Goal: Task Accomplishment & Management: Manage account settings

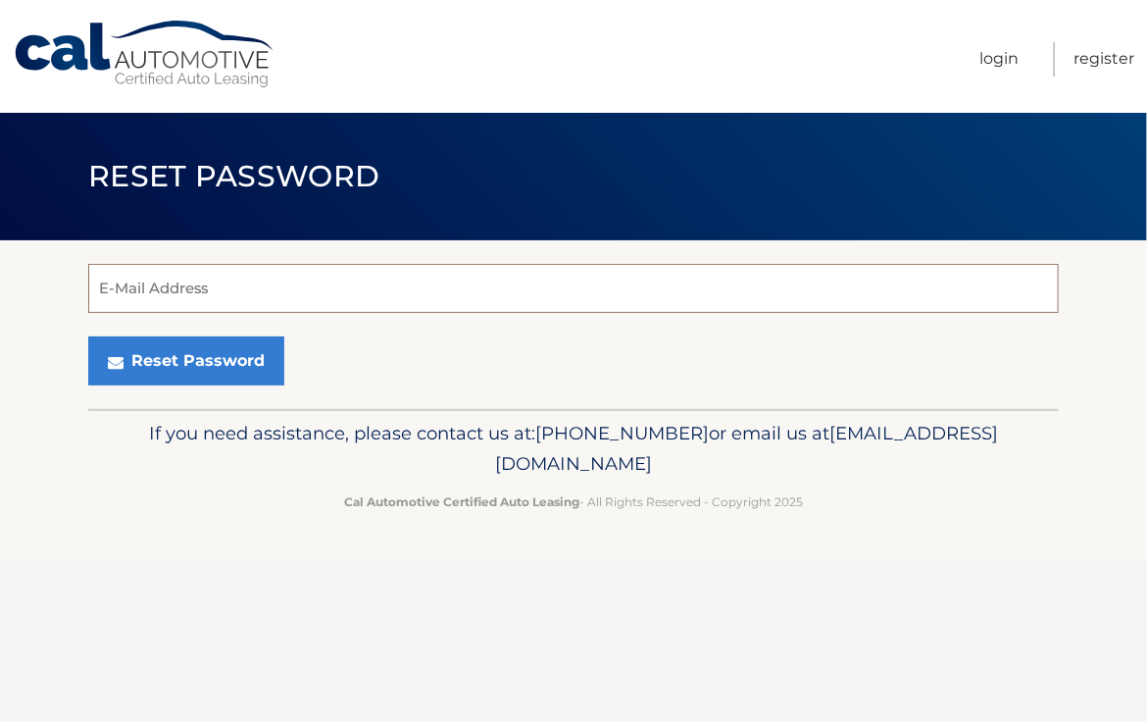
click at [221, 300] on input "E-Mail Address" at bounding box center [573, 288] width 971 height 49
type input "[EMAIL_ADDRESS][DOMAIN_NAME]"
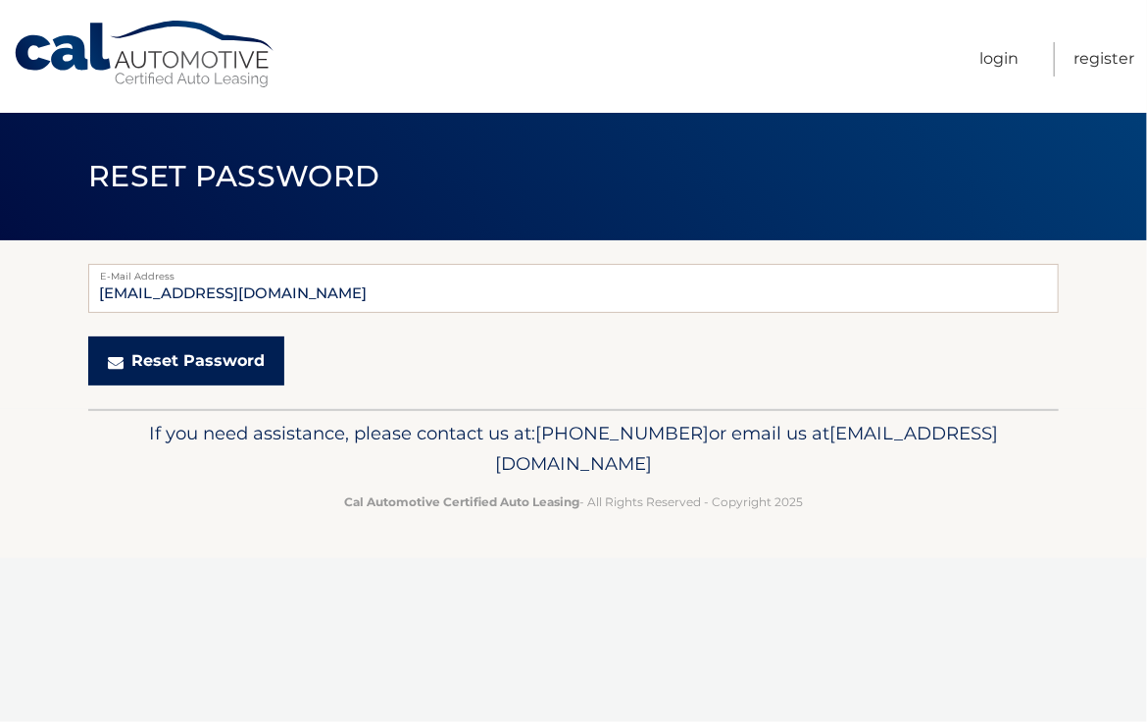
click at [185, 359] on button "Reset Password" at bounding box center [186, 360] width 196 height 49
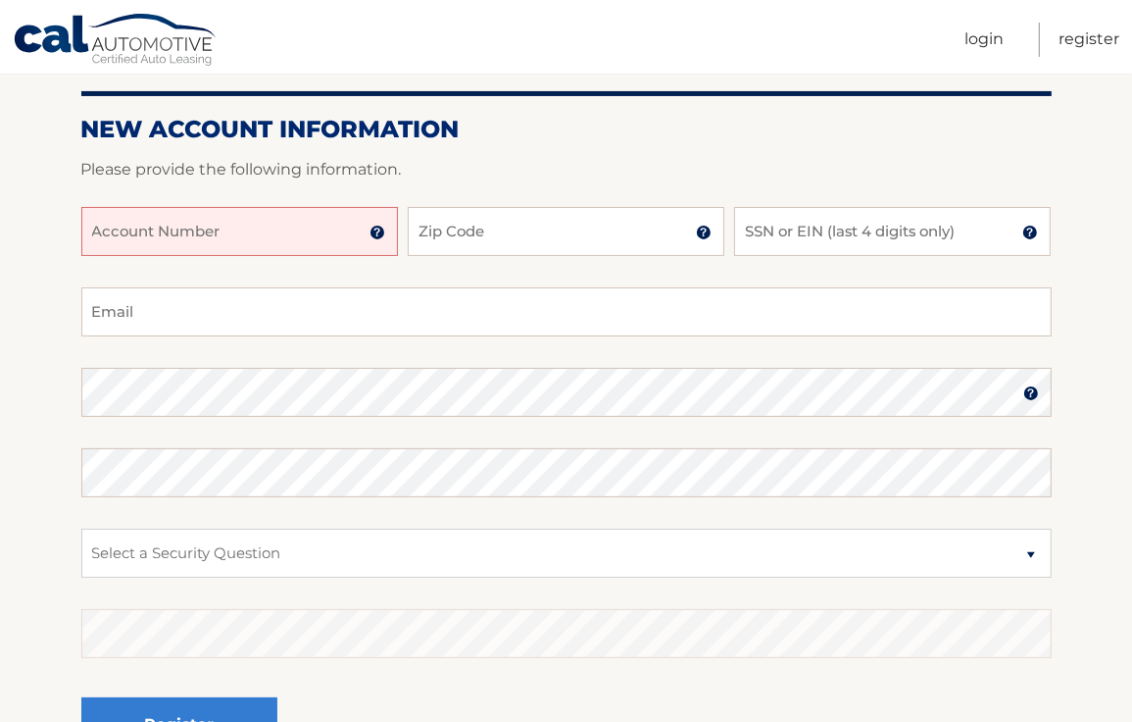
scroll to position [239, 0]
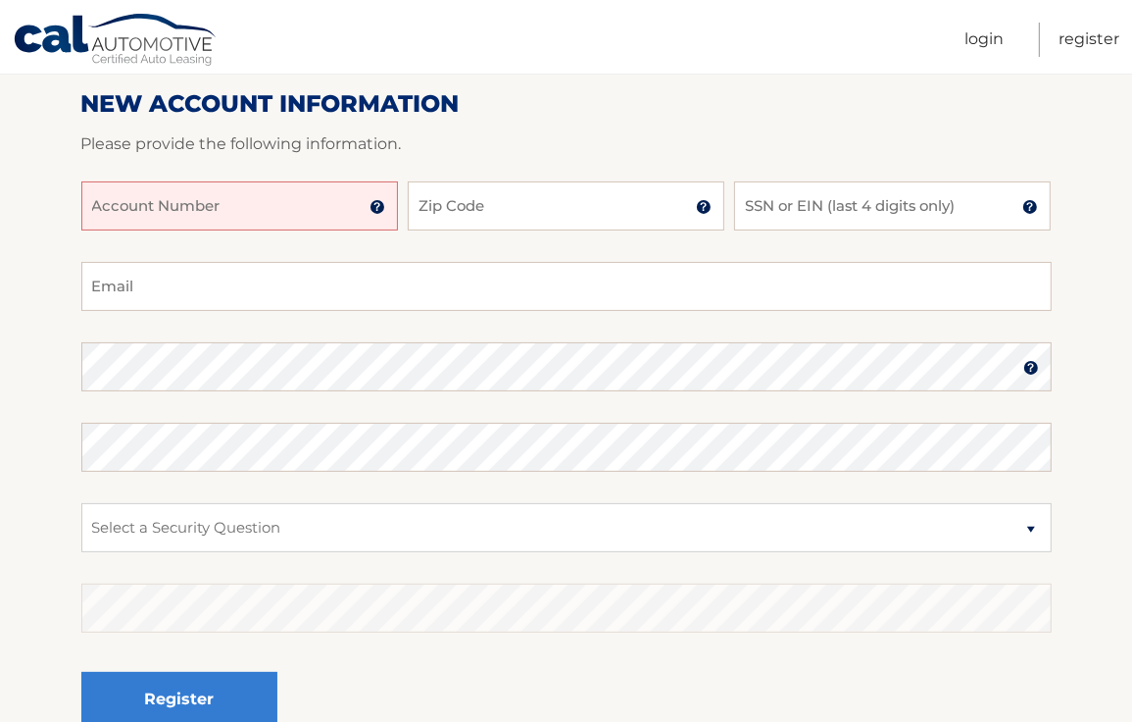
click at [374, 211] on img at bounding box center [378, 207] width 16 height 16
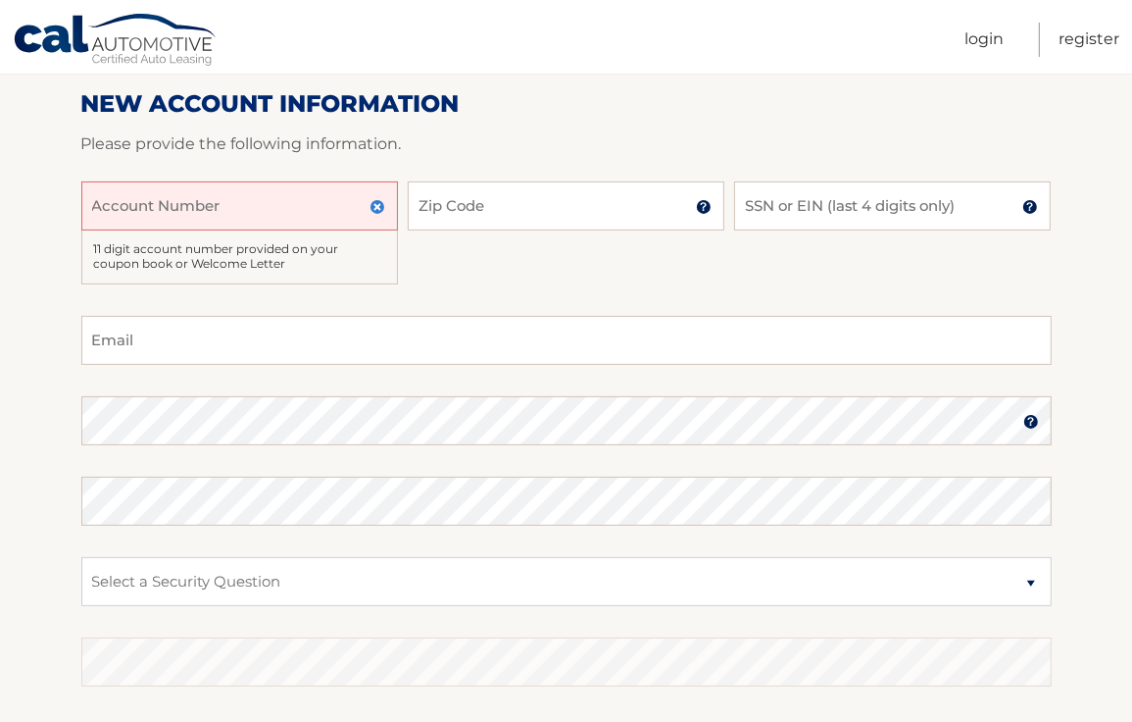
click at [374, 211] on img at bounding box center [378, 207] width 16 height 16
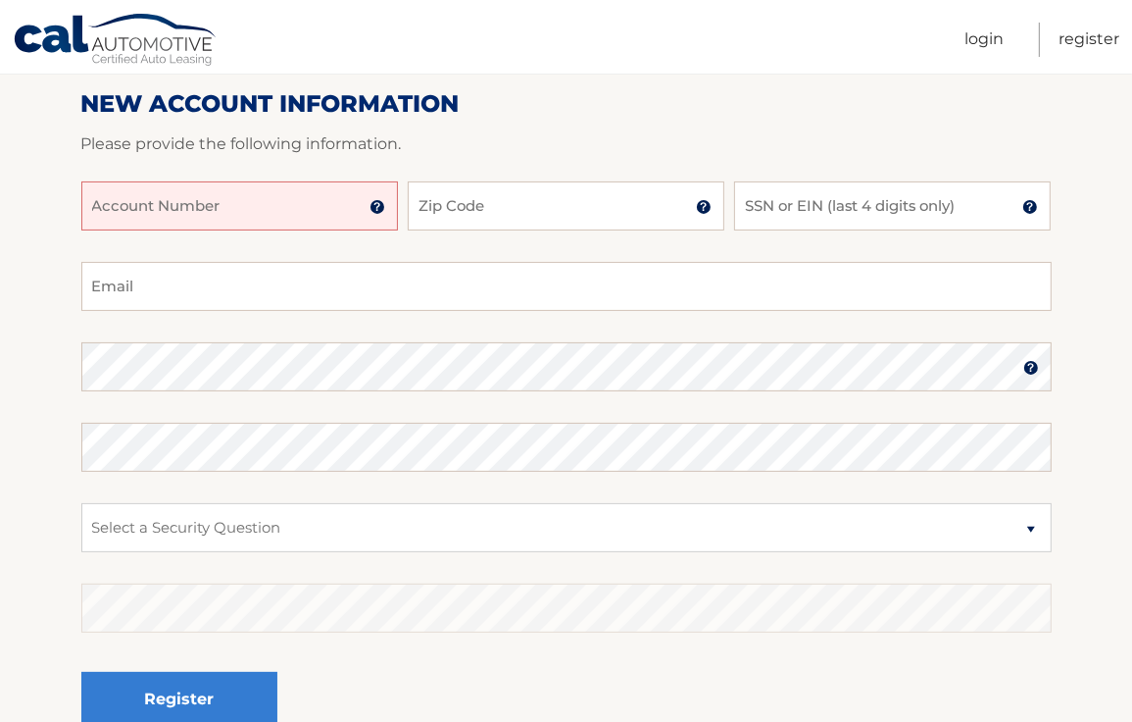
click at [1025, 210] on img at bounding box center [1030, 207] width 16 height 16
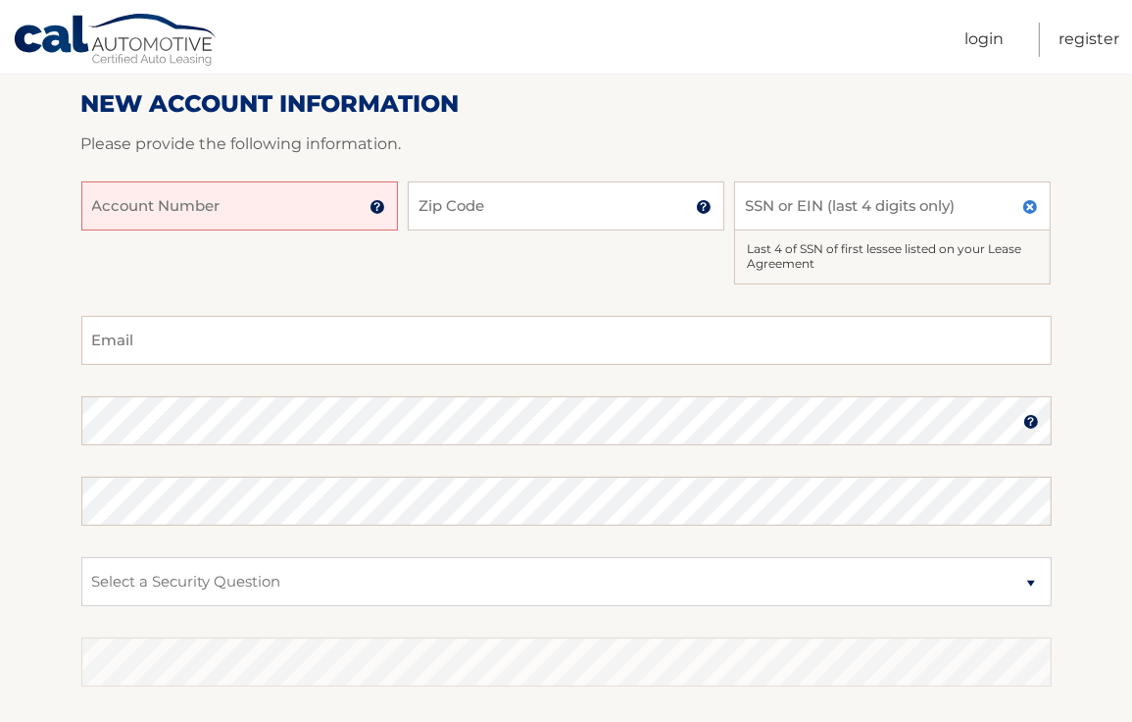
click at [1025, 210] on img at bounding box center [1030, 207] width 16 height 16
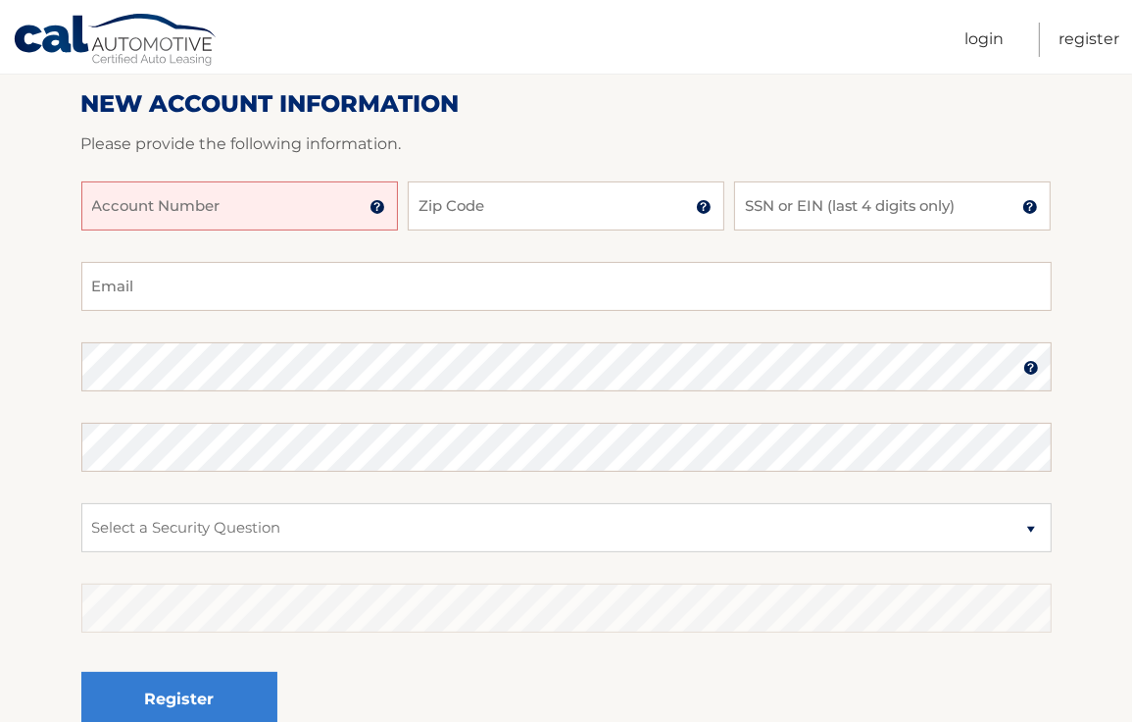
click at [149, 191] on input "Account Number" at bounding box center [239, 205] width 317 height 49
click at [475, 199] on input "Zip Code" at bounding box center [566, 205] width 317 height 49
type input "11801"
type input "[EMAIL_ADDRESS][DOMAIN_NAME]"
click at [806, 207] on input "SSN or EIN (last 4 digits only)" at bounding box center [892, 205] width 317 height 49
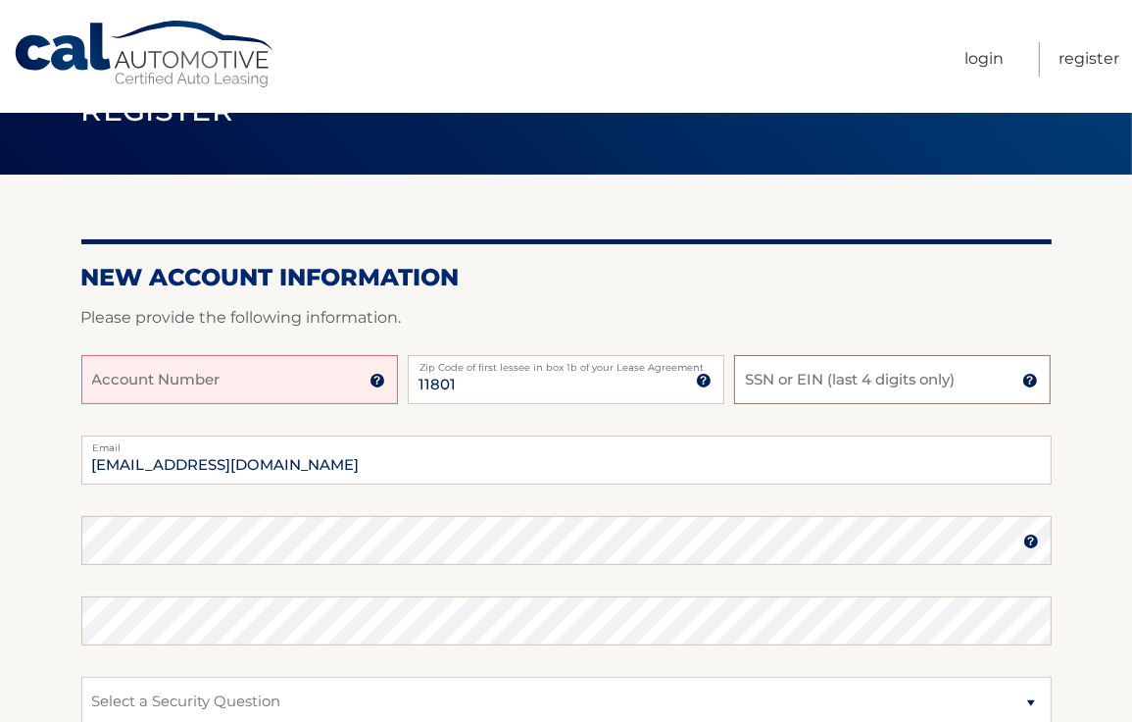
scroll to position [0, 0]
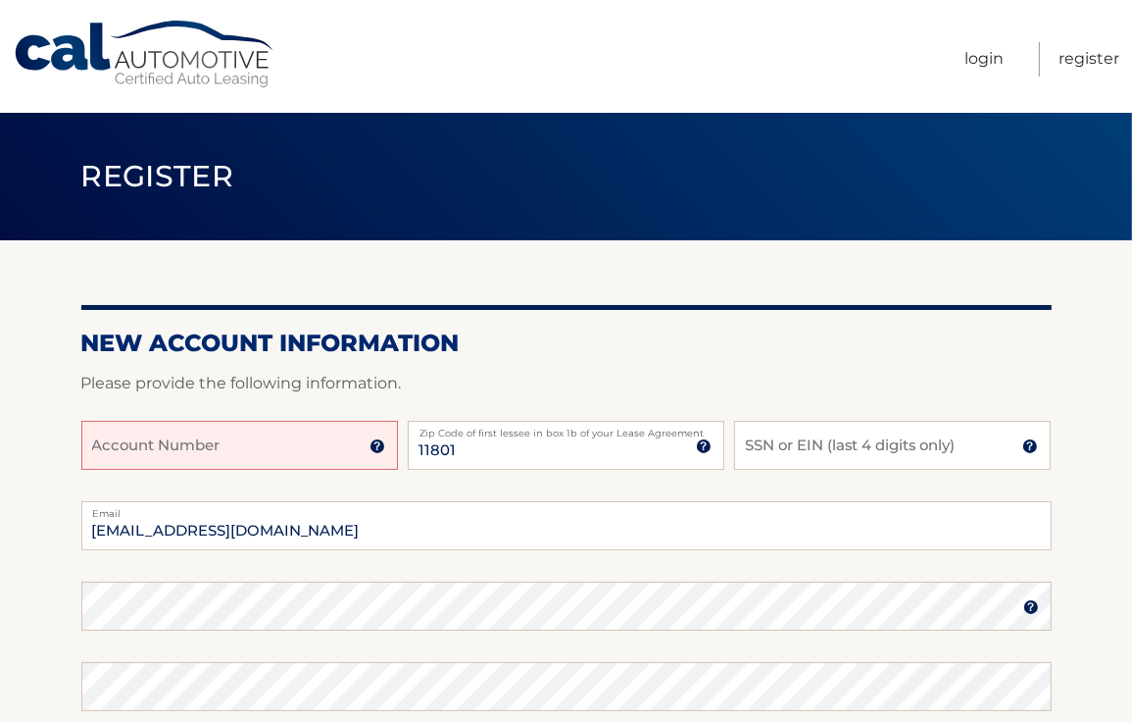
click at [217, 449] on input "Account Number" at bounding box center [239, 445] width 317 height 49
click at [178, 446] on input "Account Number" at bounding box center [239, 445] width 317 height 49
click at [201, 459] on input "Account Number" at bounding box center [239, 445] width 317 height 49
paste input "44455833211"
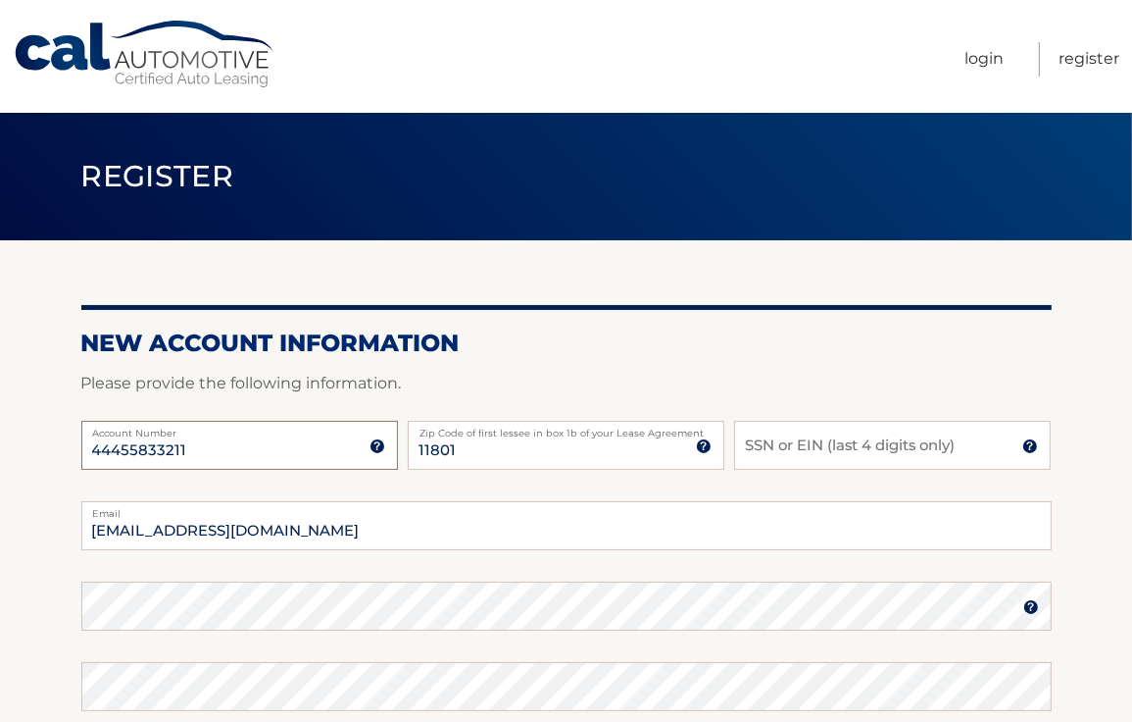
type input "44455833211"
click at [822, 456] on input "SSN or EIN (last 4 digits only)" at bounding box center [892, 445] width 317 height 49
type input "5873"
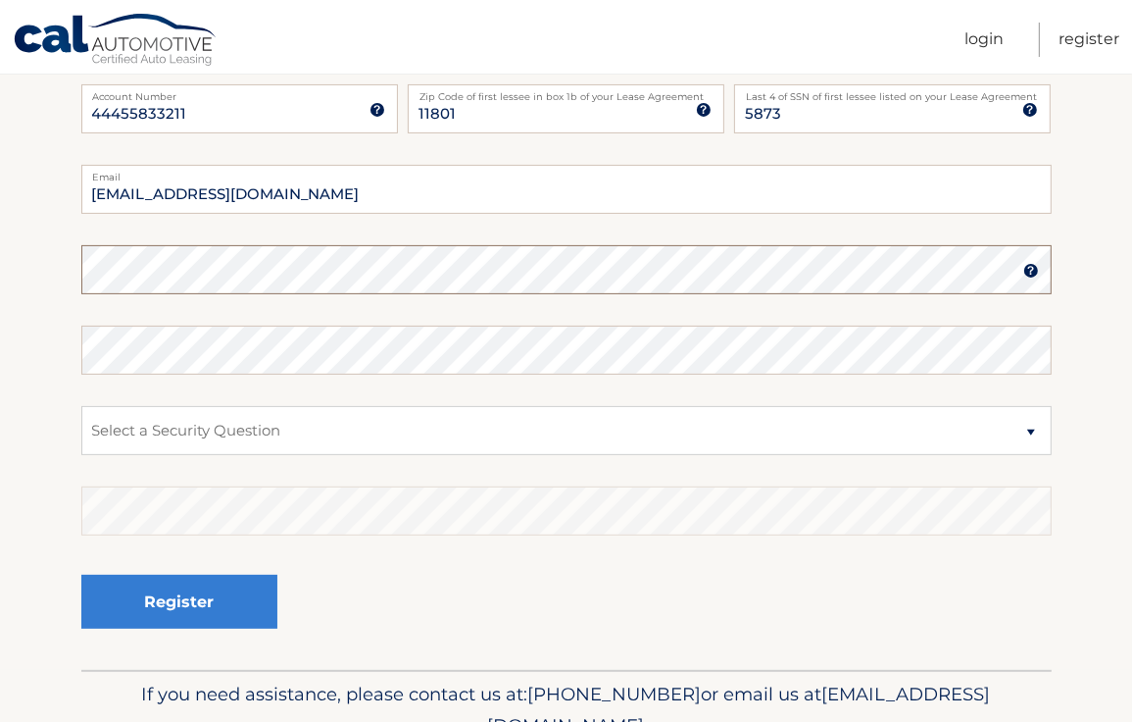
scroll to position [345, 0]
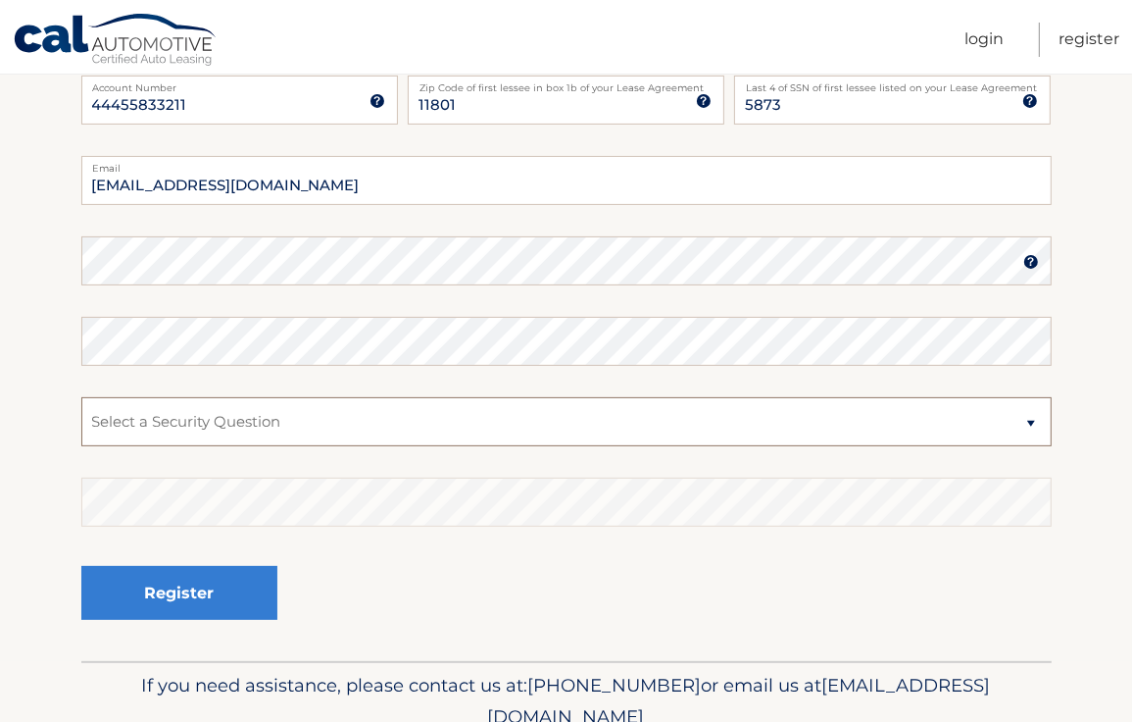
click at [266, 432] on select "Select a Security Question What was the name of your elementary school? What is…" at bounding box center [566, 421] width 971 height 49
click at [170, 427] on select "Select a Security Question What was the name of your elementary school? What is…" at bounding box center [566, 421] width 971 height 49
select select "2"
click at [81, 397] on select "Select a Security Question What was the name of your elementary school? What is…" at bounding box center [566, 421] width 971 height 49
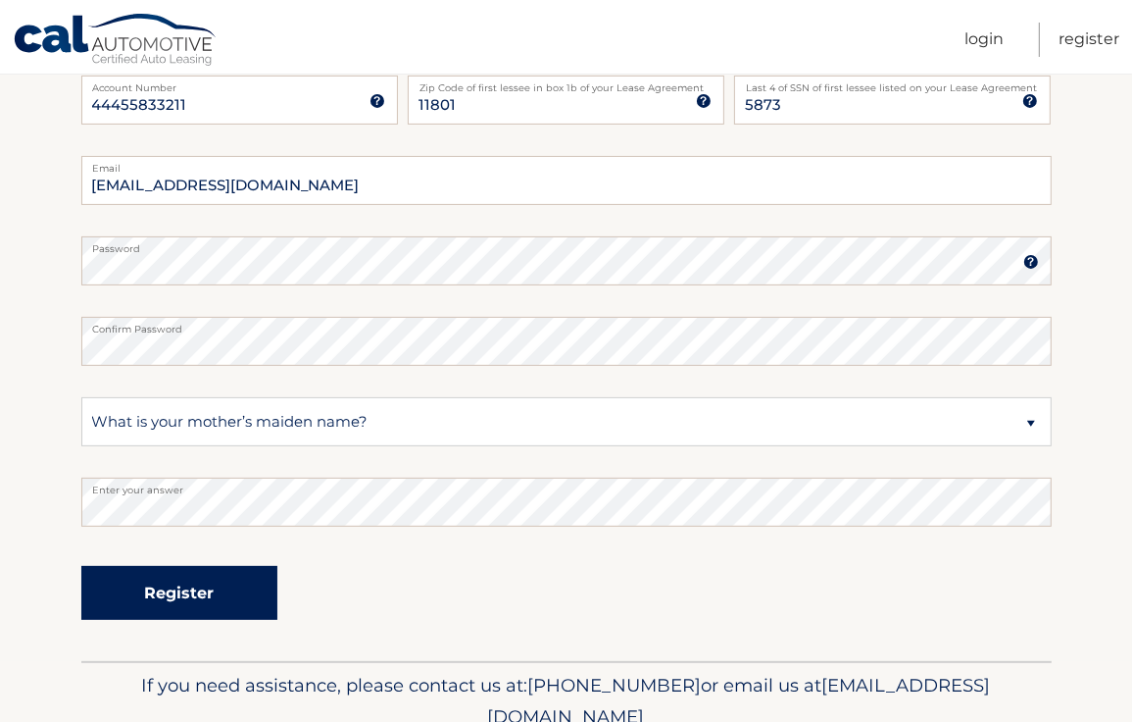
click at [188, 592] on button "Register" at bounding box center [179, 593] width 196 height 54
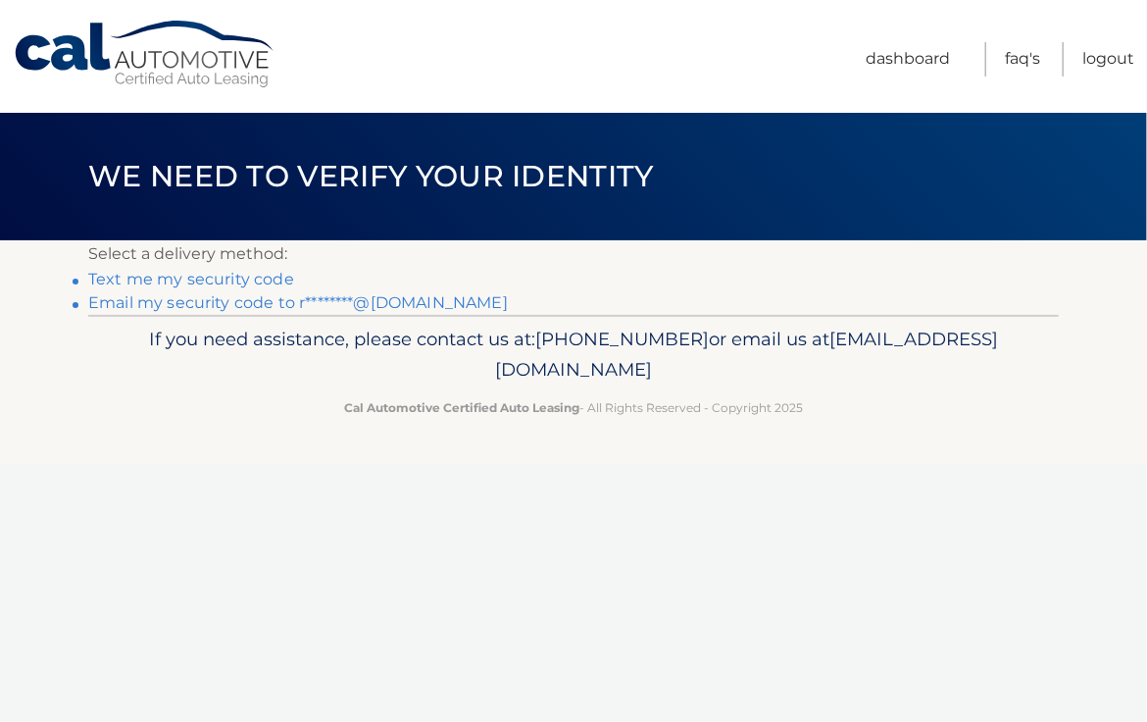
click at [190, 276] on link "Text me my security code" at bounding box center [191, 279] width 206 height 19
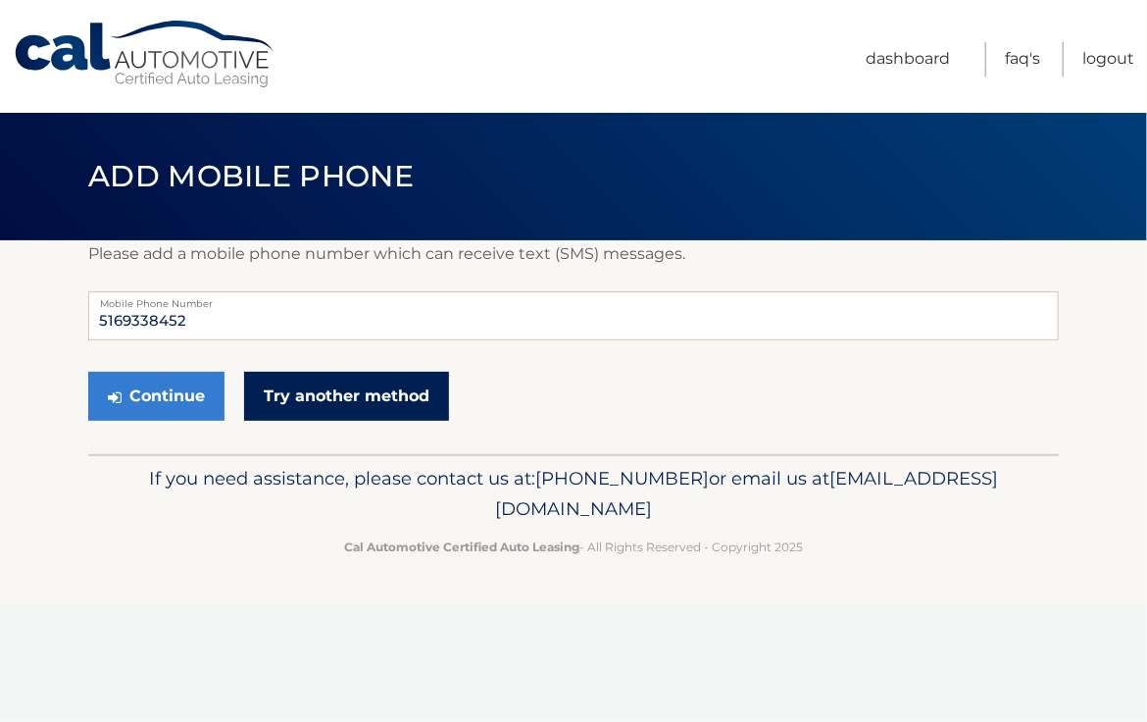
click at [306, 404] on link "Try another method" at bounding box center [346, 396] width 205 height 49
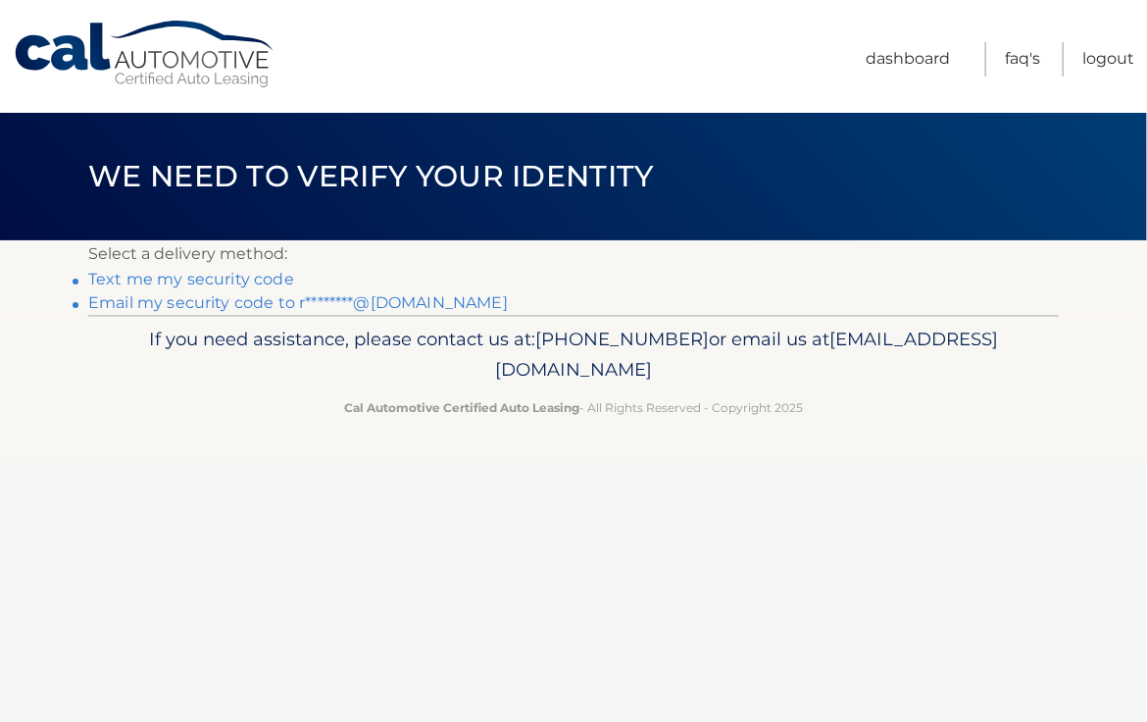
click at [207, 299] on link "Email my security code to r********@[DOMAIN_NAME]" at bounding box center [298, 302] width 420 height 19
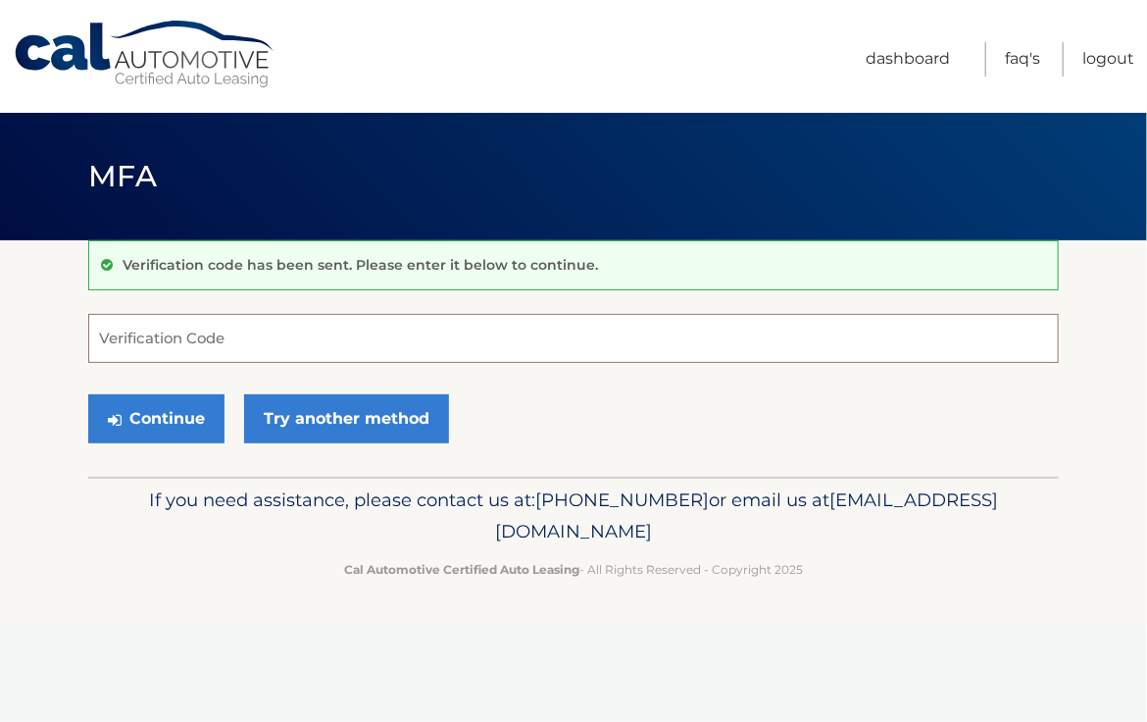
click at [240, 315] on input "Verification Code" at bounding box center [573, 338] width 971 height 49
paste input "708458"
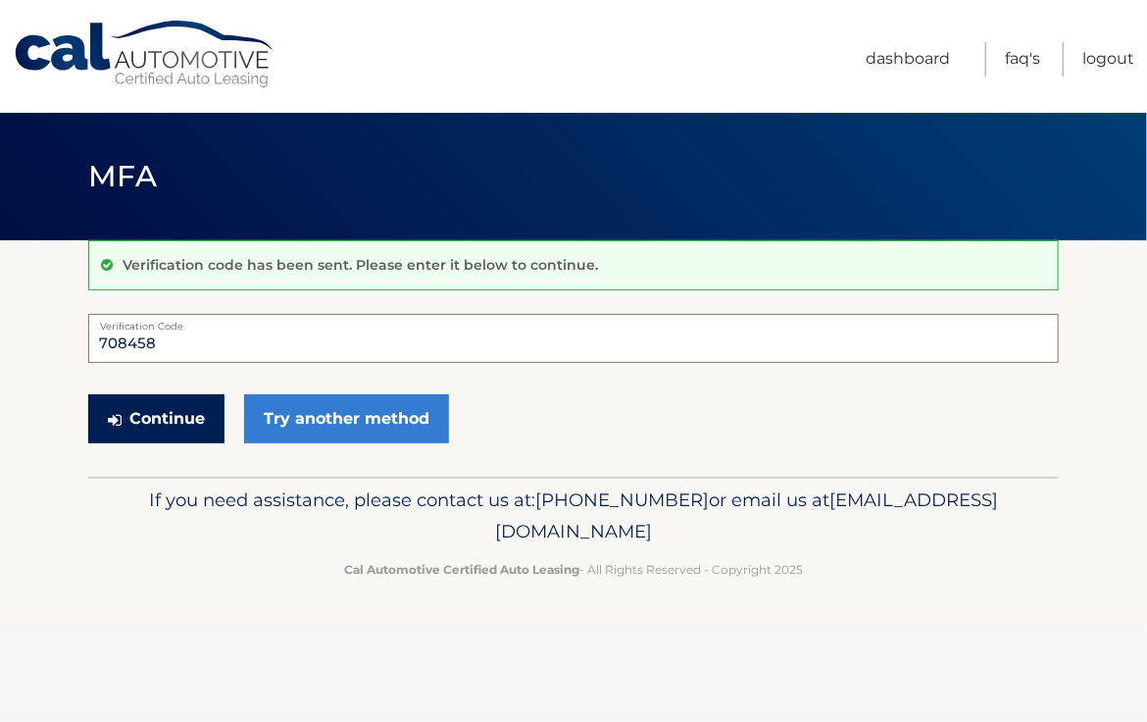
type input "708458"
click at [186, 413] on button "Continue" at bounding box center [156, 418] width 136 height 49
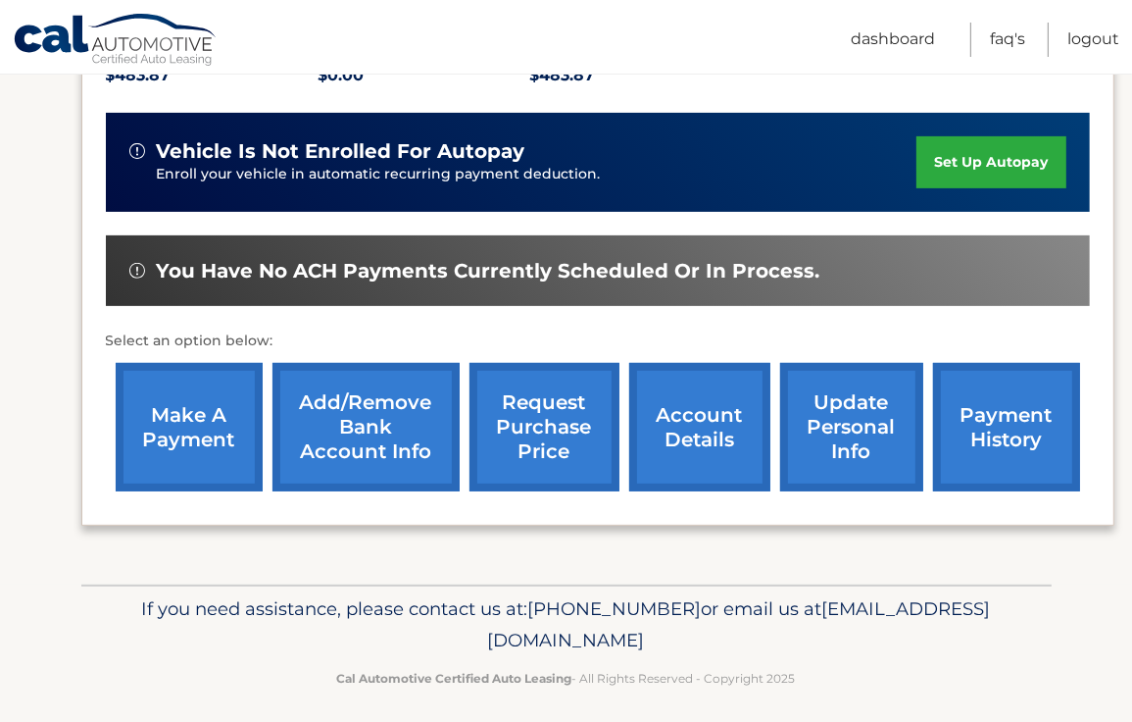
scroll to position [464, 0]
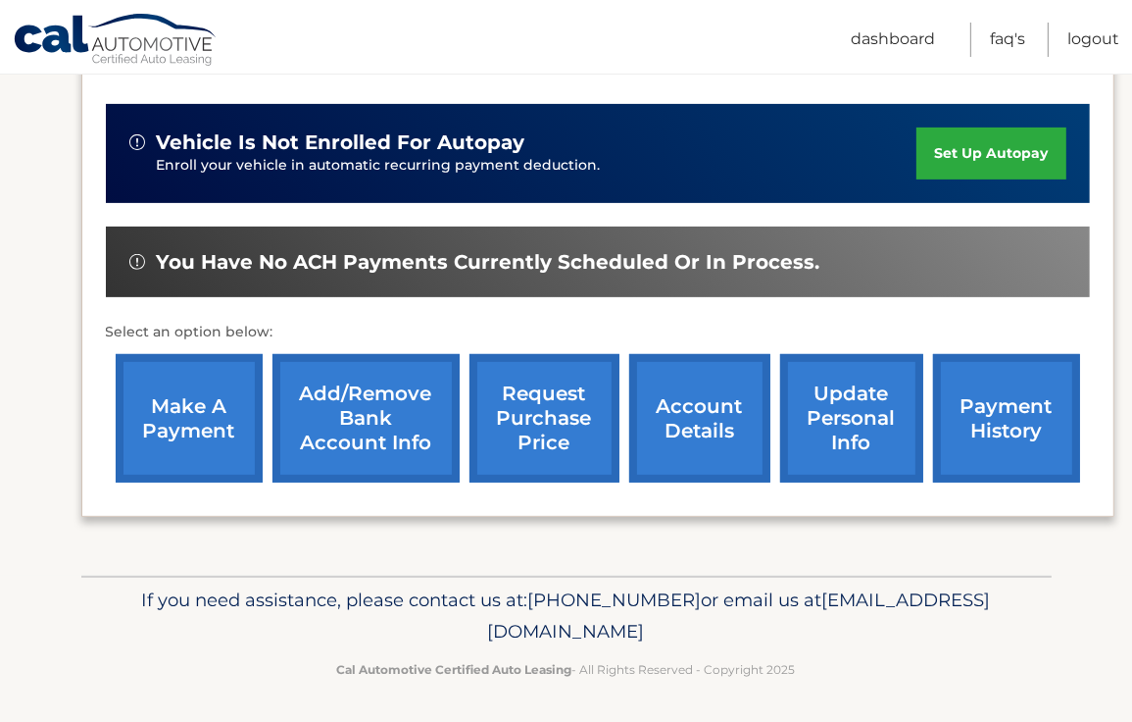
click at [1021, 407] on link "payment history" at bounding box center [1006, 418] width 147 height 128
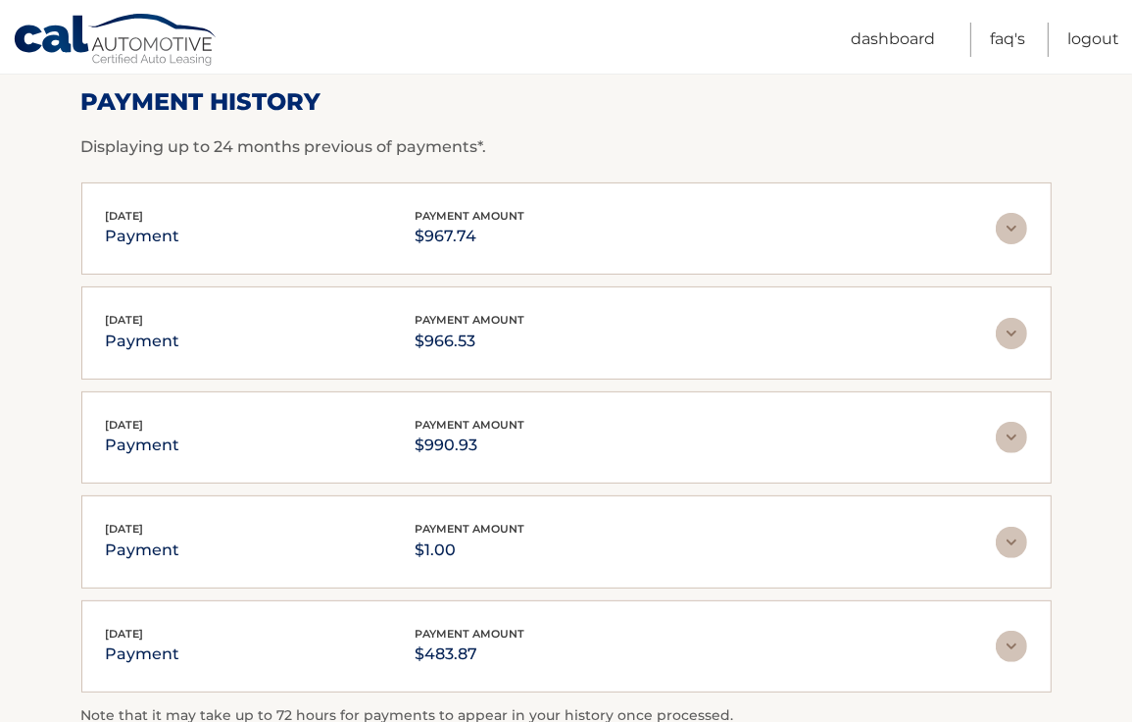
scroll to position [294, 0]
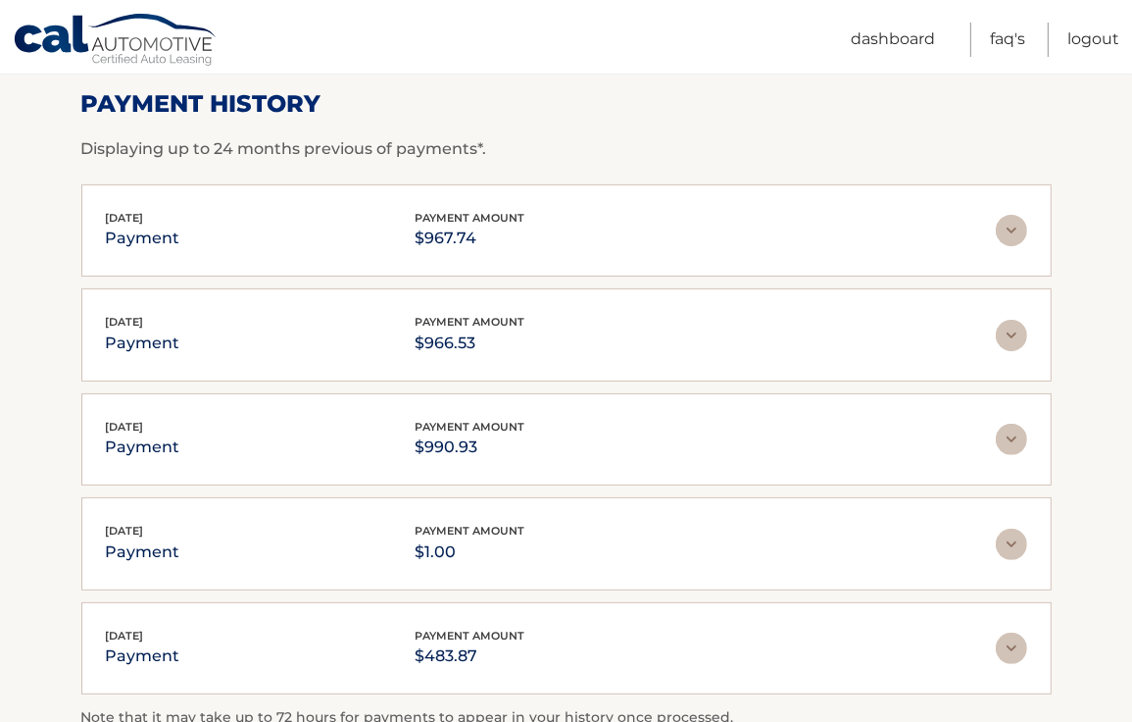
click at [1008, 223] on img at bounding box center [1011, 230] width 31 height 31
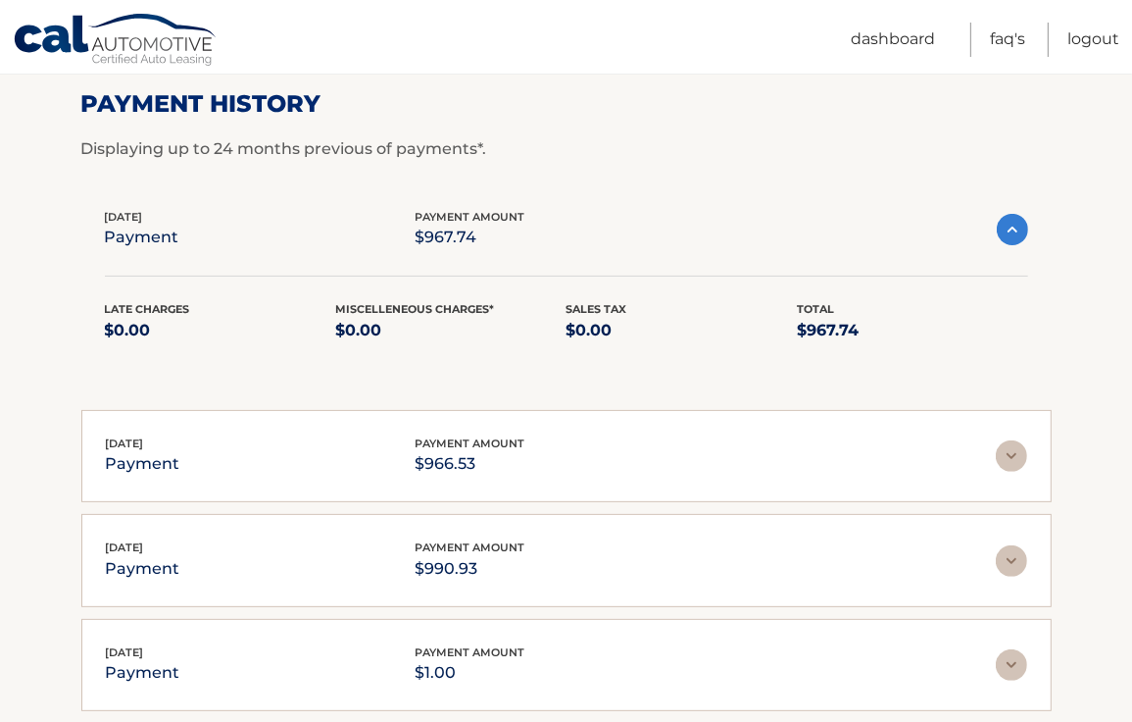
click at [1012, 457] on img at bounding box center [1011, 455] width 31 height 31
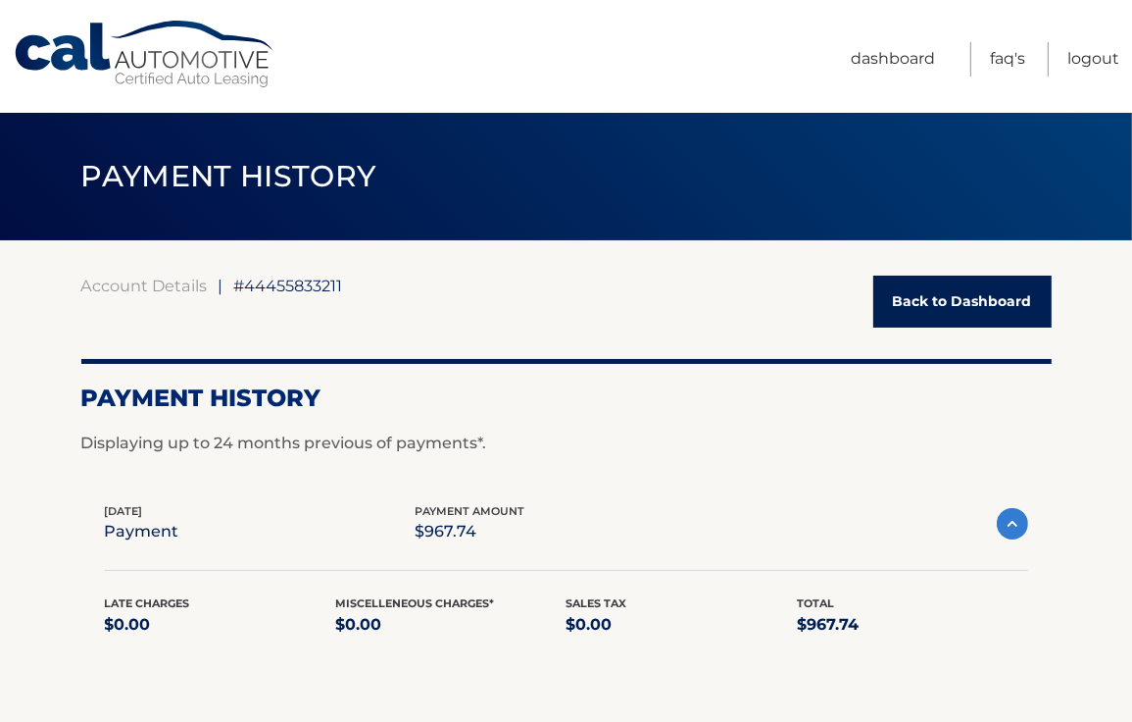
scroll to position [0, 0]
click at [914, 309] on link "Back to Dashboard" at bounding box center [962, 301] width 178 height 52
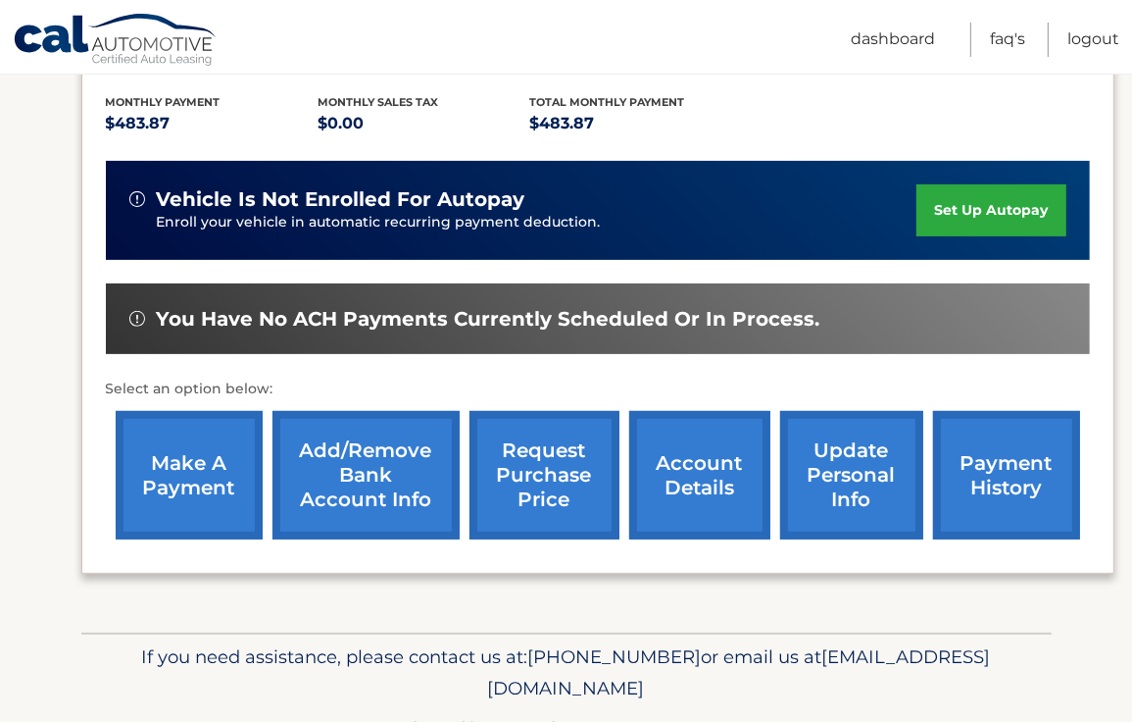
scroll to position [410, 0]
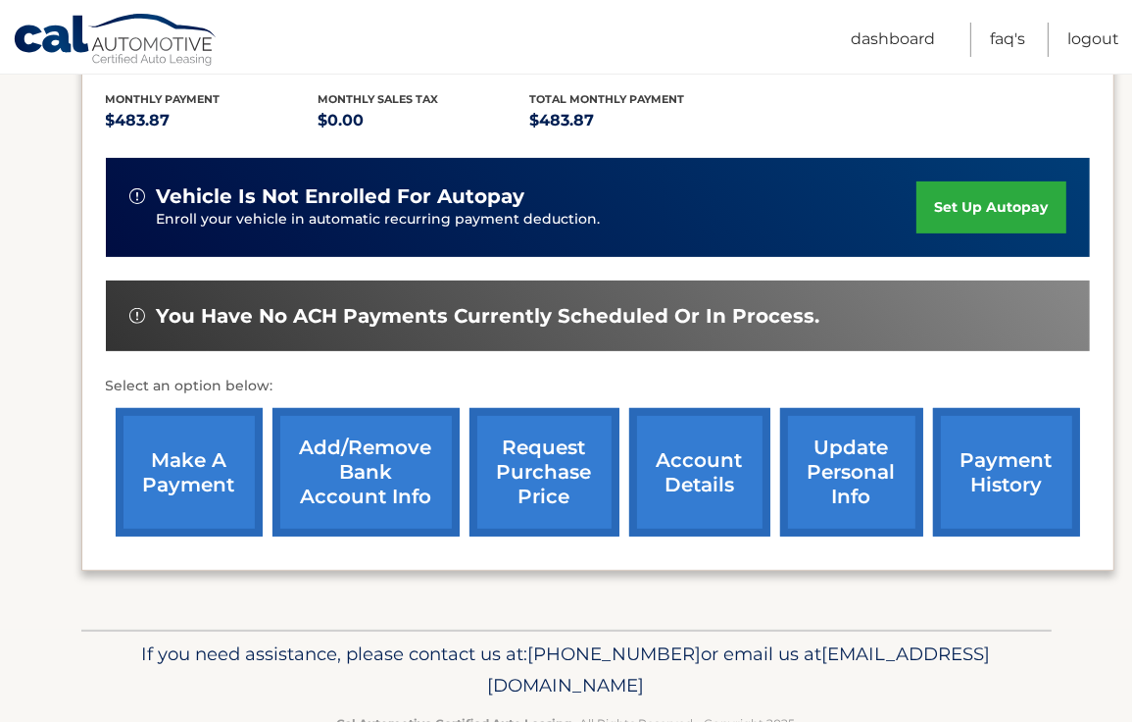
click at [696, 482] on link "account details" at bounding box center [699, 472] width 141 height 128
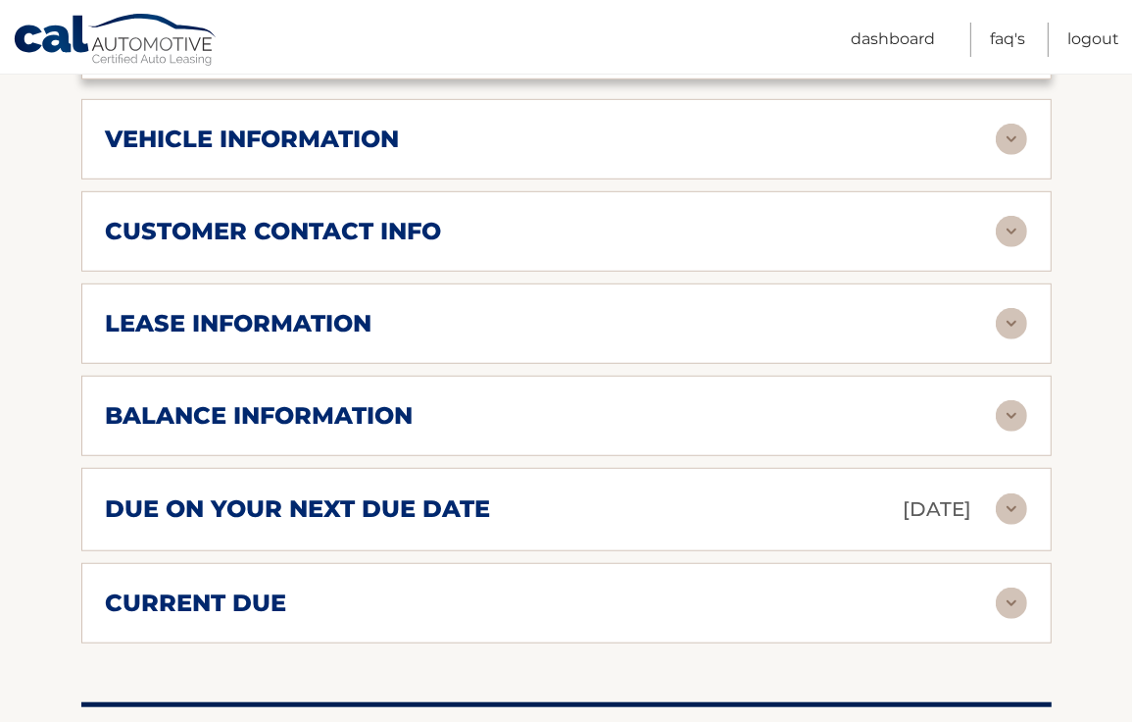
scroll to position [953, 0]
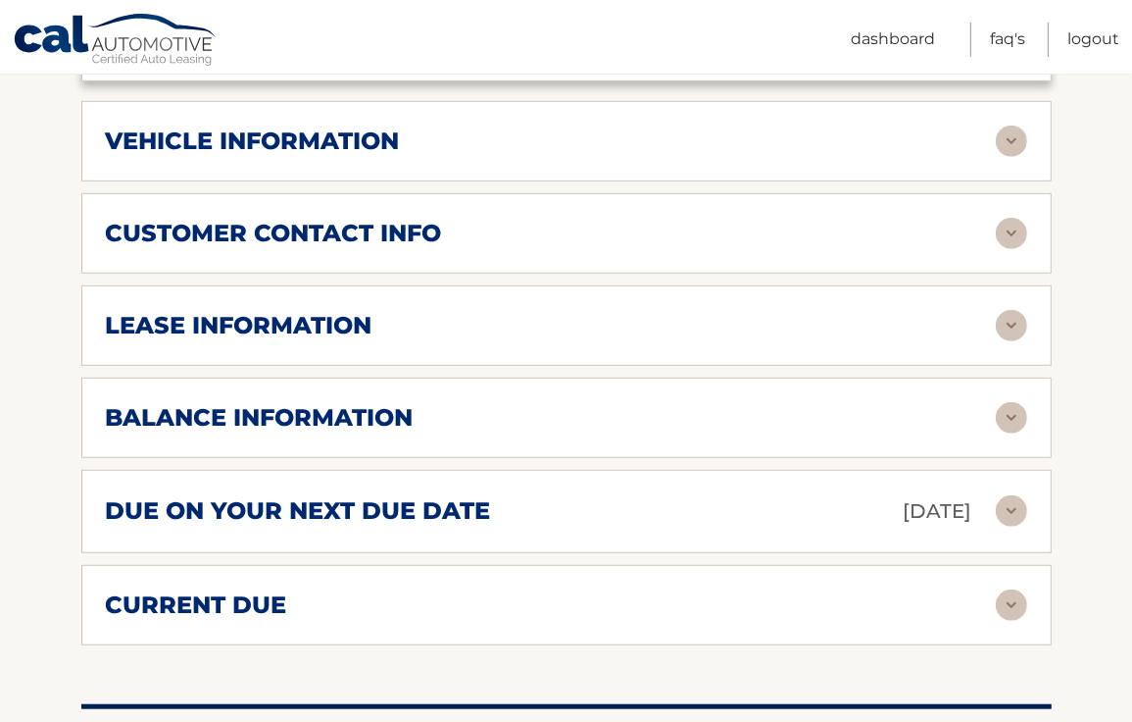
click at [1012, 402] on img at bounding box center [1011, 417] width 31 height 31
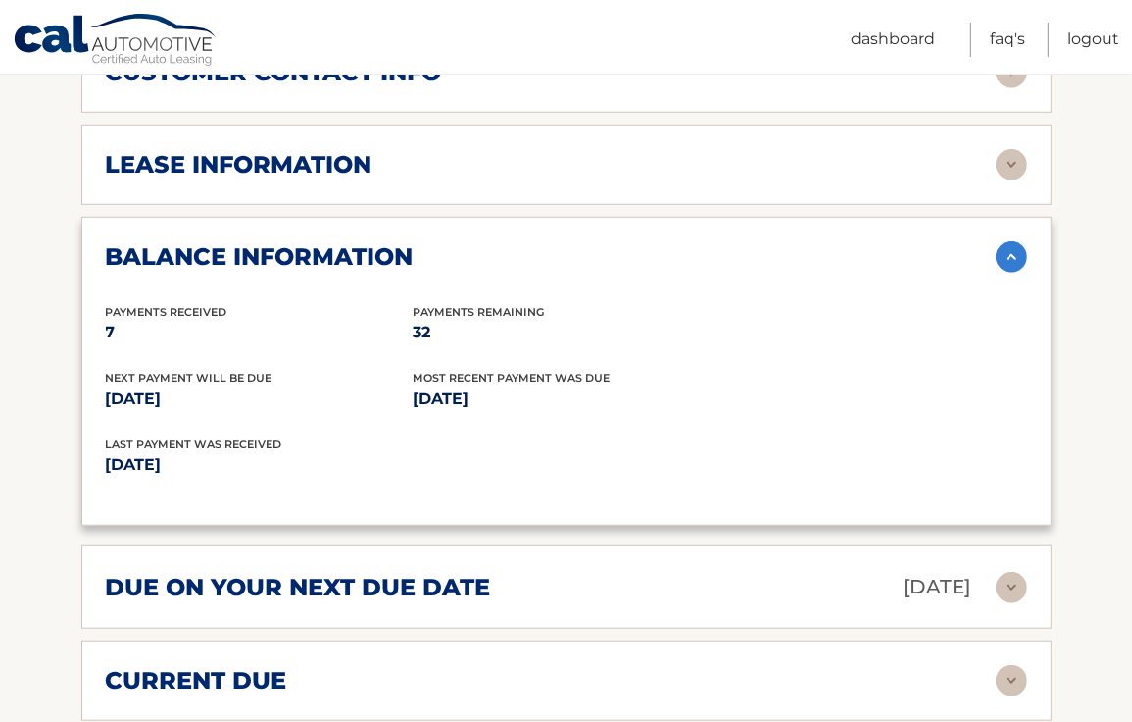
scroll to position [1247, 0]
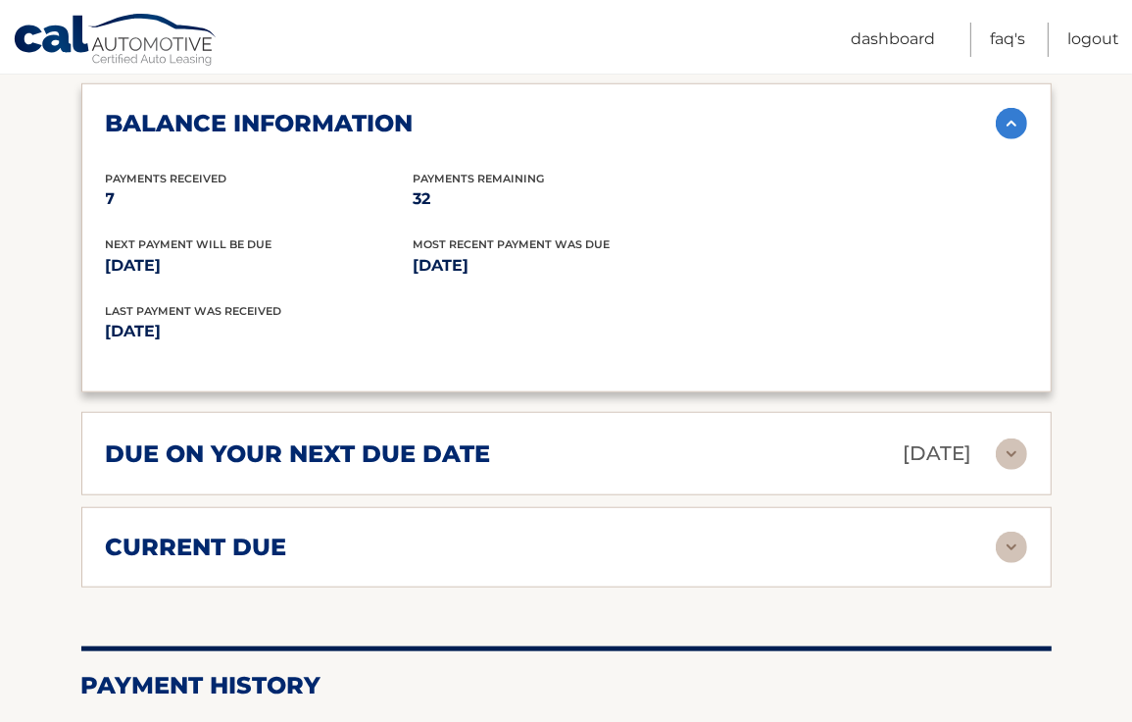
click at [1008, 438] on img at bounding box center [1011, 453] width 31 height 31
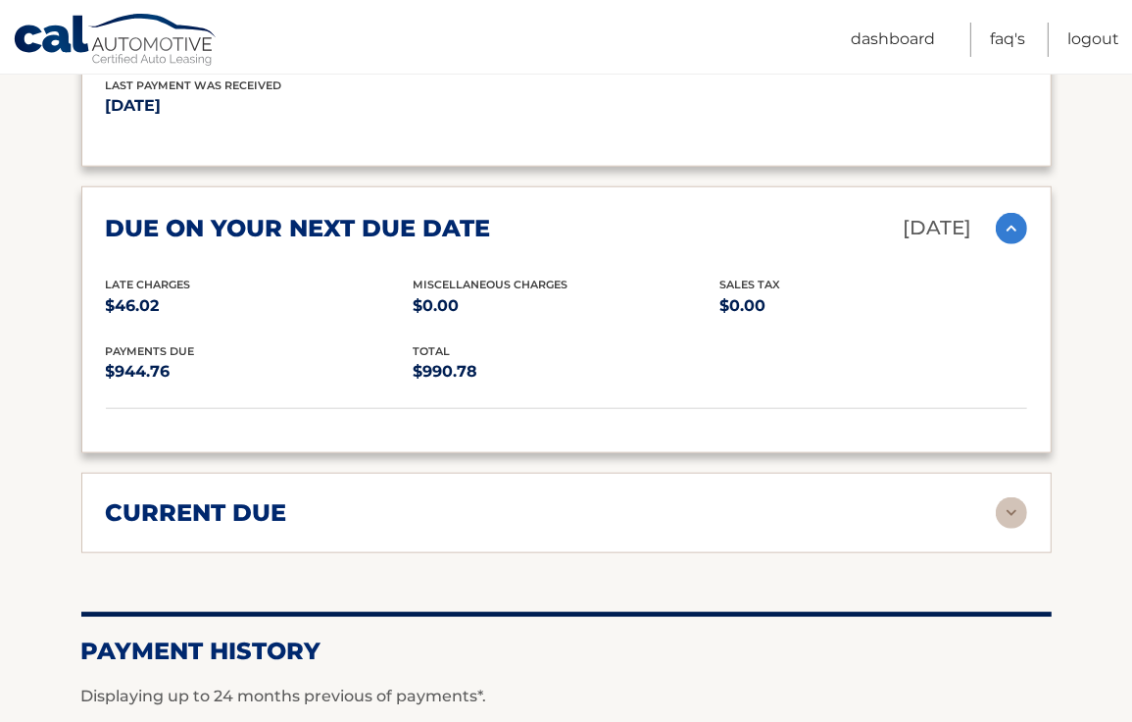
scroll to position [1470, 0]
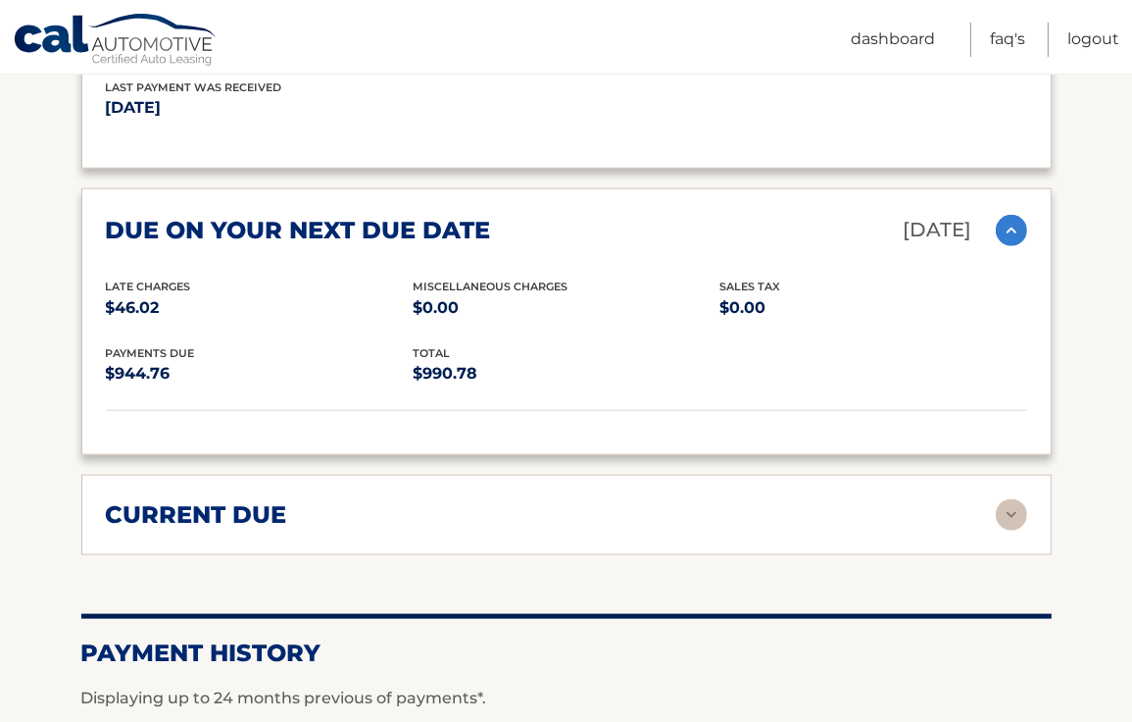
click at [1020, 499] on img at bounding box center [1011, 514] width 31 height 31
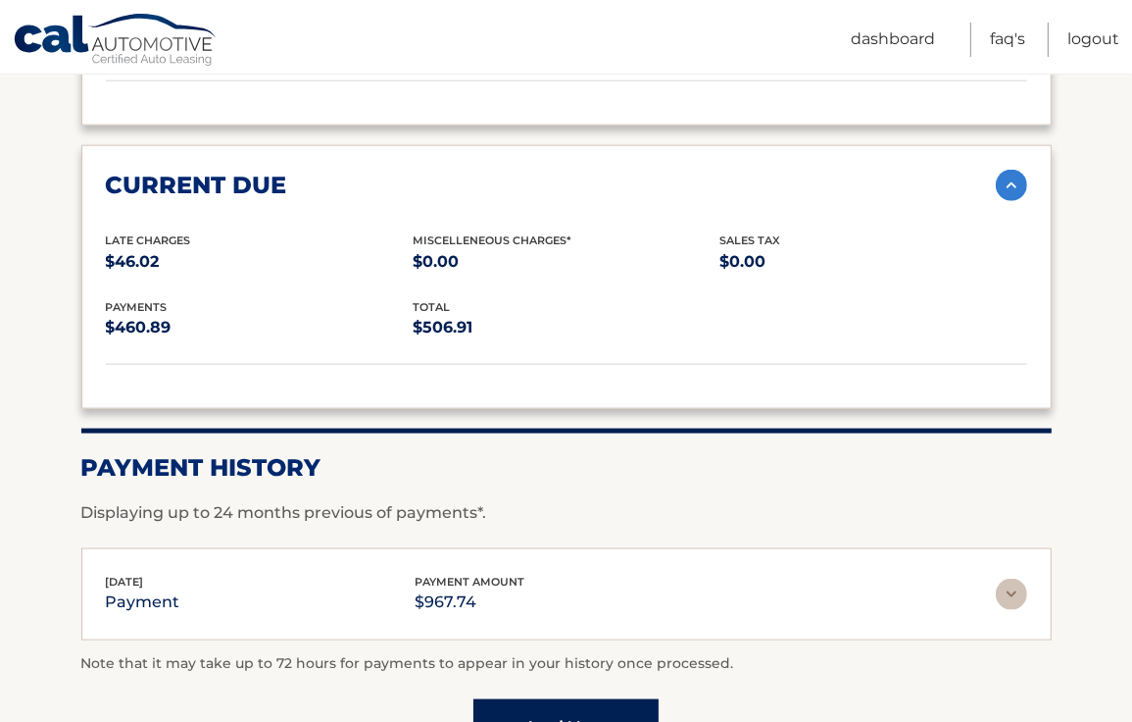
scroll to position [1847, 0]
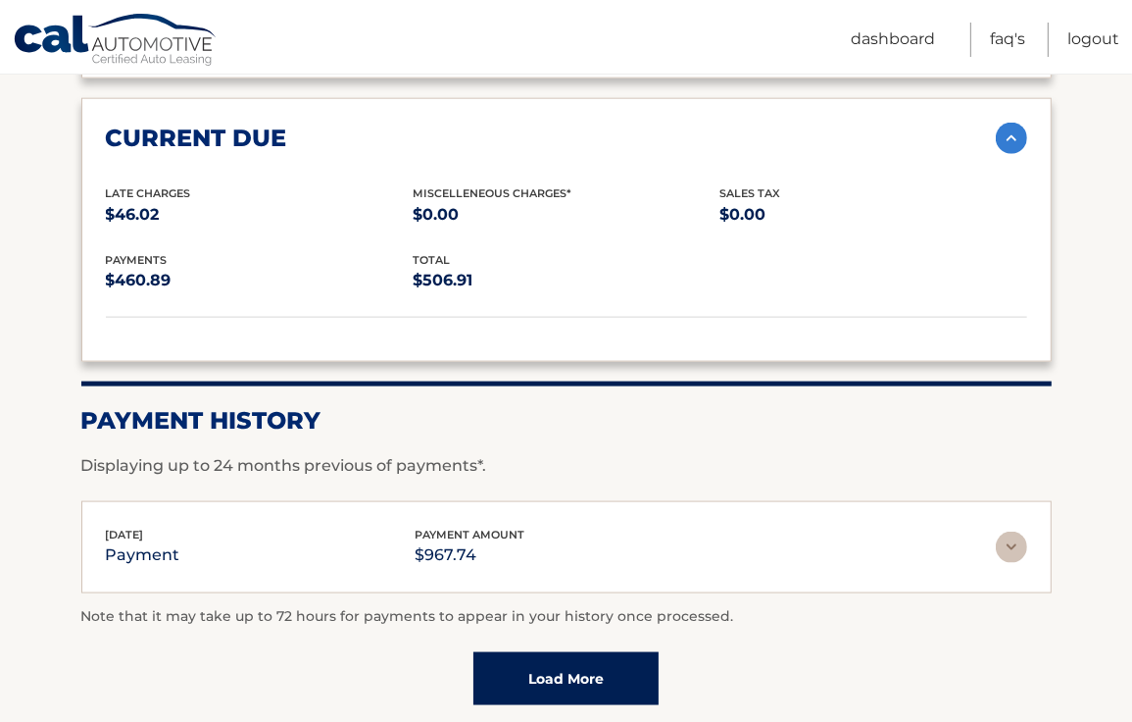
click at [527, 652] on link "Load More" at bounding box center [565, 678] width 185 height 53
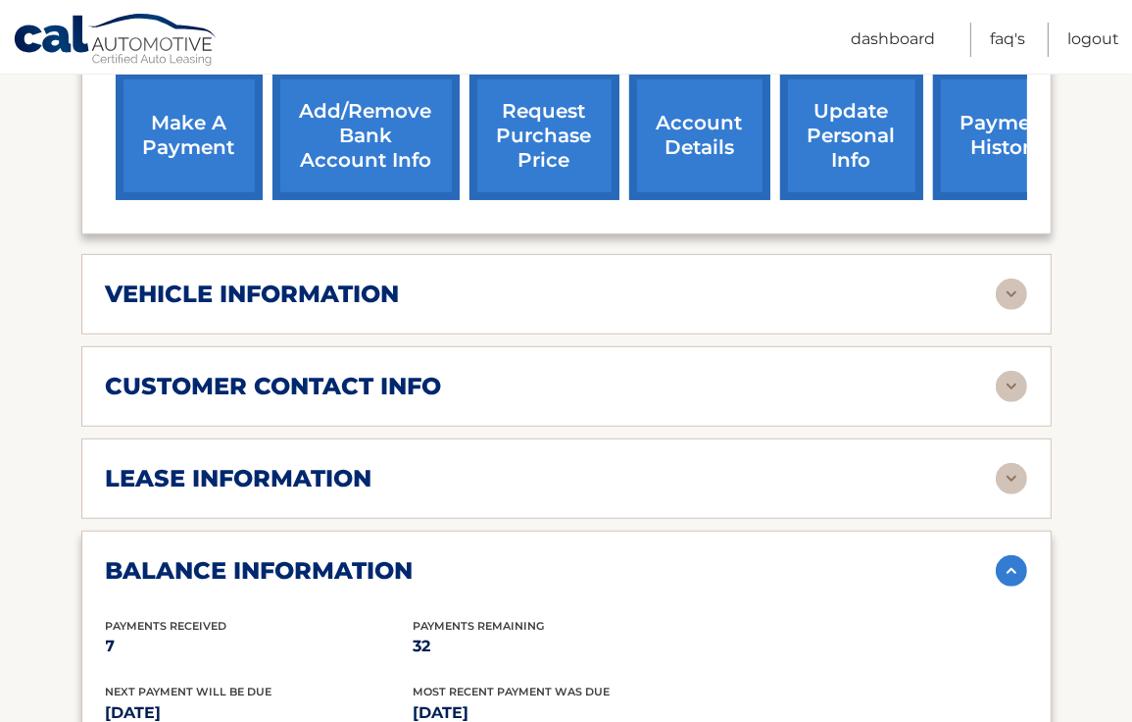
scroll to position [800, 0]
click at [984, 464] on div "lease information" at bounding box center [551, 478] width 890 height 29
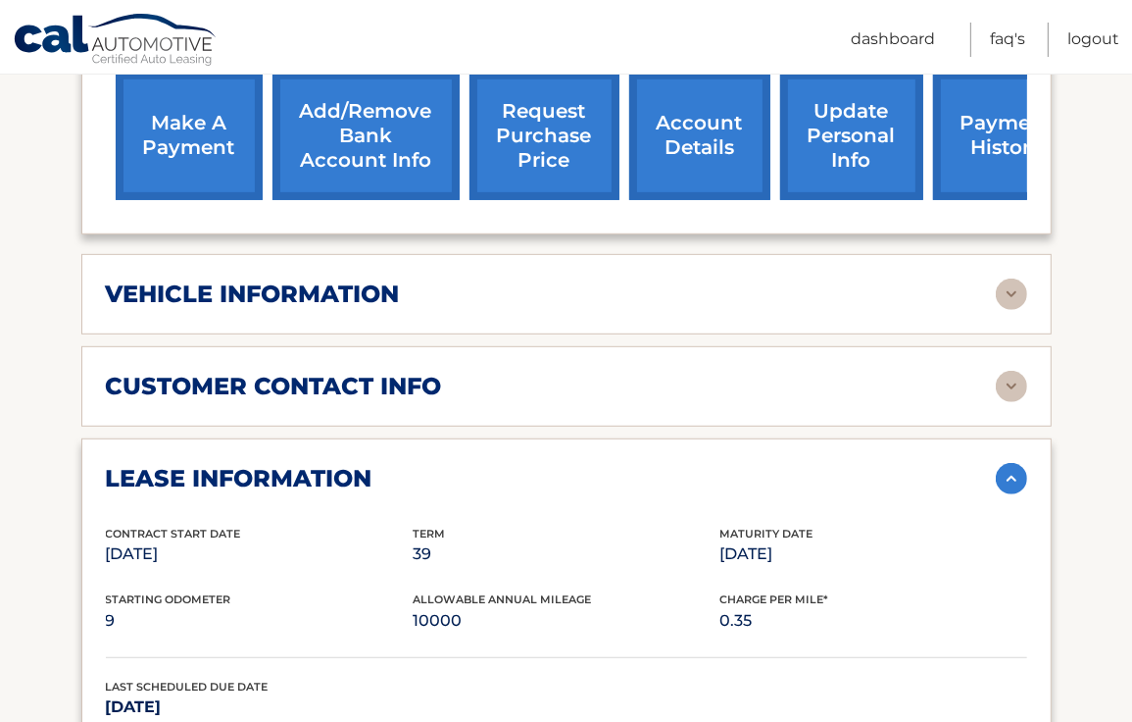
click at [1002, 463] on img at bounding box center [1011, 478] width 31 height 31
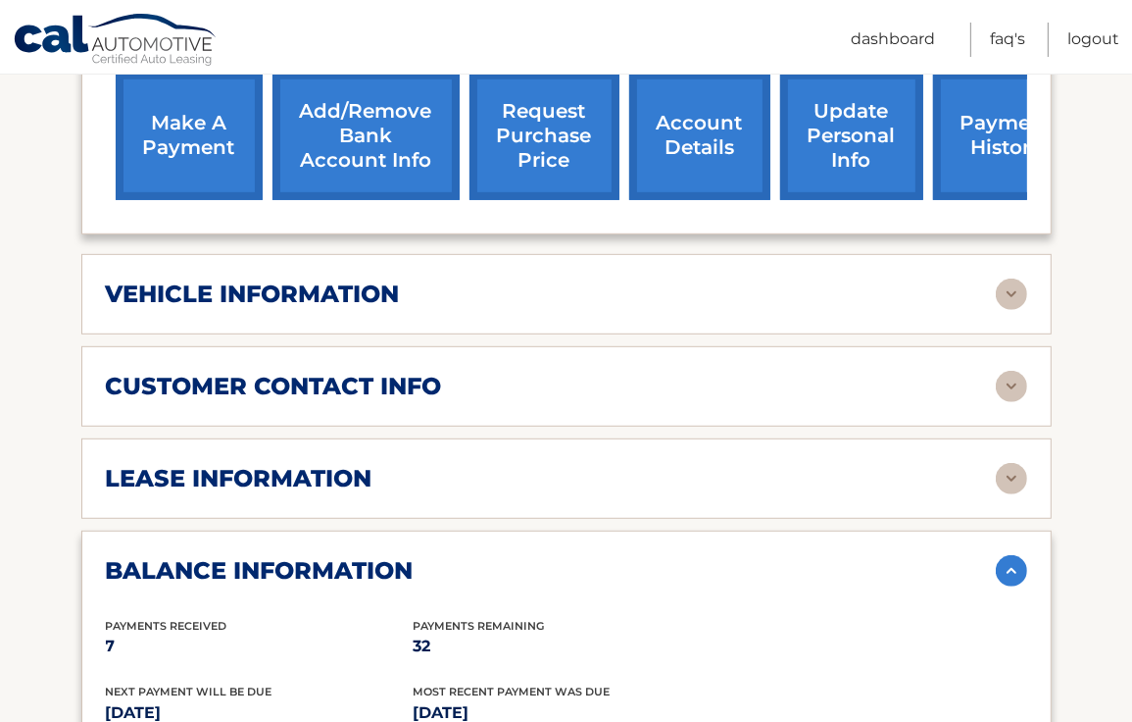
click at [1023, 463] on img at bounding box center [1011, 478] width 31 height 31
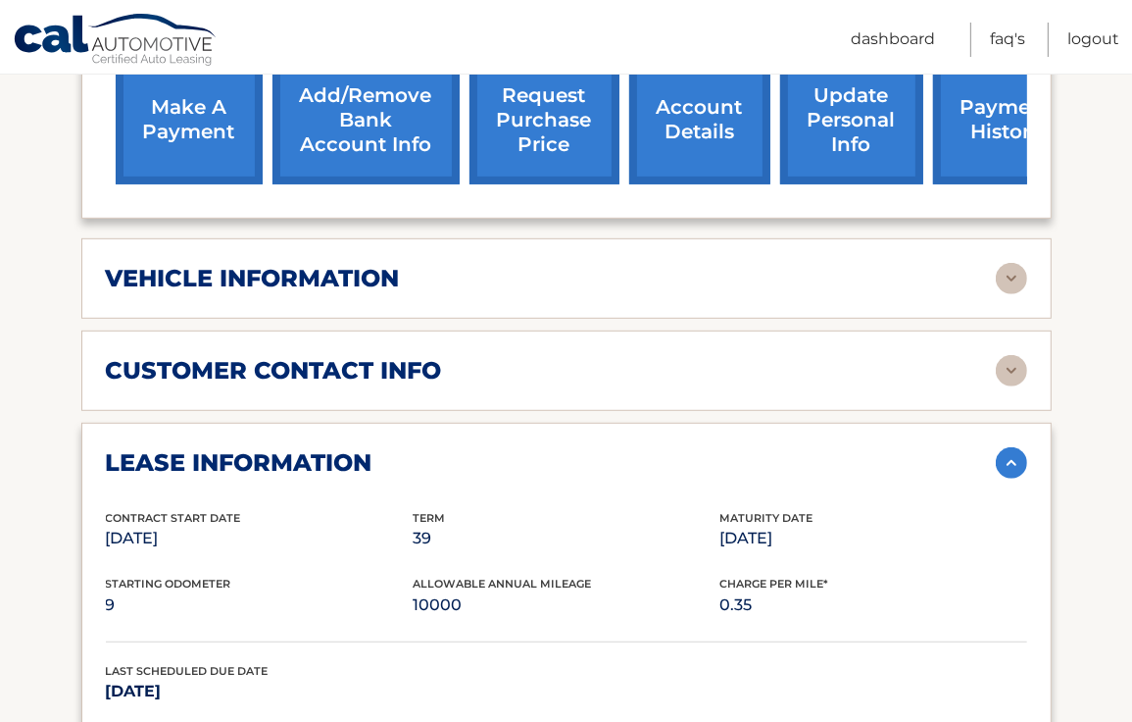
scroll to position [811, 0]
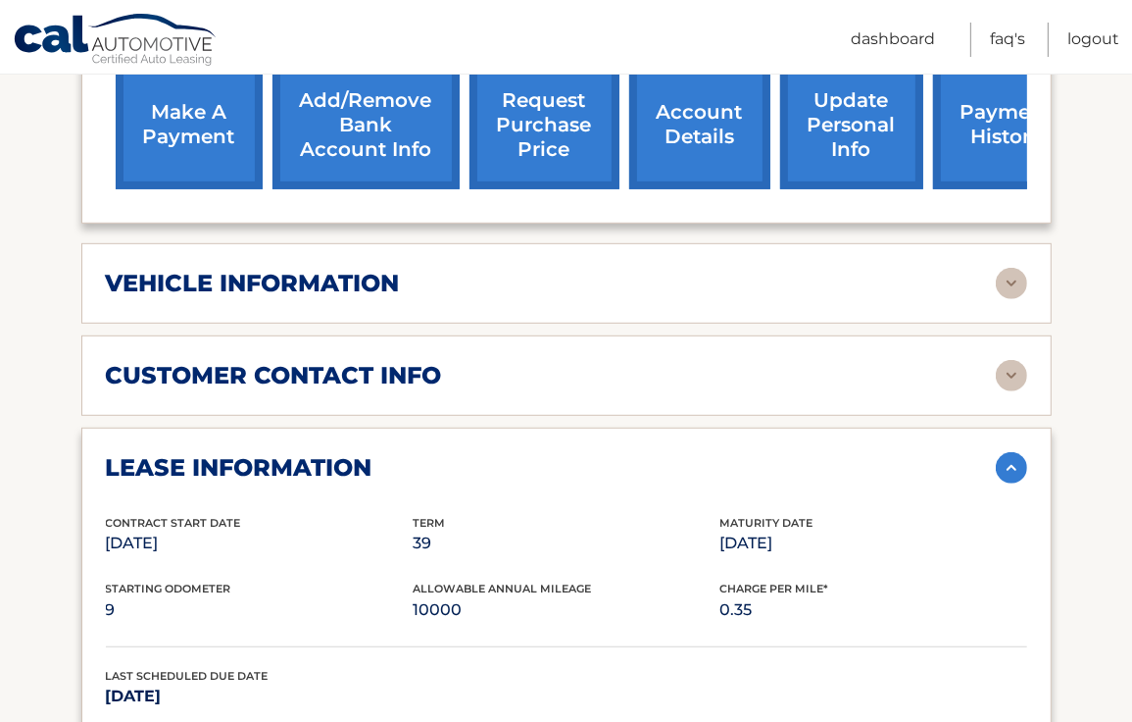
click at [1002, 360] on img at bounding box center [1011, 375] width 31 height 31
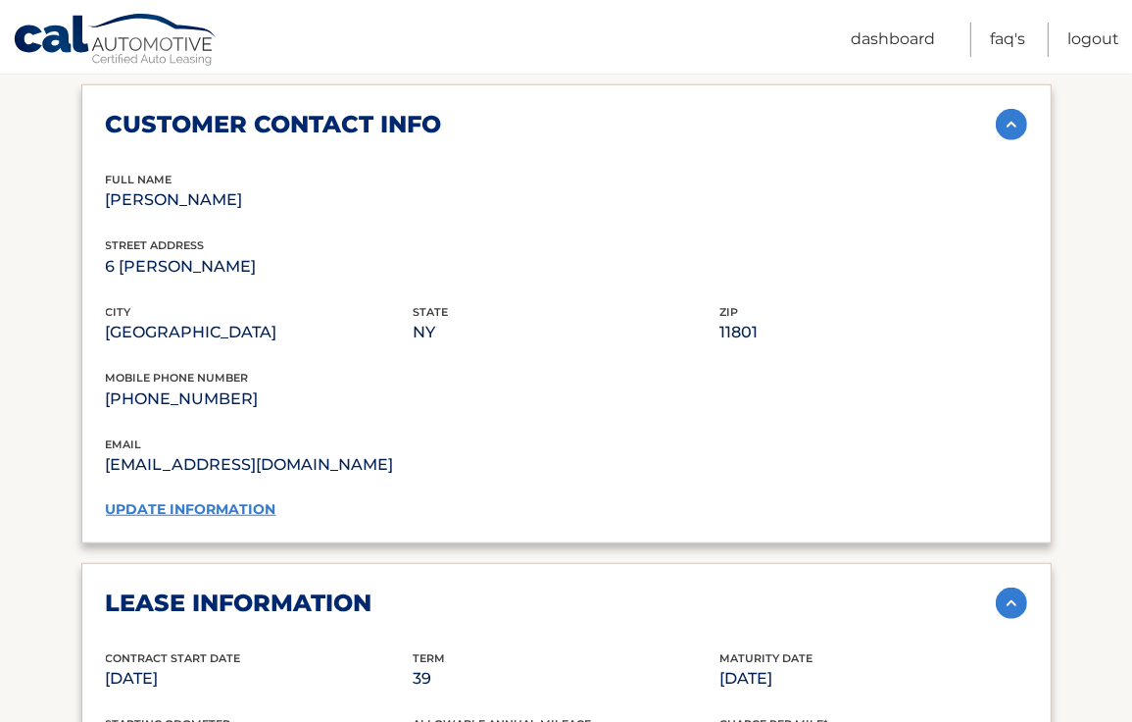
scroll to position [1061, 0]
click at [224, 501] on link "update information" at bounding box center [191, 510] width 171 height 18
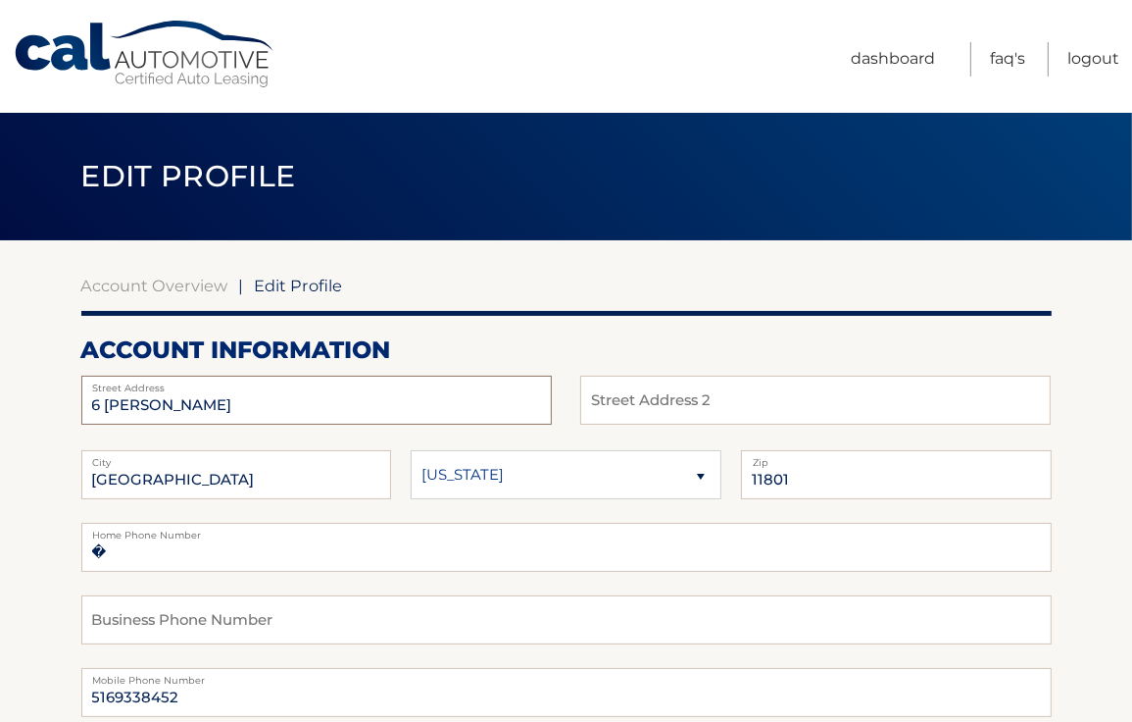
drag, startPoint x: 232, startPoint y: 398, endPoint x: 63, endPoint y: 387, distance: 169.9
type input "1A Winchester Place"
type input "Mechanicville"
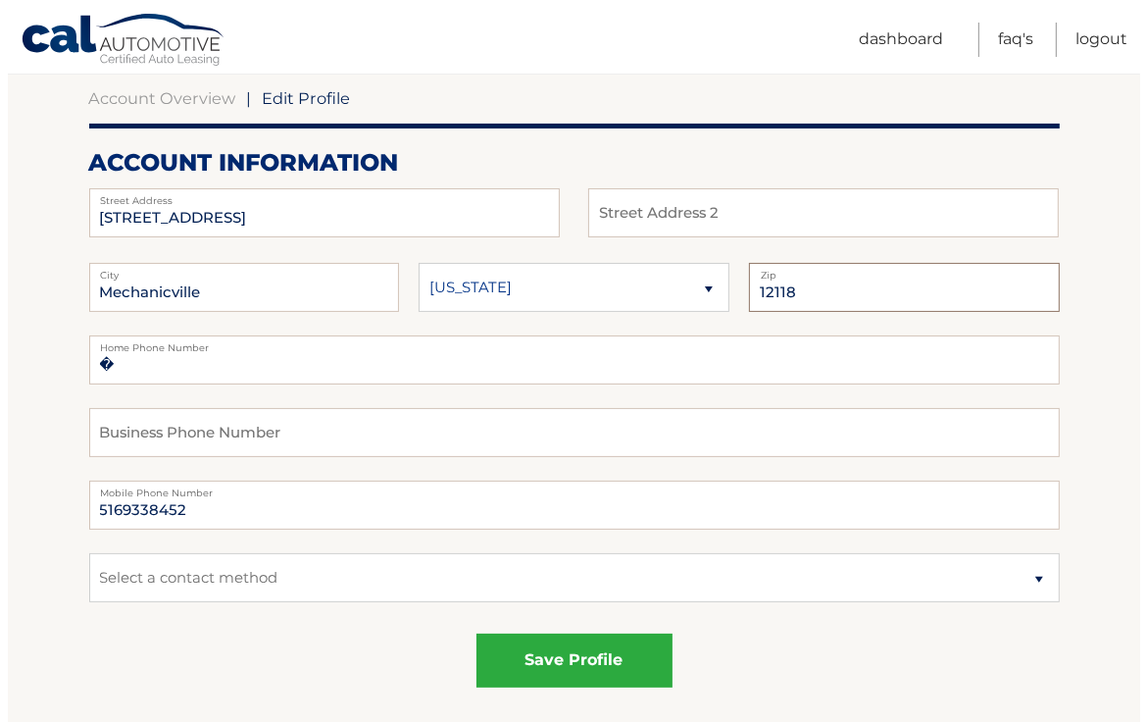
scroll to position [188, 0]
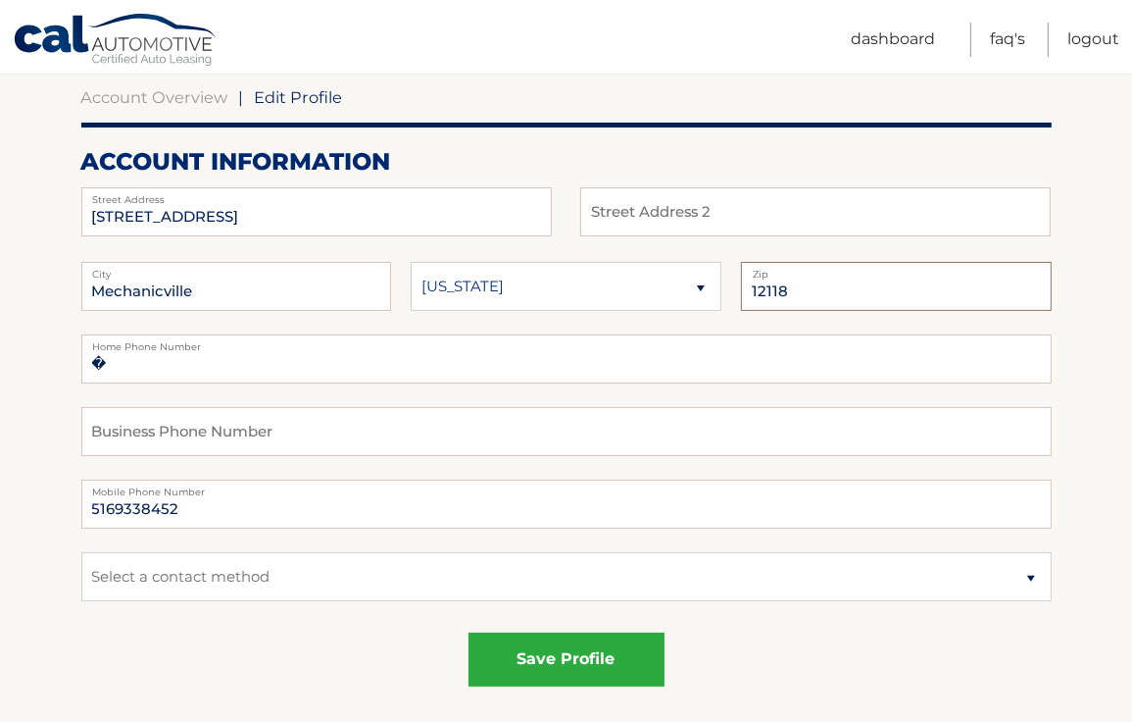
type input "12118"
drag, startPoint x: 196, startPoint y: 508, endPoint x: 114, endPoint y: 505, distance: 82.4
click at [114, 505] on input "5169338452" at bounding box center [566, 503] width 971 height 49
type input "5163174972"
click at [388, 655] on div "save profile" at bounding box center [566, 659] width 971 height 54
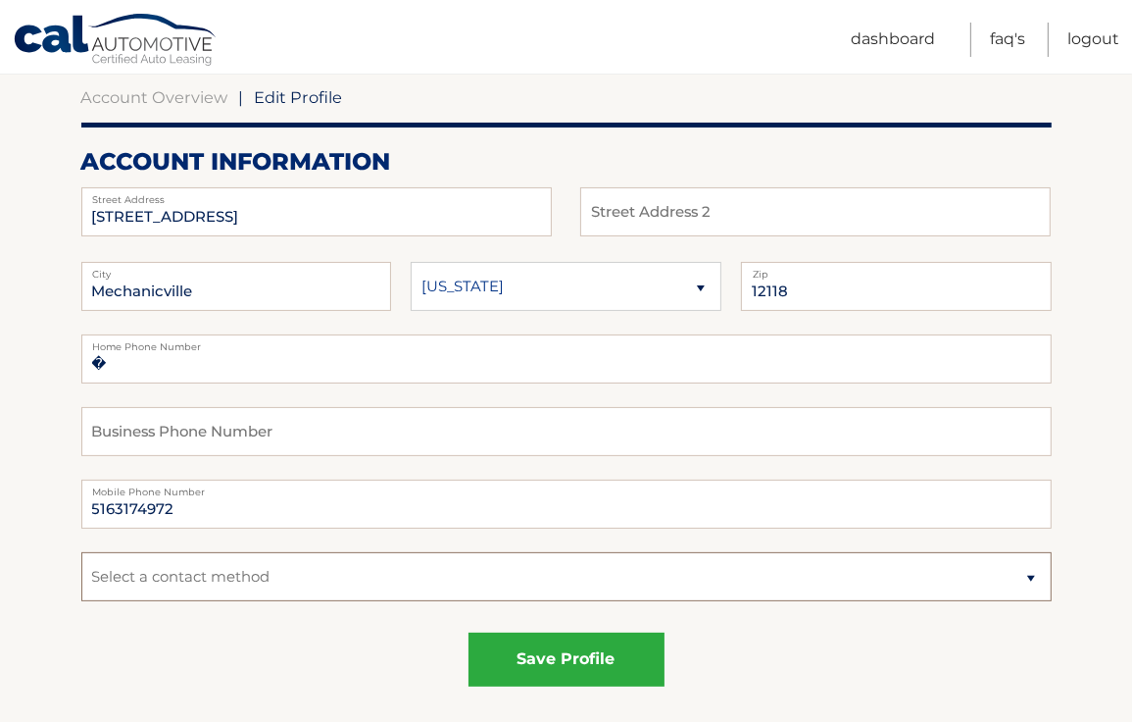
click at [324, 587] on select "Select a contact method Mobile Home" at bounding box center [566, 576] width 971 height 49
select select "1"
click at [81, 552] on select "Select a contact method Mobile Home" at bounding box center [566, 576] width 971 height 49
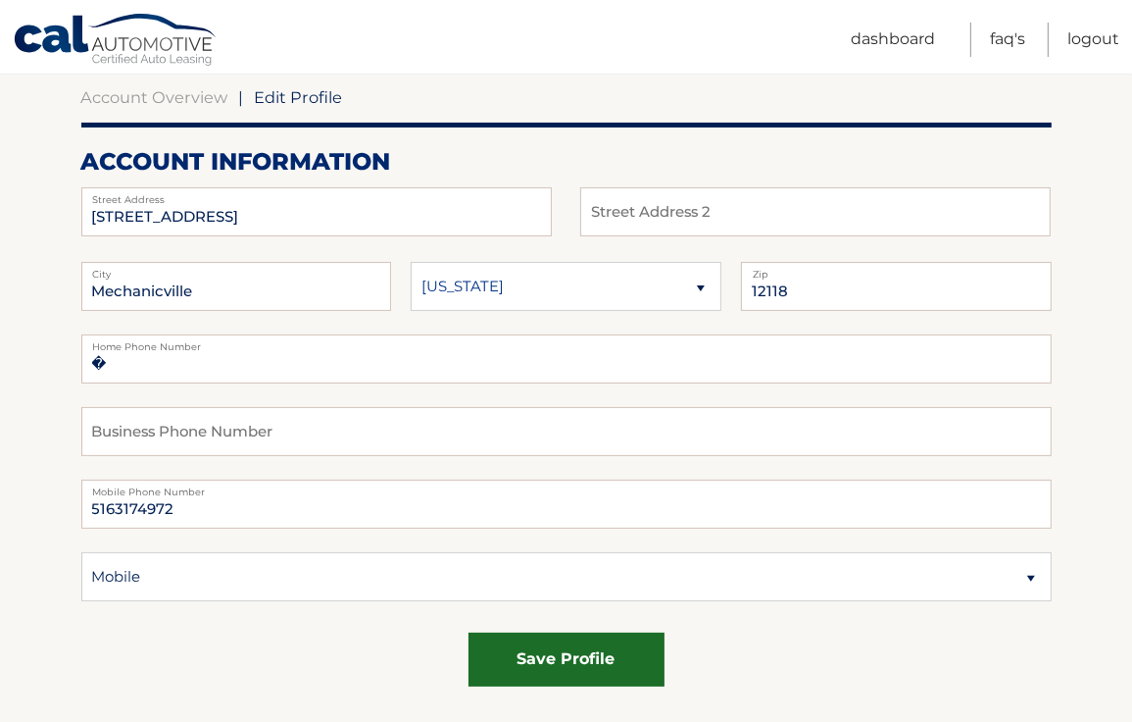
click at [544, 661] on button "save profile" at bounding box center [567, 659] width 196 height 54
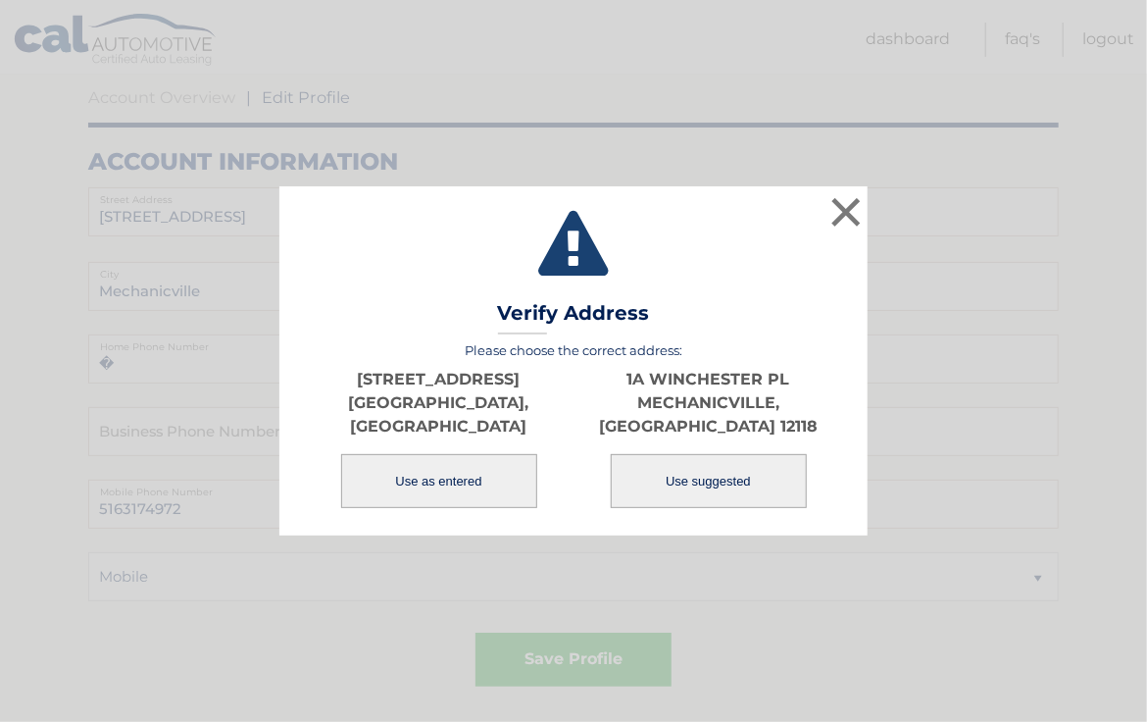
click at [682, 487] on button "Use suggested" at bounding box center [709, 481] width 196 height 54
type input "1A WINCHESTER PL"
type input "MECHANICVILLE"
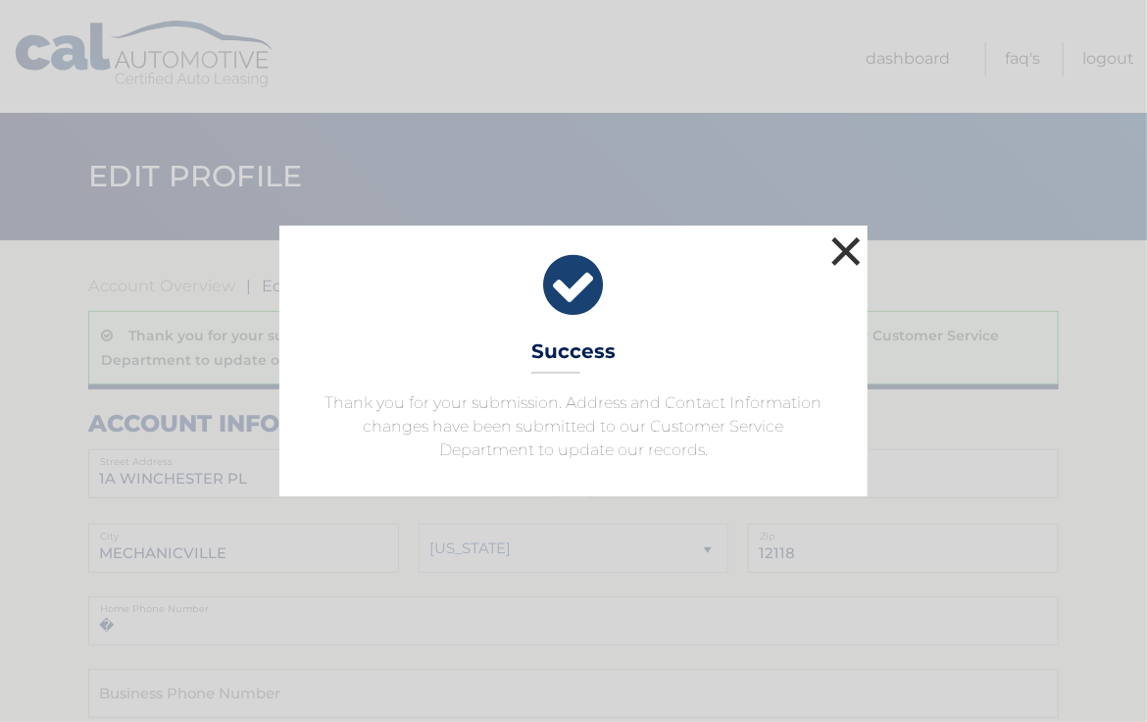
click at [848, 257] on button "×" at bounding box center [845, 250] width 39 height 39
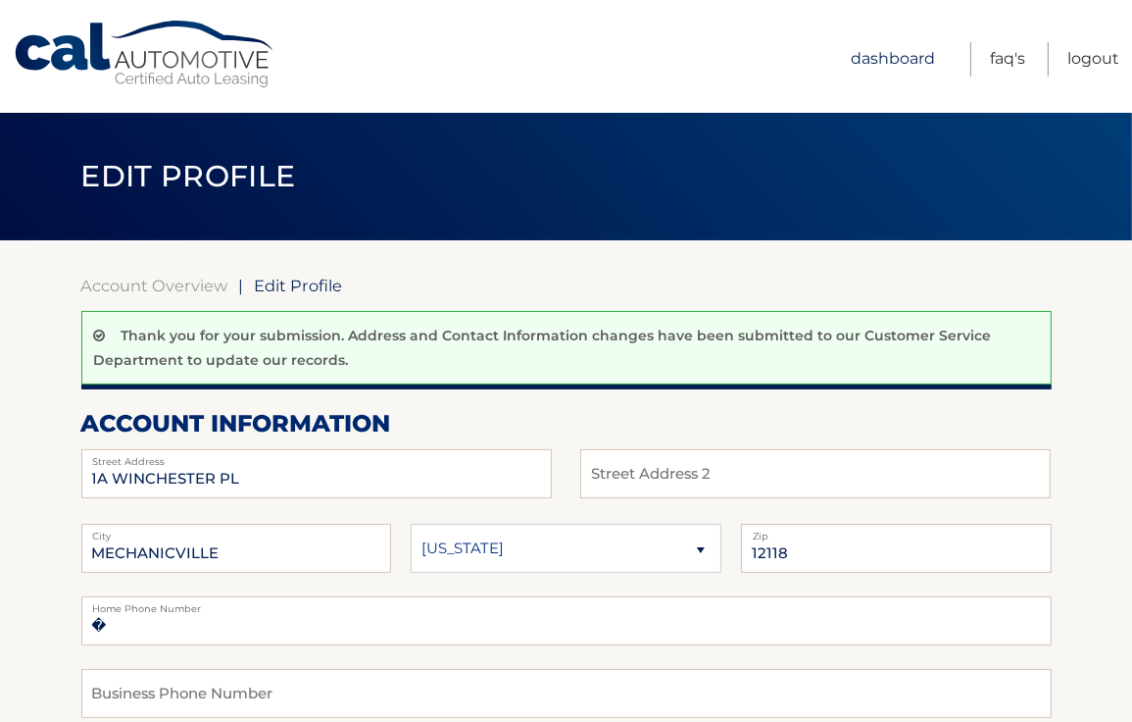
click at [887, 57] on link "Dashboard" at bounding box center [893, 59] width 84 height 34
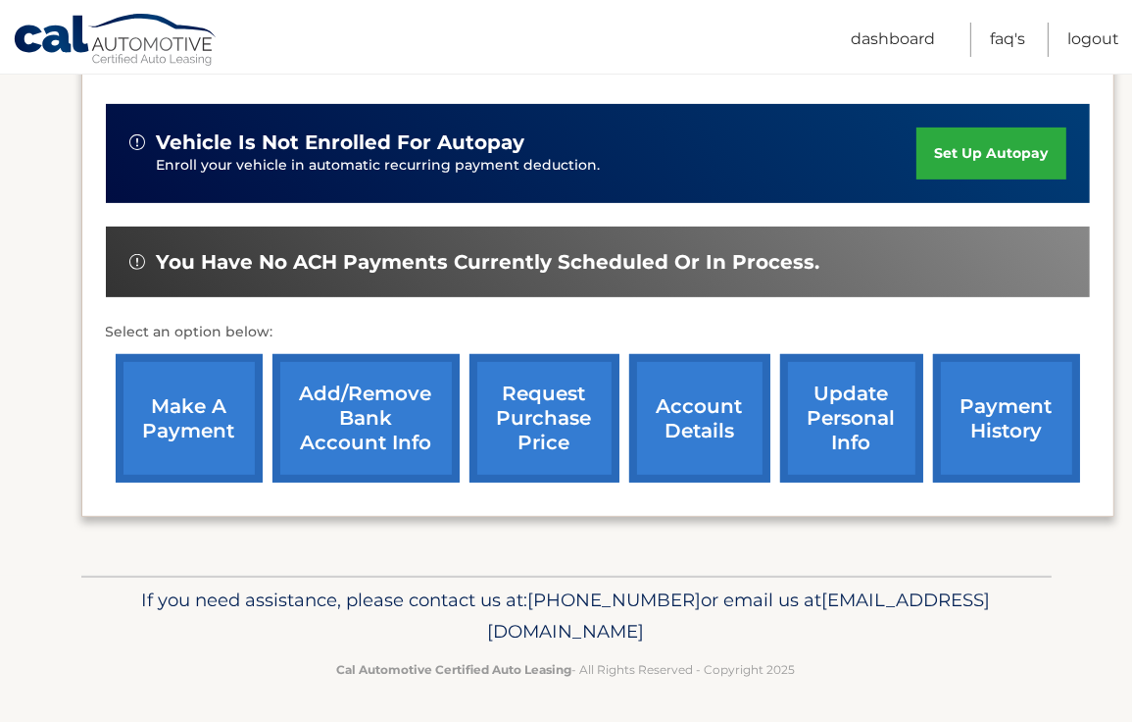
scroll to position [463, 0]
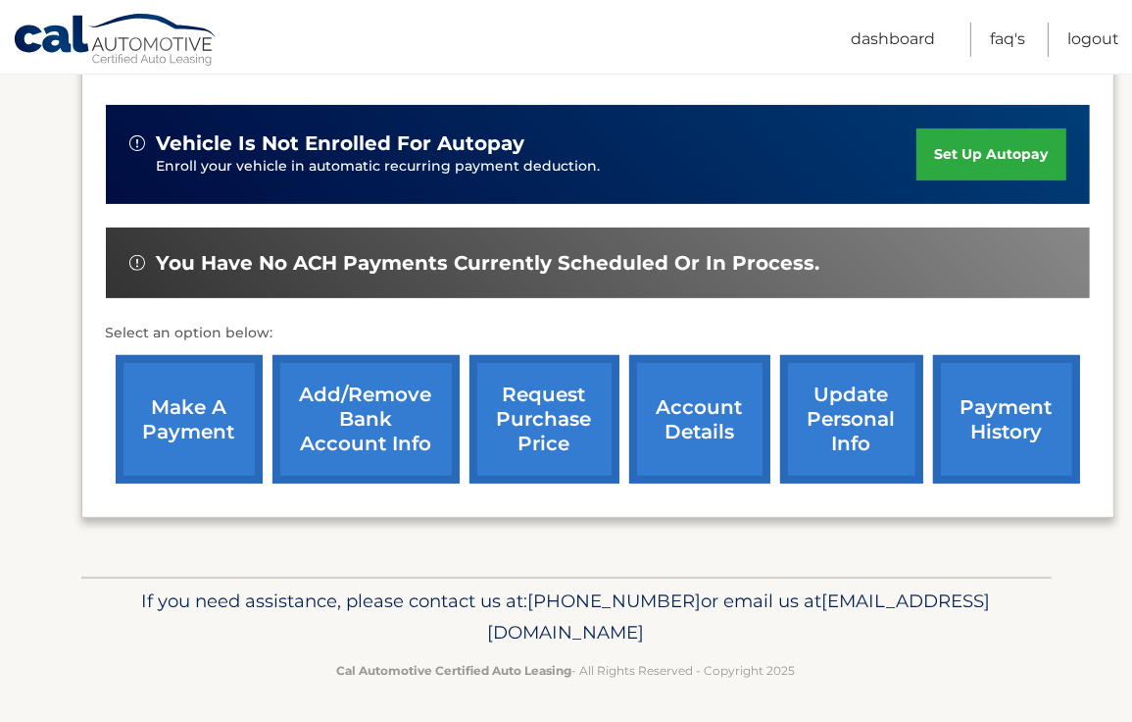
click at [724, 427] on link "account details" at bounding box center [699, 419] width 141 height 128
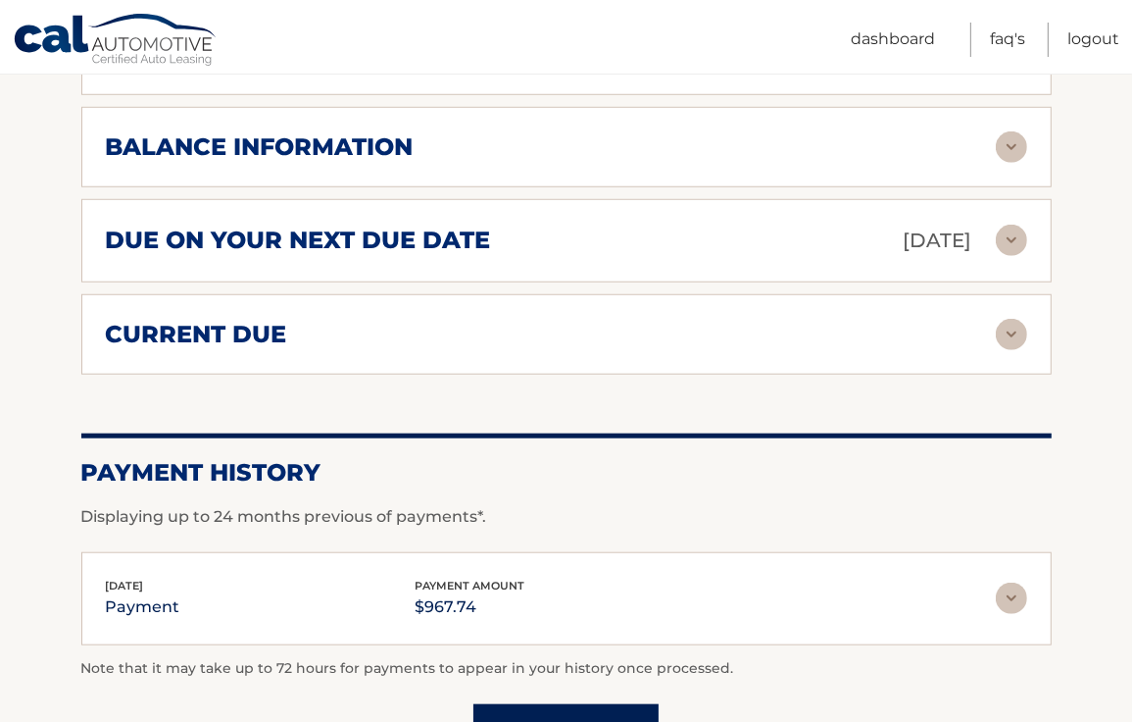
scroll to position [1222, 0]
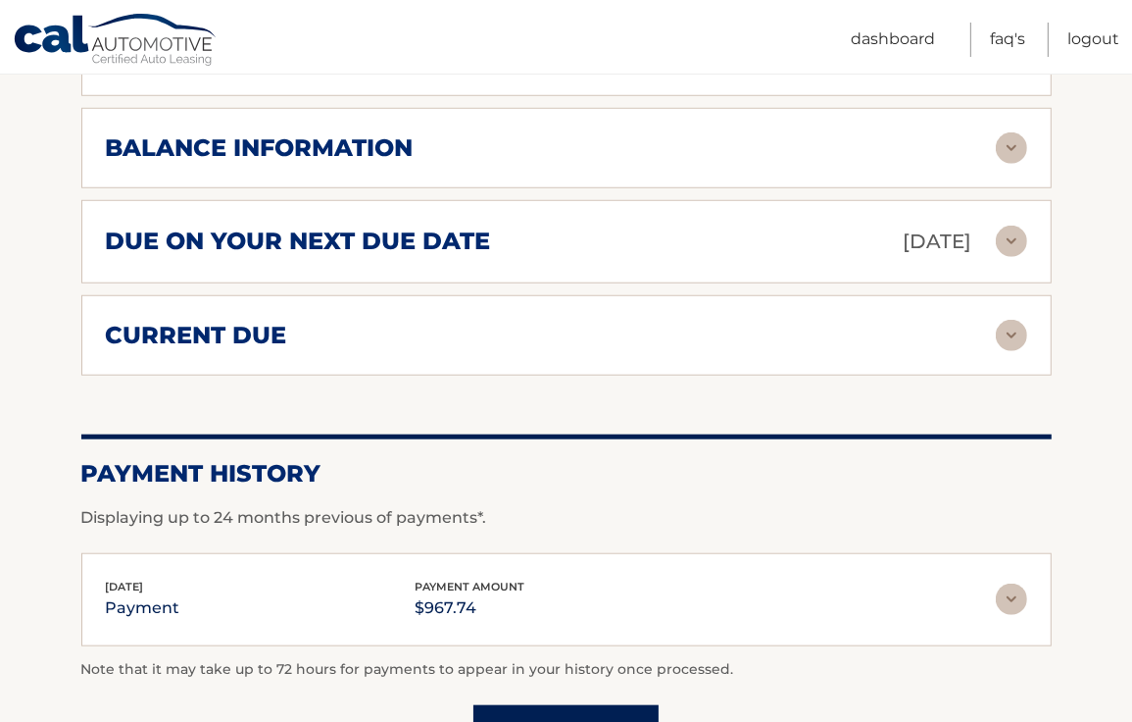
click at [1008, 583] on img at bounding box center [1011, 598] width 31 height 31
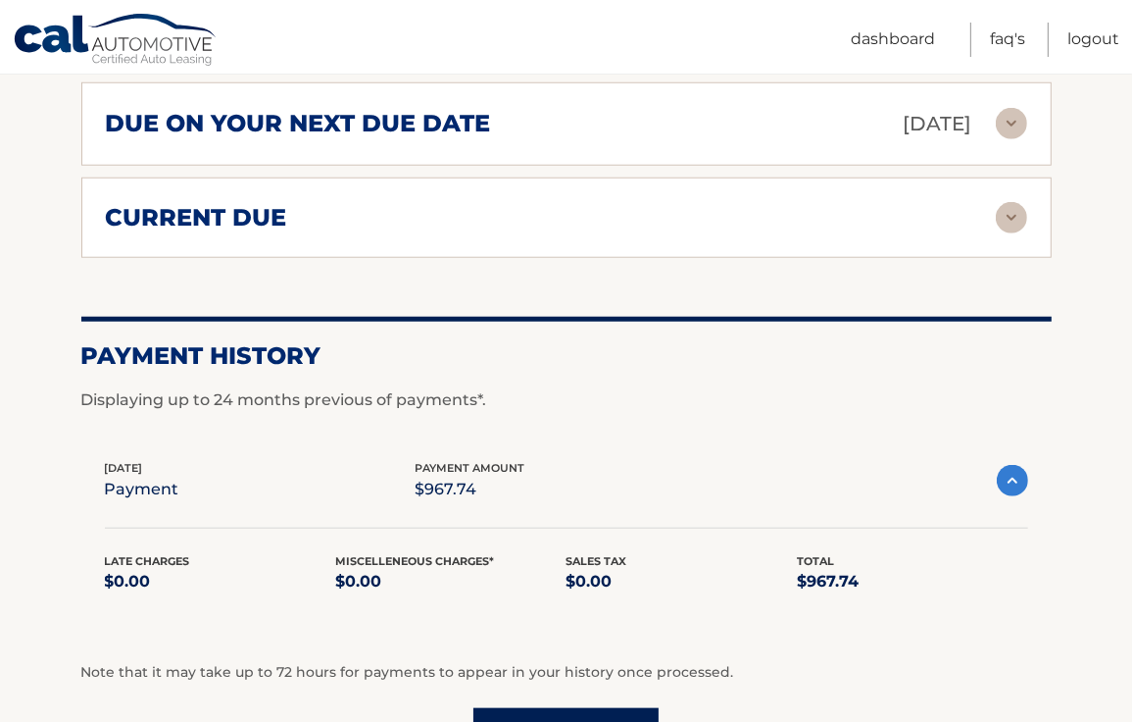
scroll to position [1345, 0]
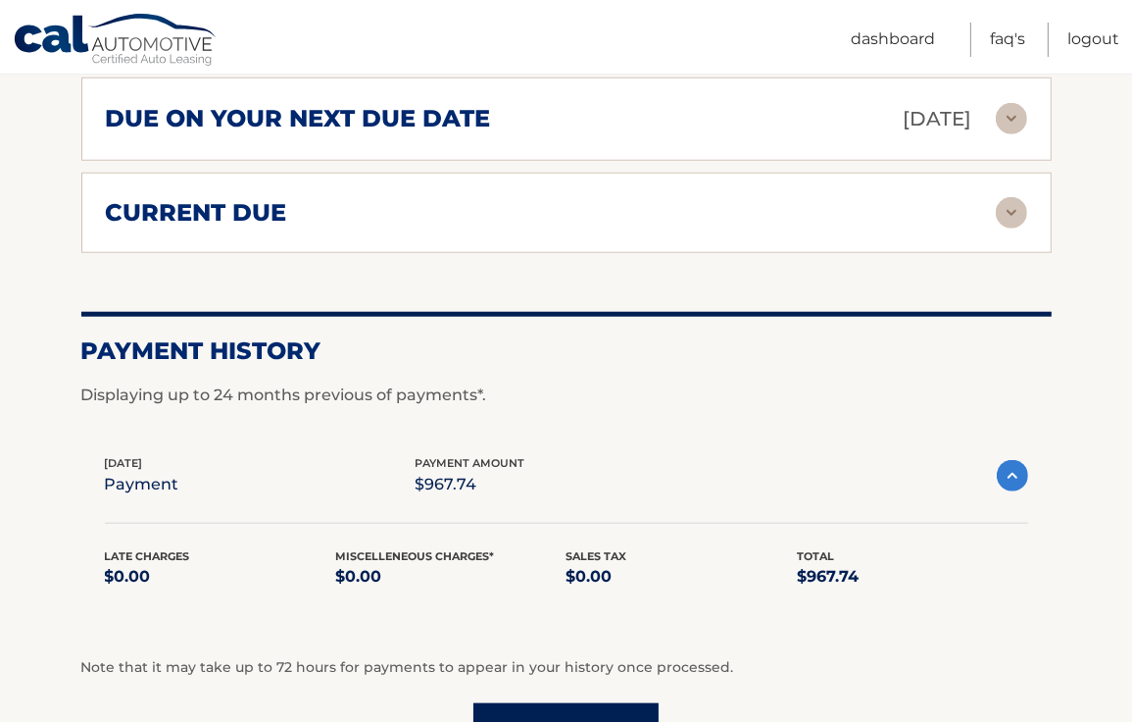
click at [518, 703] on link "Load More" at bounding box center [565, 729] width 185 height 53
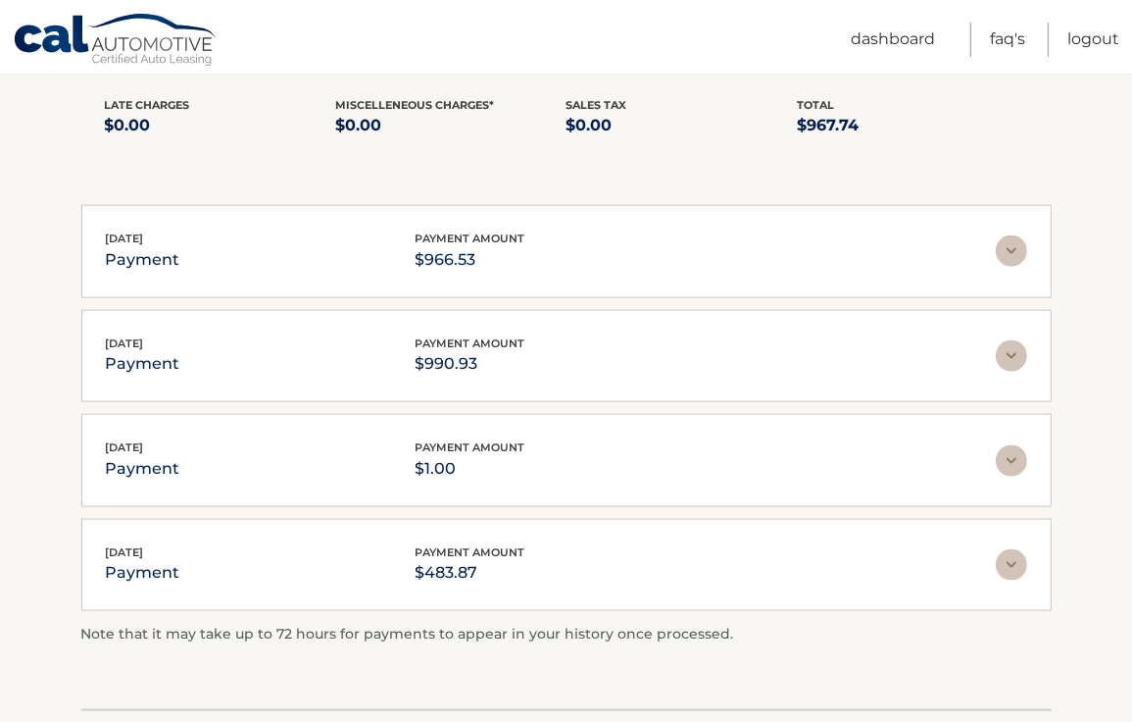
scroll to position [1808, 0]
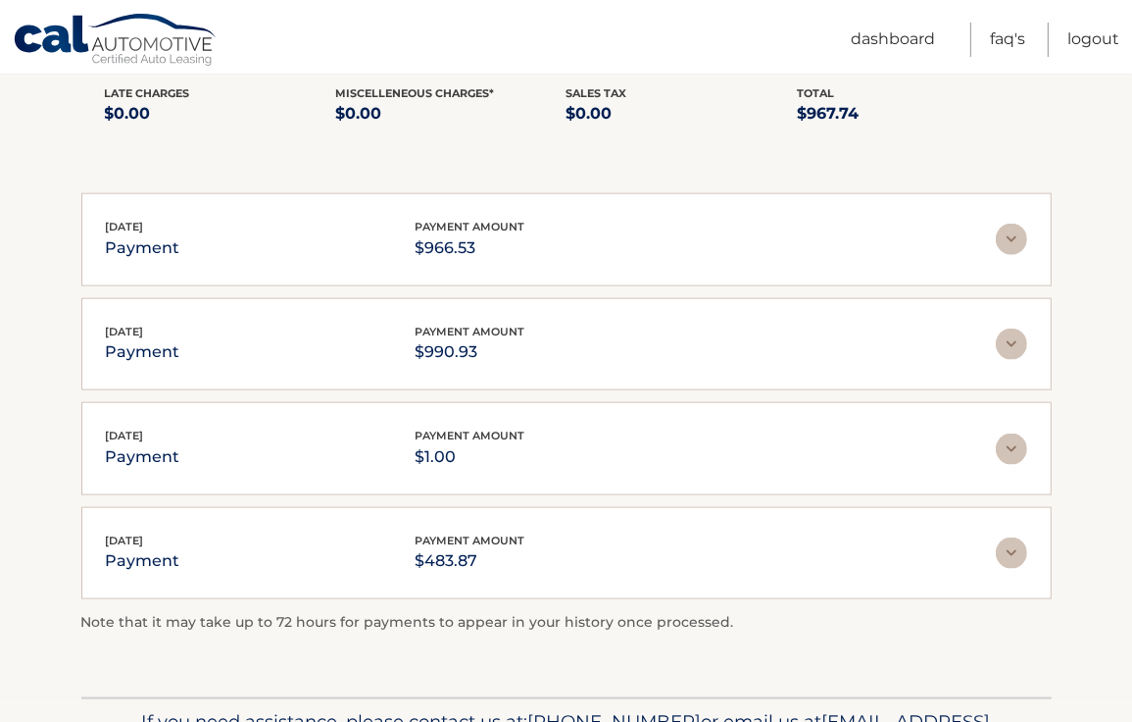
click at [1017, 433] on img at bounding box center [1011, 448] width 31 height 31
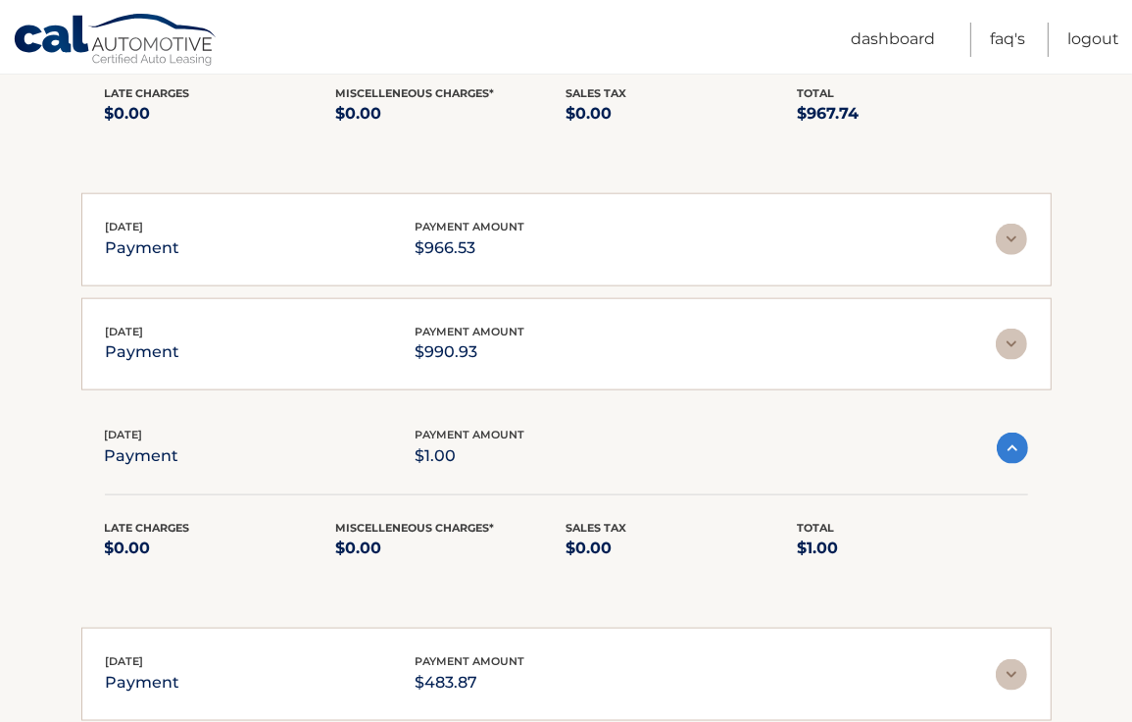
click at [1019, 432] on img at bounding box center [1012, 447] width 31 height 31
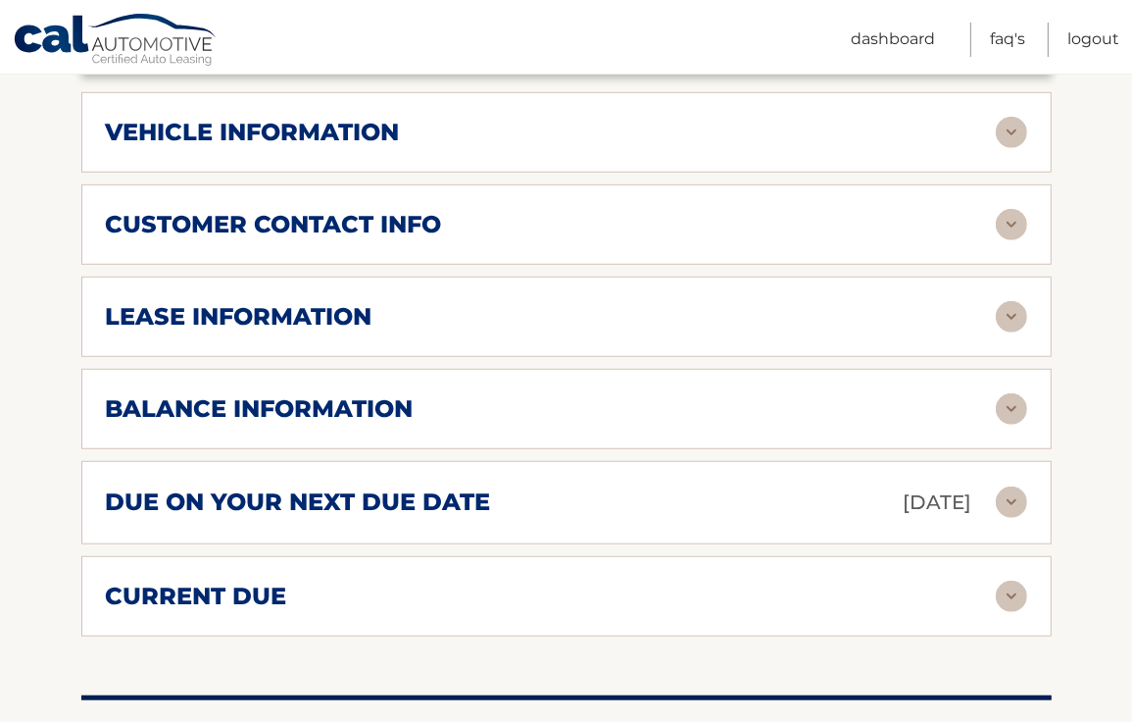
scroll to position [966, 0]
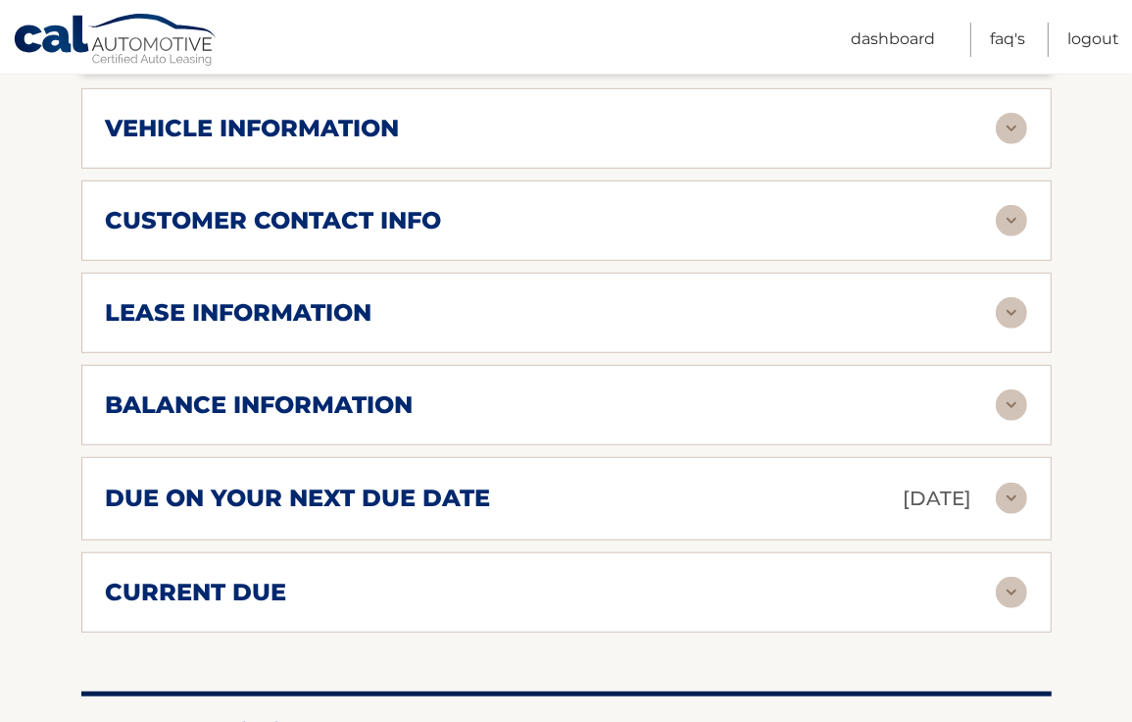
click at [1008, 576] on img at bounding box center [1011, 591] width 31 height 31
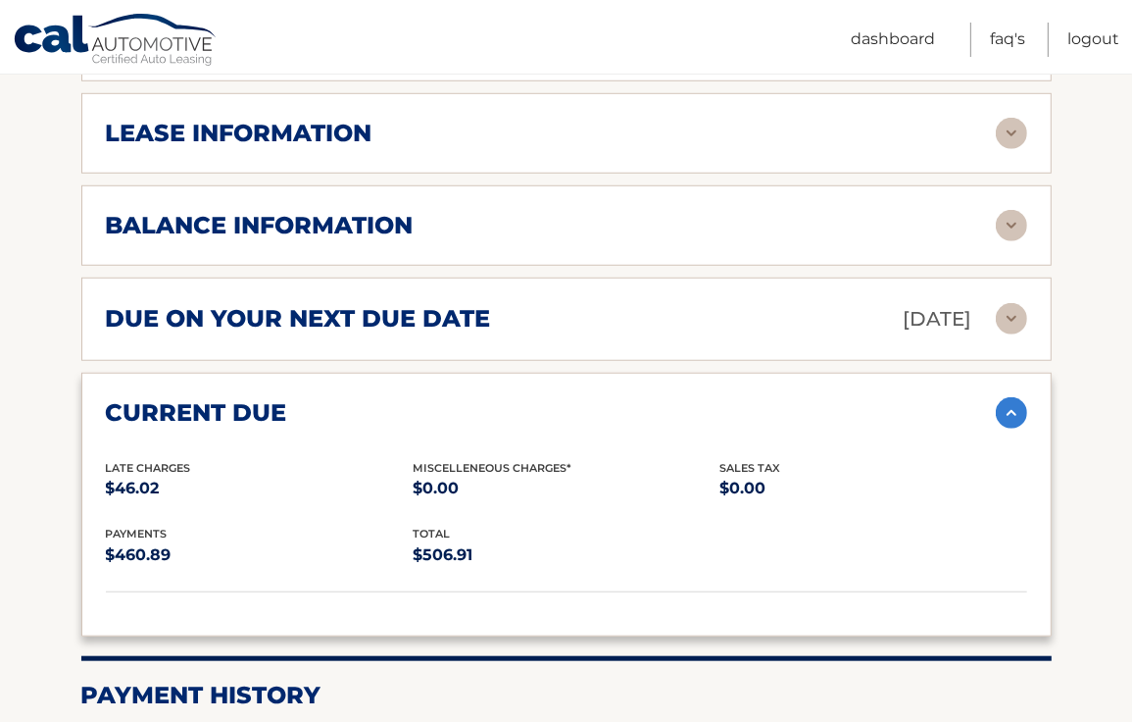
scroll to position [1144, 0]
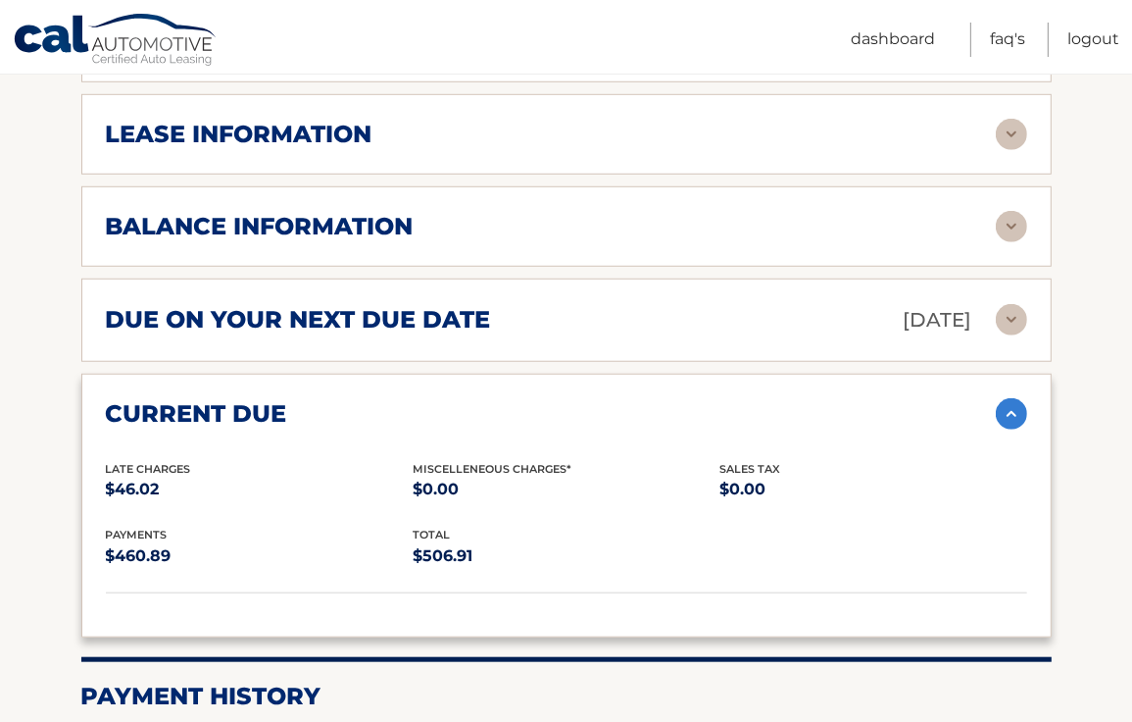
click at [1014, 304] on img at bounding box center [1011, 319] width 31 height 31
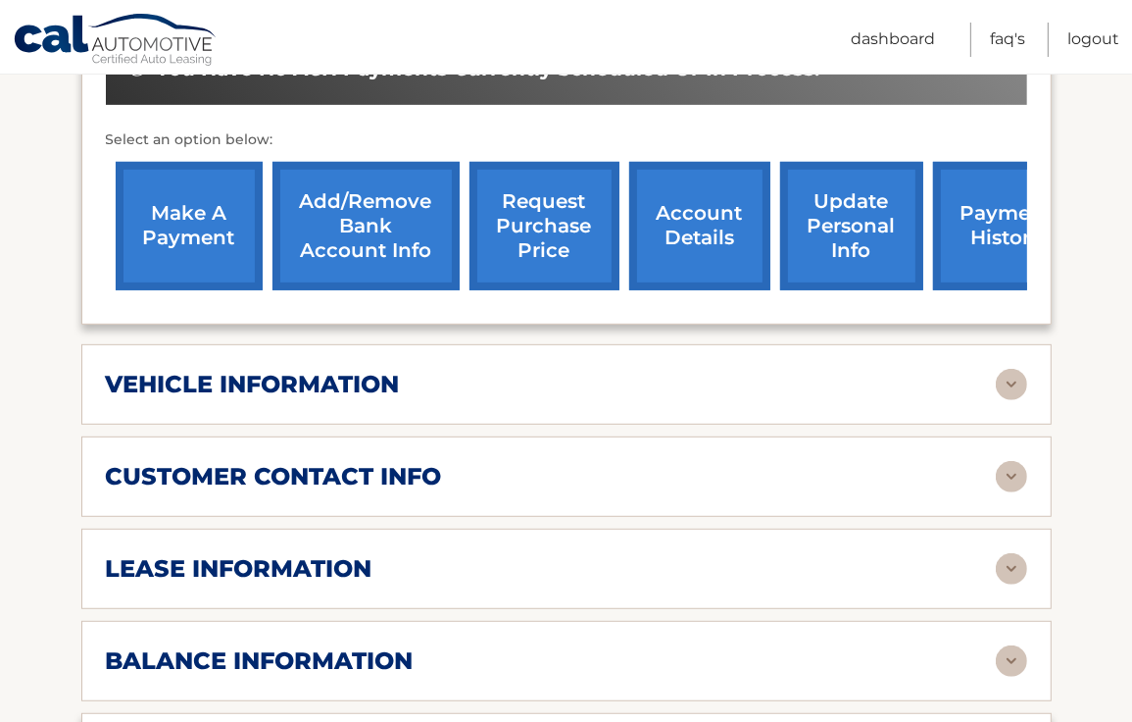
scroll to position [455, 0]
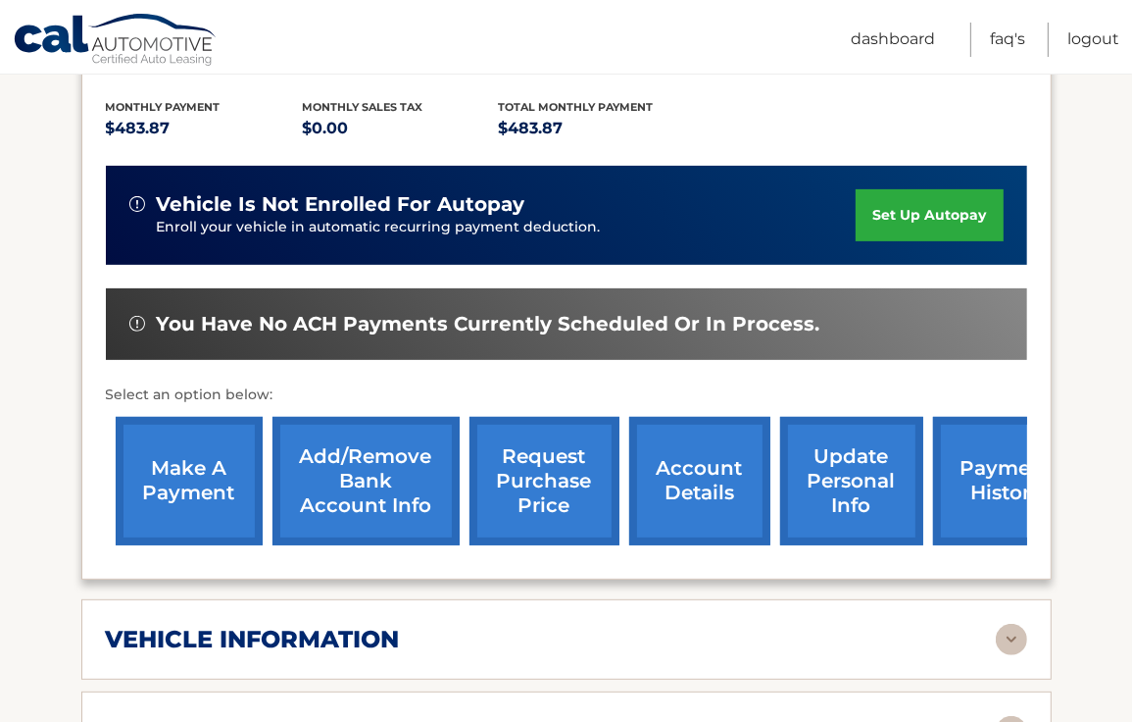
click at [977, 433] on link "payment history" at bounding box center [1006, 481] width 147 height 128
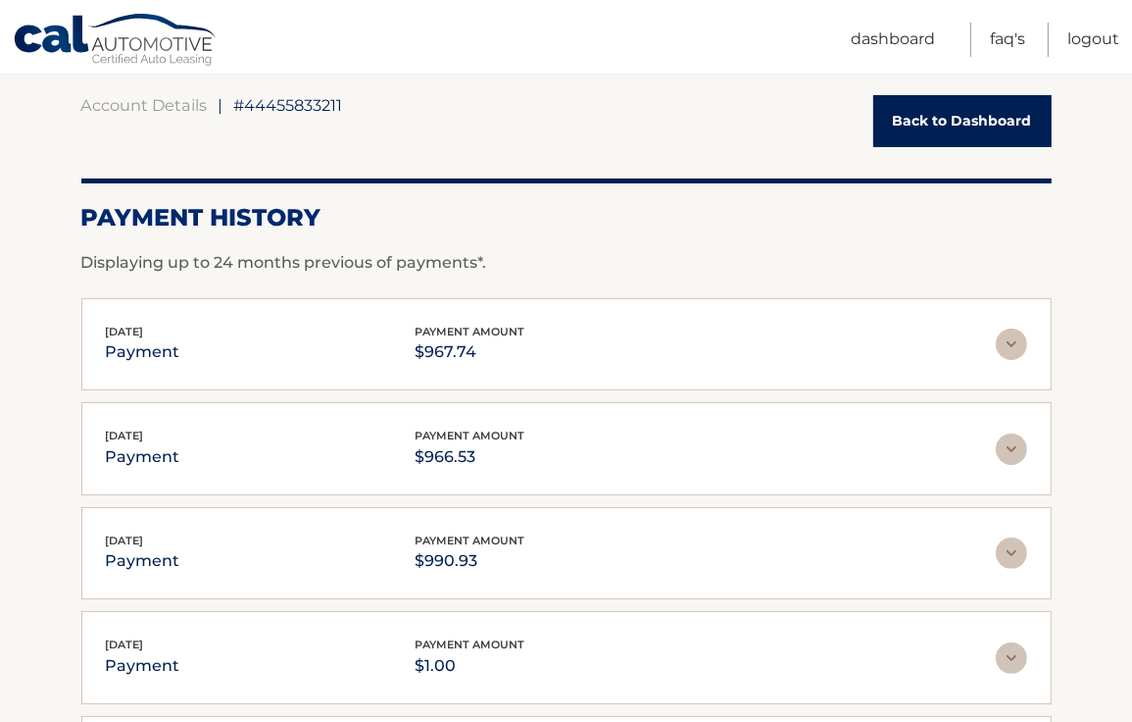
scroll to position [243, 0]
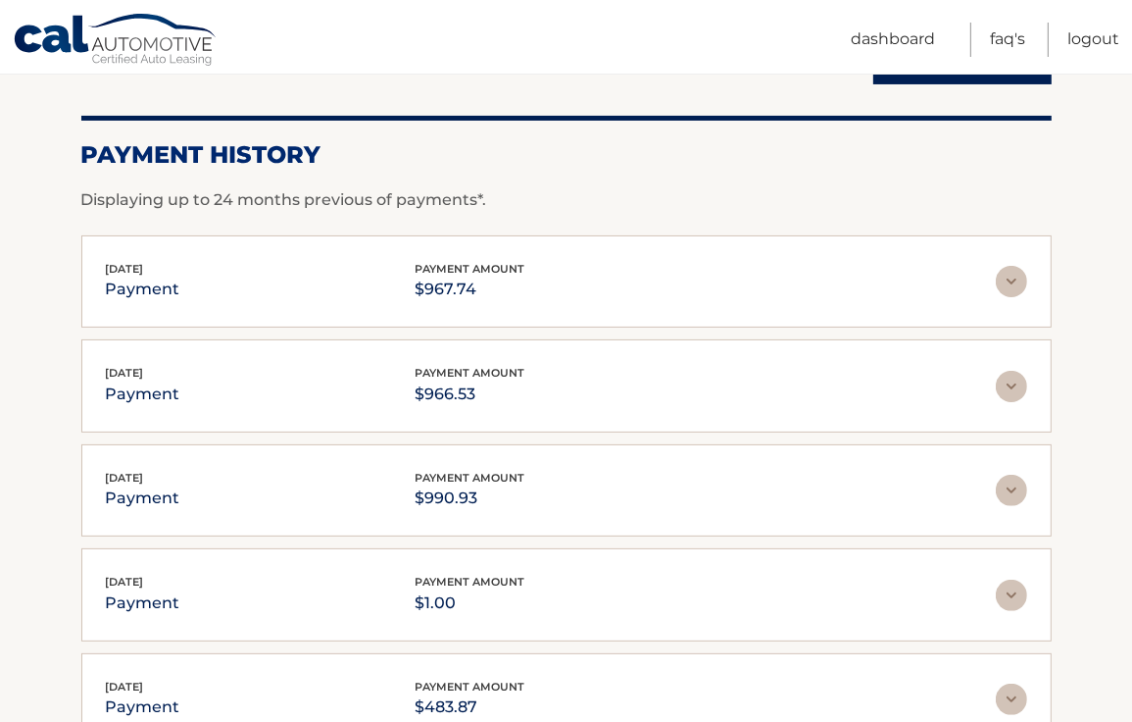
click at [1011, 283] on img at bounding box center [1011, 281] width 31 height 31
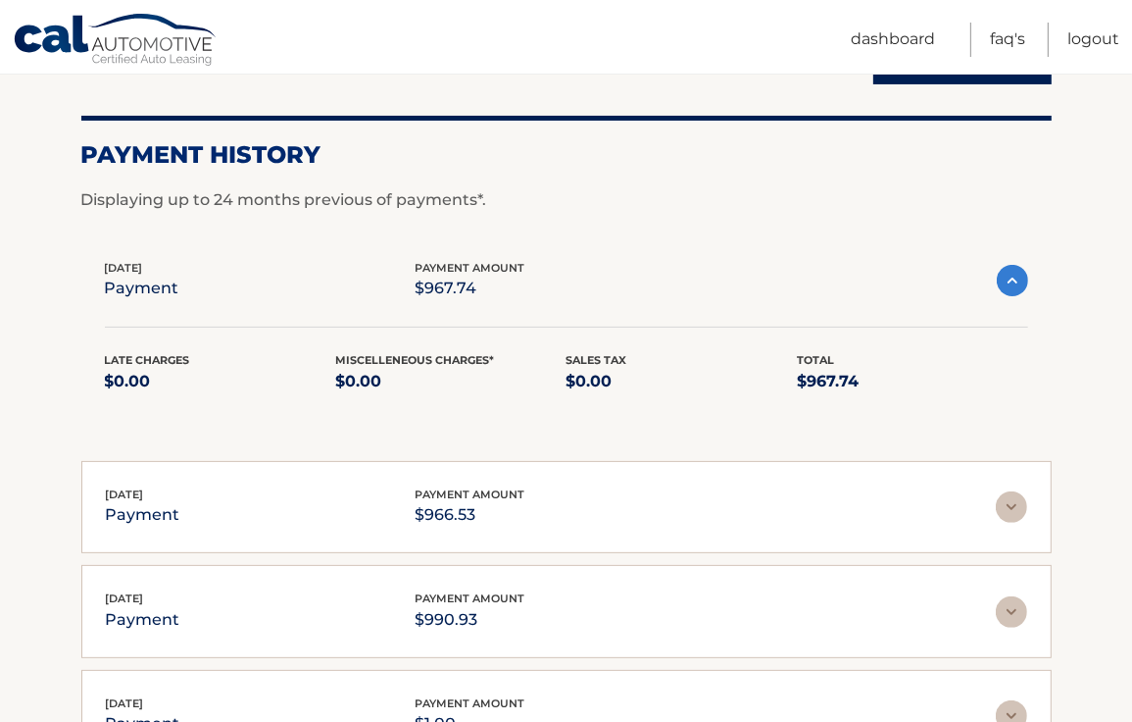
click at [1011, 283] on img at bounding box center [1012, 280] width 31 height 31
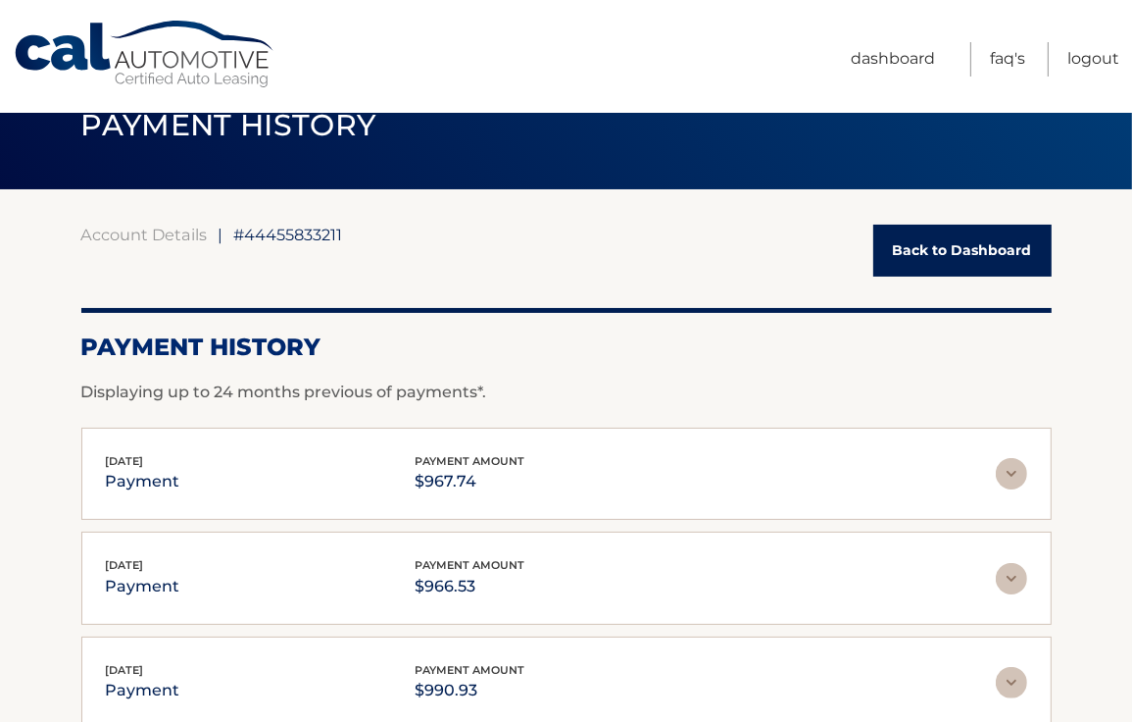
scroll to position [8, 0]
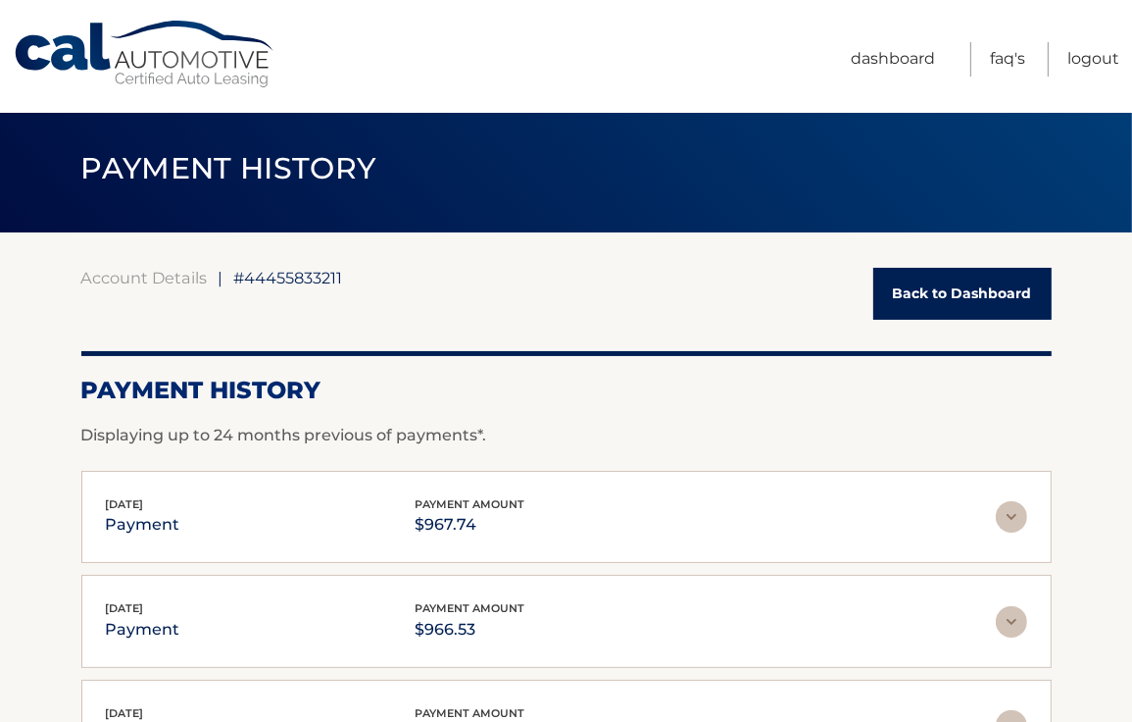
click at [910, 291] on link "Back to Dashboard" at bounding box center [962, 294] width 178 height 52
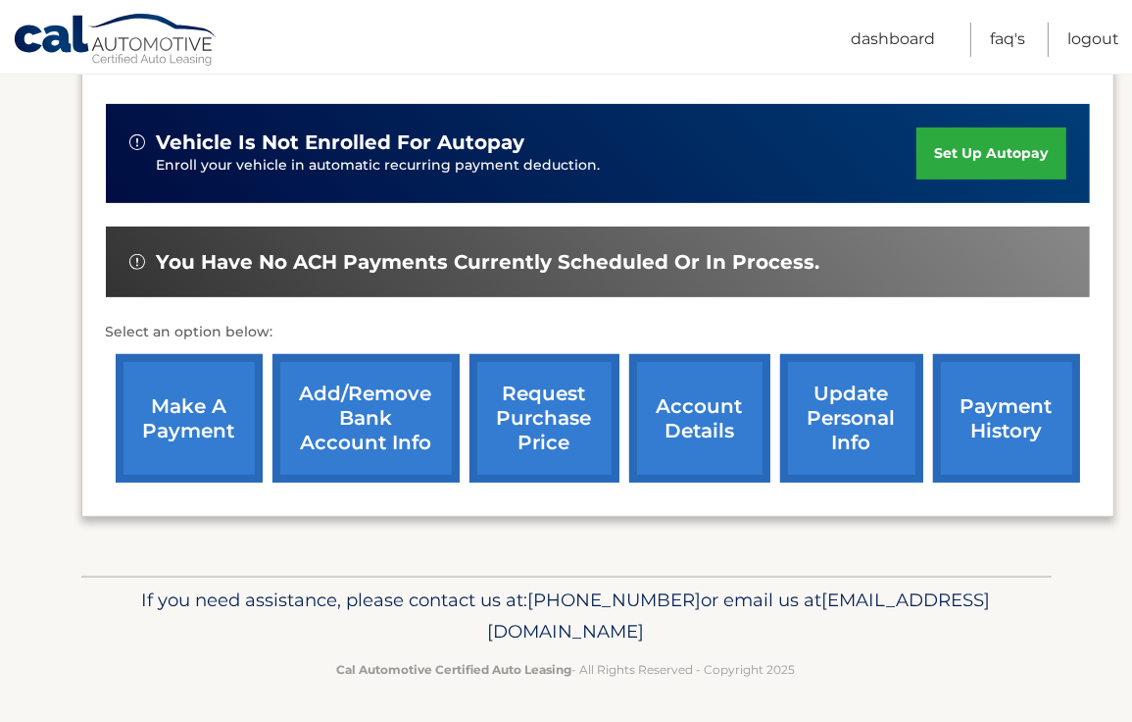
scroll to position [461, 0]
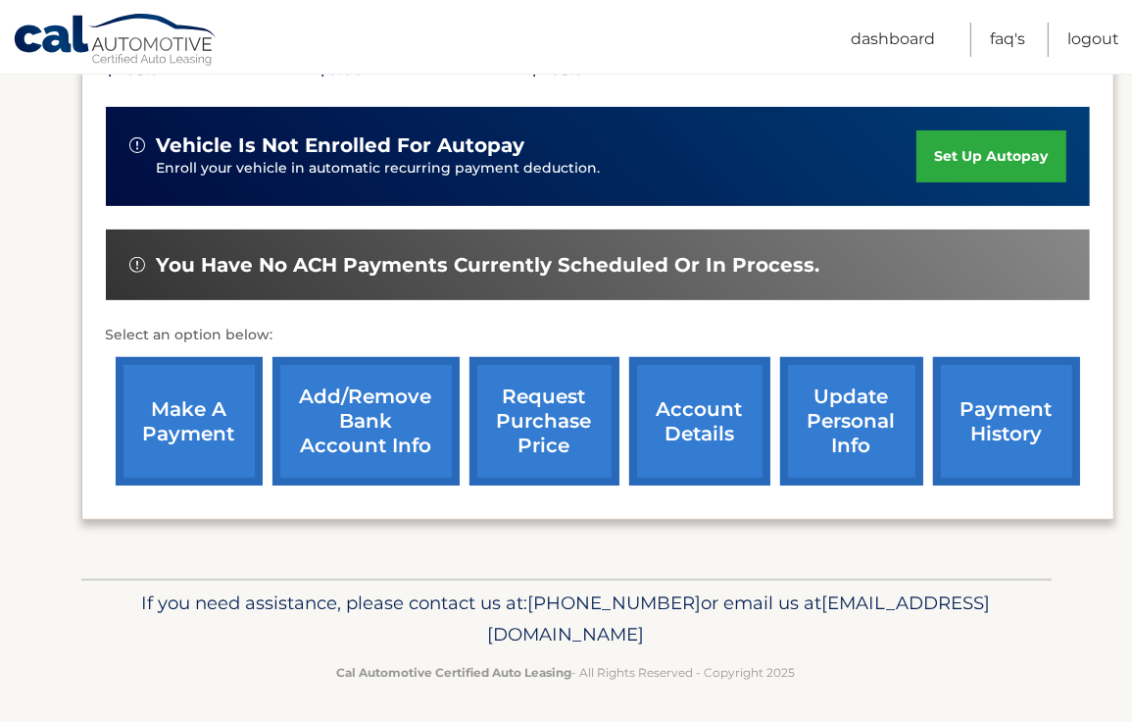
click at [1011, 406] on link "payment history" at bounding box center [1006, 421] width 147 height 128
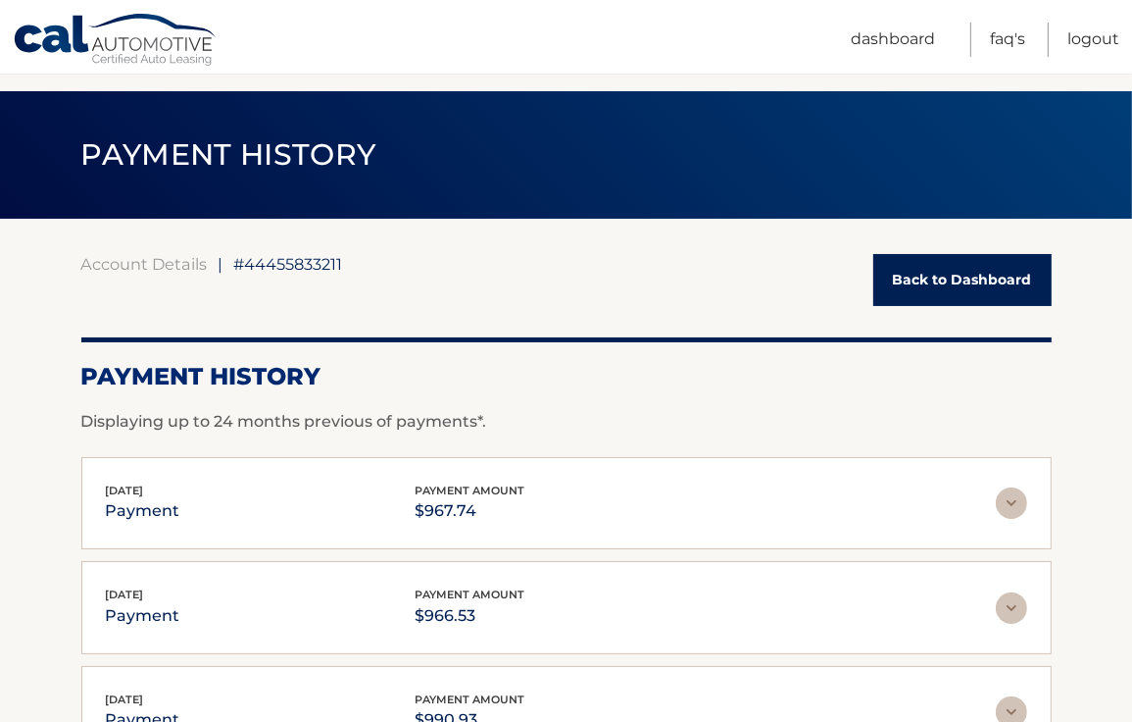
scroll to position [20, 0]
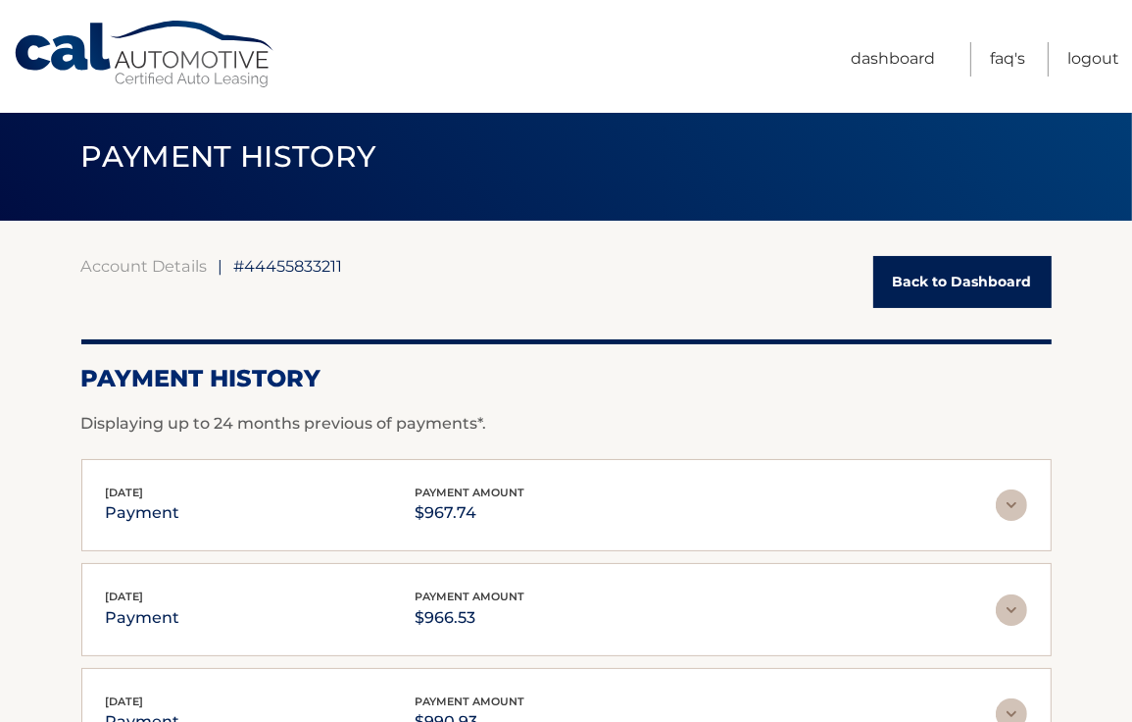
click at [970, 281] on link "Back to Dashboard" at bounding box center [962, 282] width 178 height 52
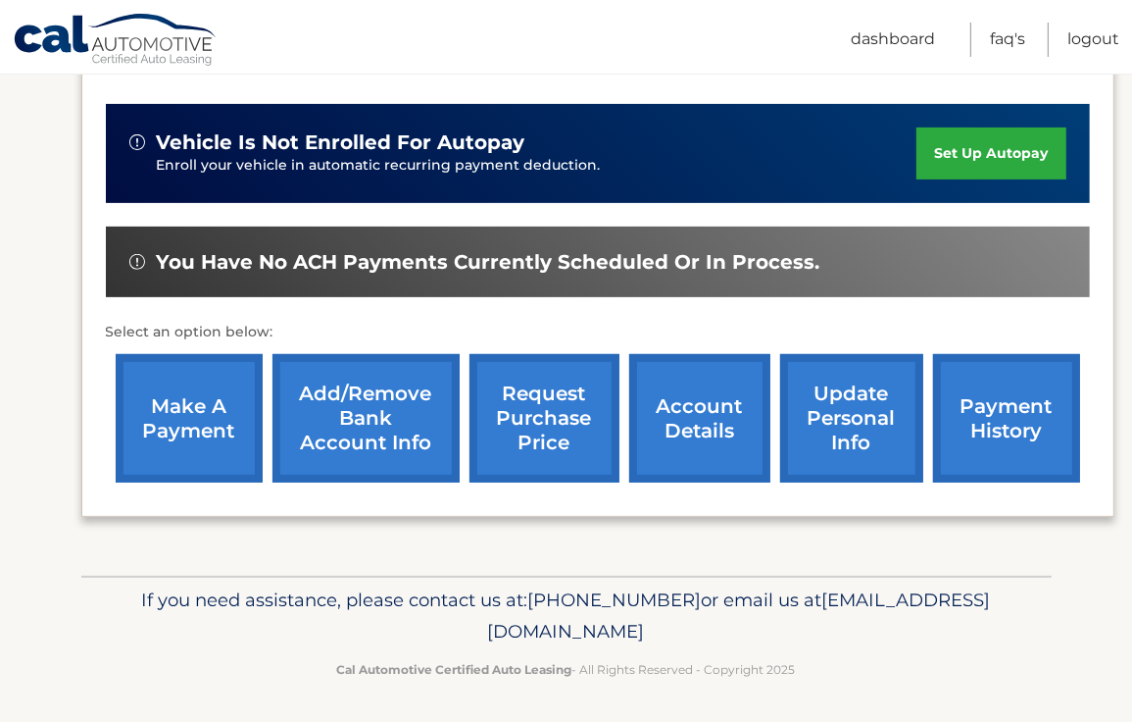
scroll to position [463, 0]
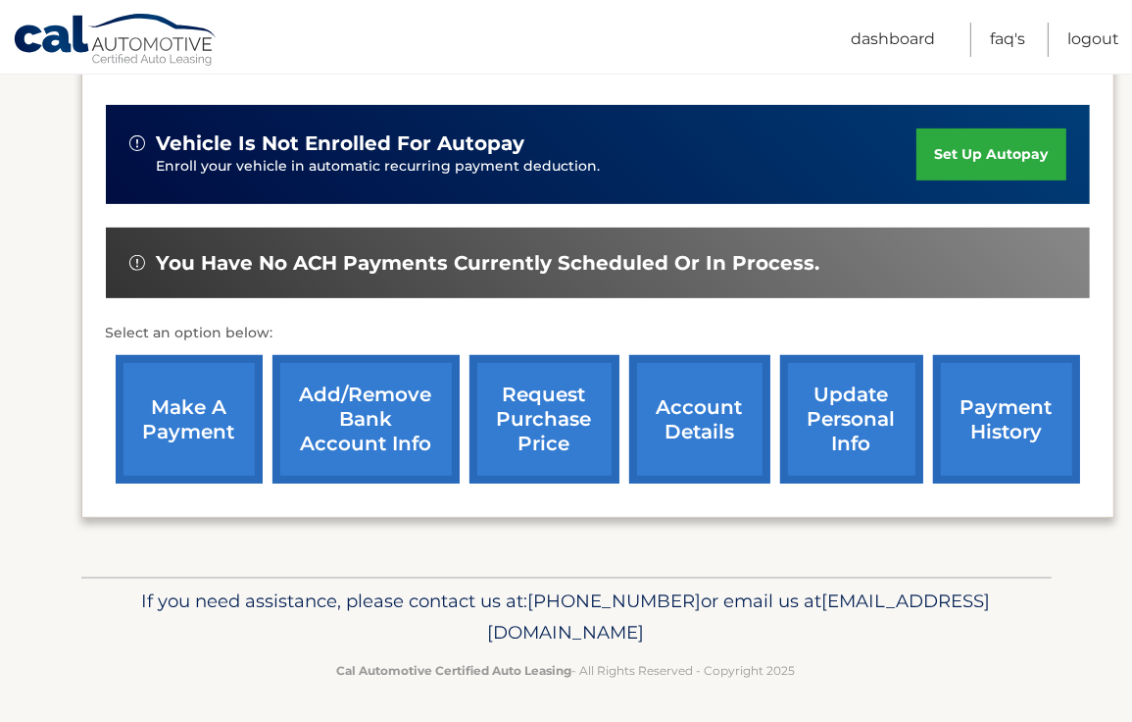
click at [679, 417] on link "account details" at bounding box center [699, 419] width 141 height 128
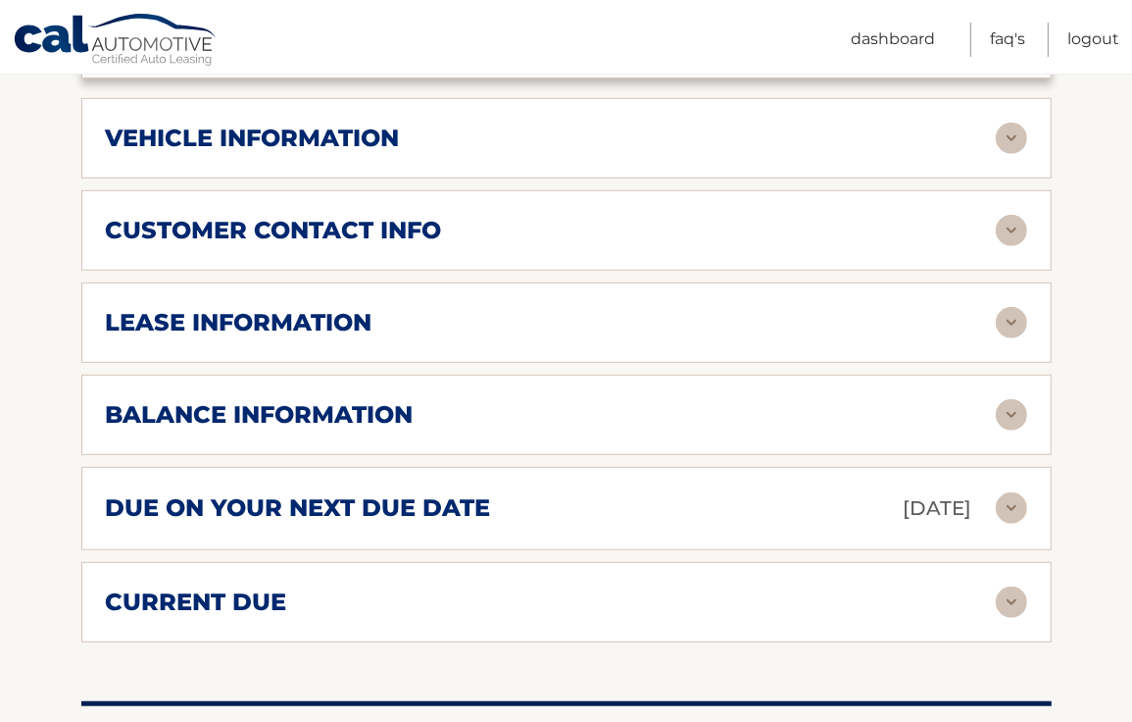
scroll to position [955, 0]
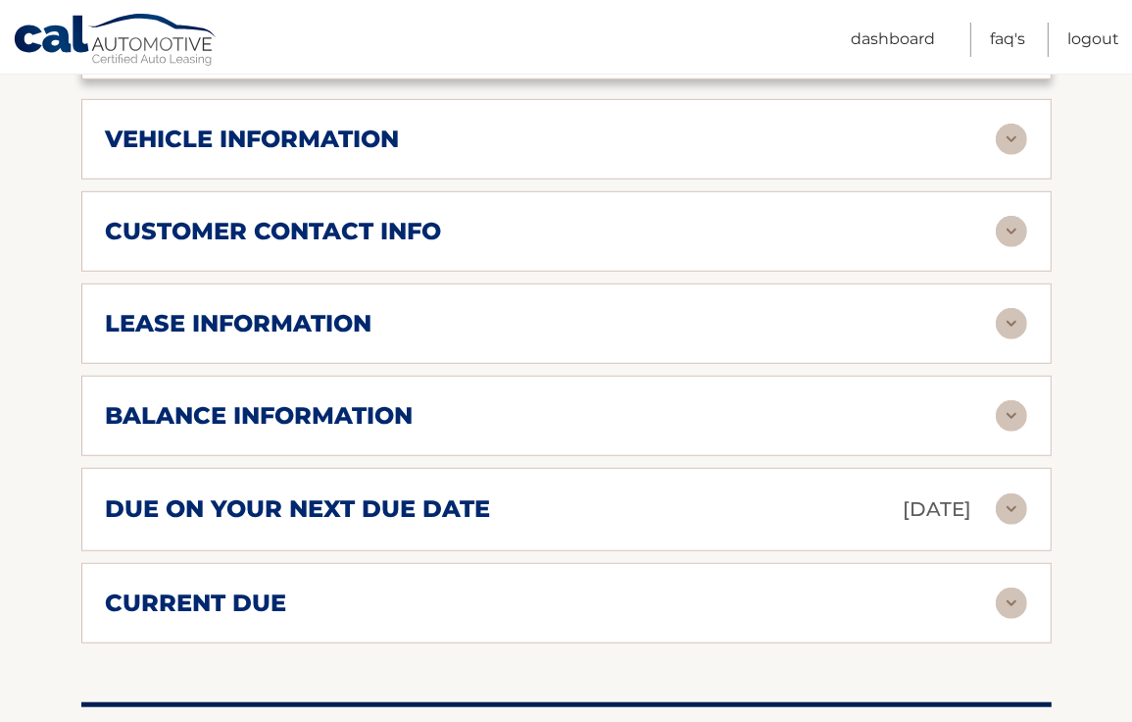
click at [437, 494] on h2 "due on your next due date" at bounding box center [298, 508] width 385 height 29
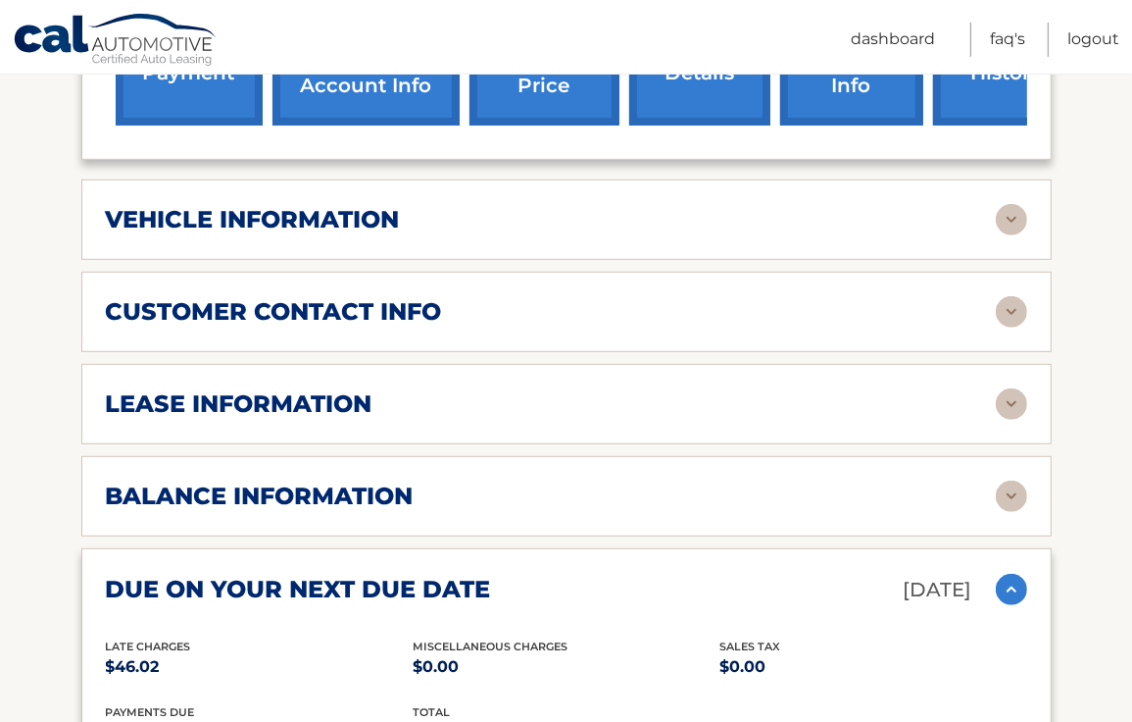
scroll to position [820, 0]
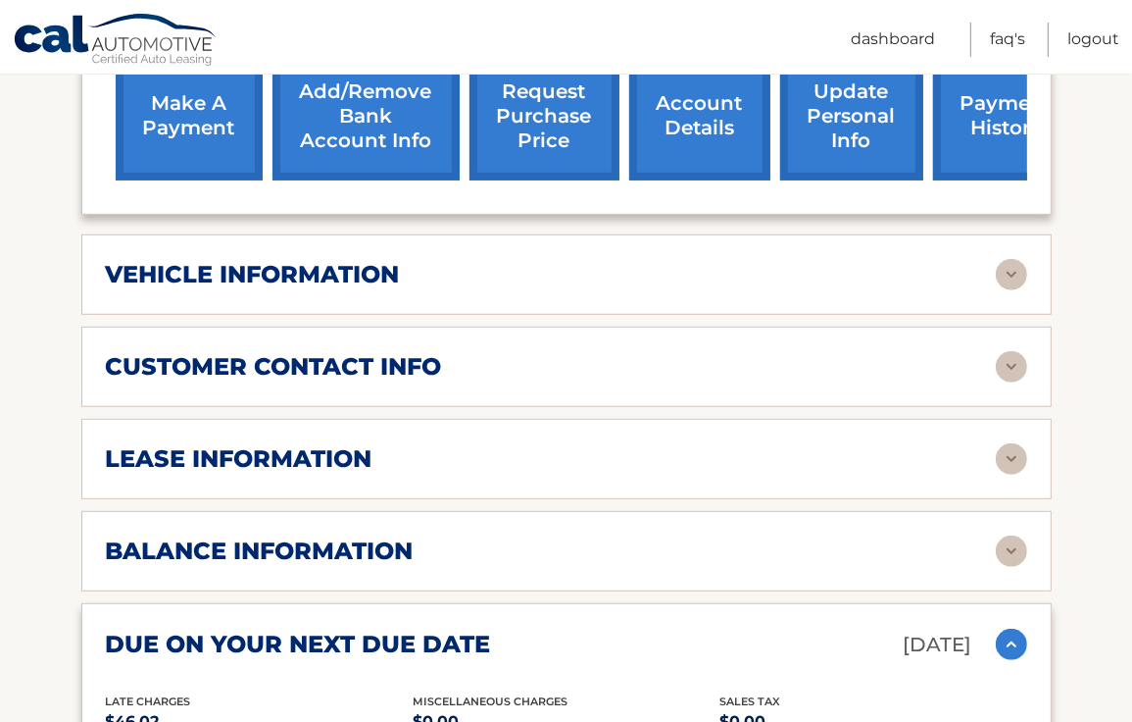
click at [489, 450] on div "lease information Contract Start Date [DATE] Term 39 Maturity Date [DATE] Start…" at bounding box center [566, 459] width 971 height 80
click at [1006, 449] on div "lease information Contract Start Date [DATE] Term 39 Maturity Date [DATE] Start…" at bounding box center [566, 459] width 971 height 80
click at [1008, 443] on img at bounding box center [1011, 458] width 31 height 31
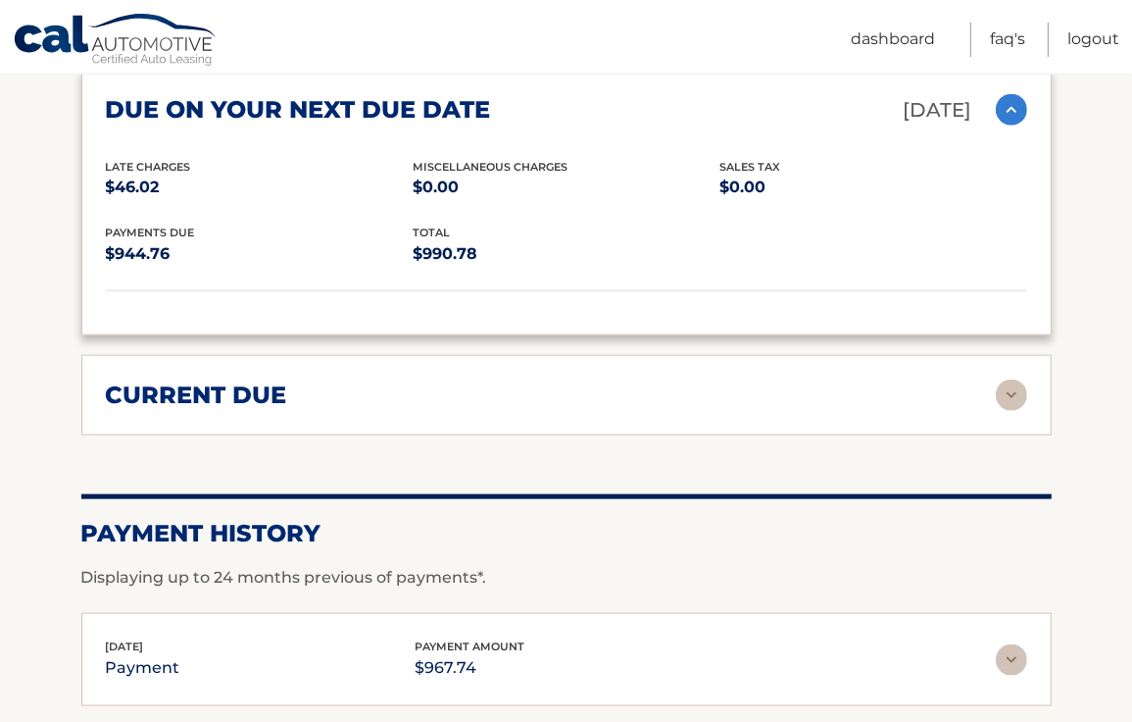
scroll to position [1968, 0]
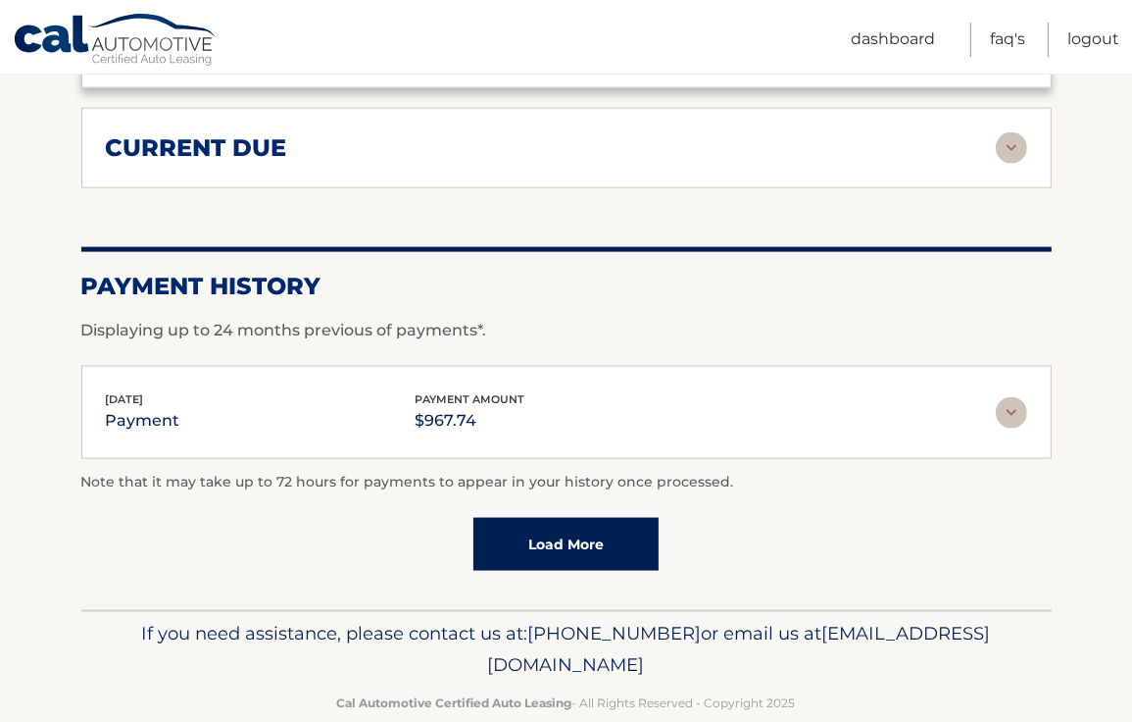
click at [525, 518] on link "Load More" at bounding box center [565, 544] width 185 height 53
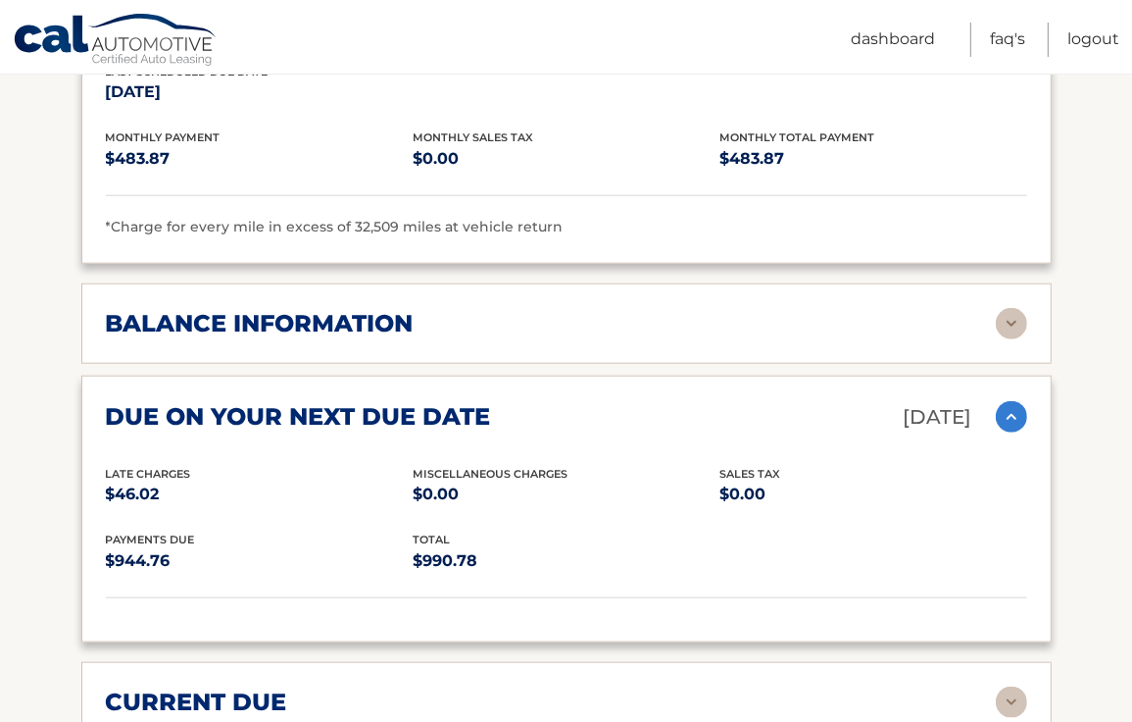
scroll to position [1395, 0]
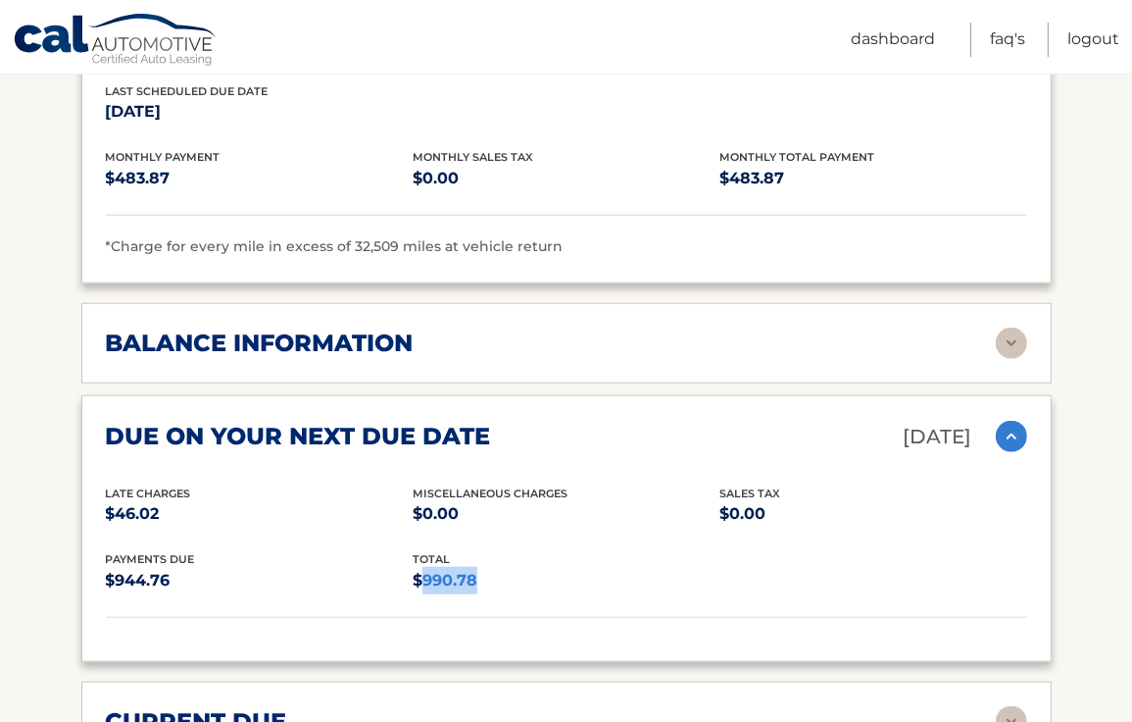
drag, startPoint x: 481, startPoint y: 545, endPoint x: 423, endPoint y: 548, distance: 57.9
click at [423, 567] on p "$990.78" at bounding box center [566, 580] width 307 height 27
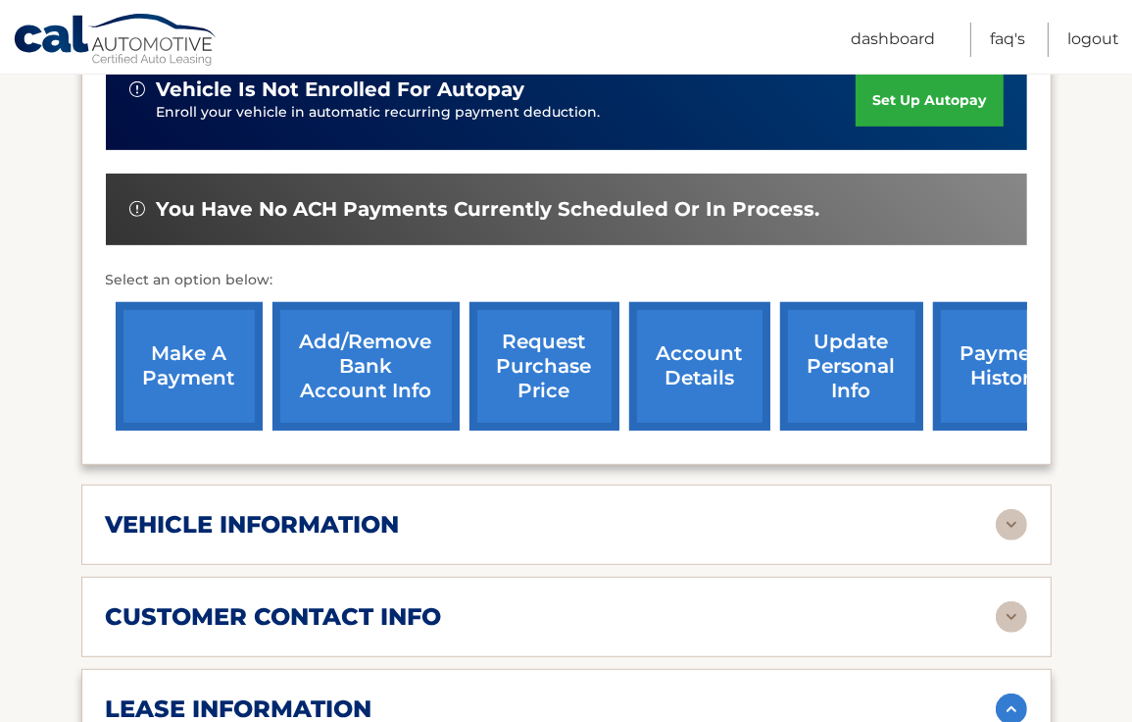
scroll to position [572, 0]
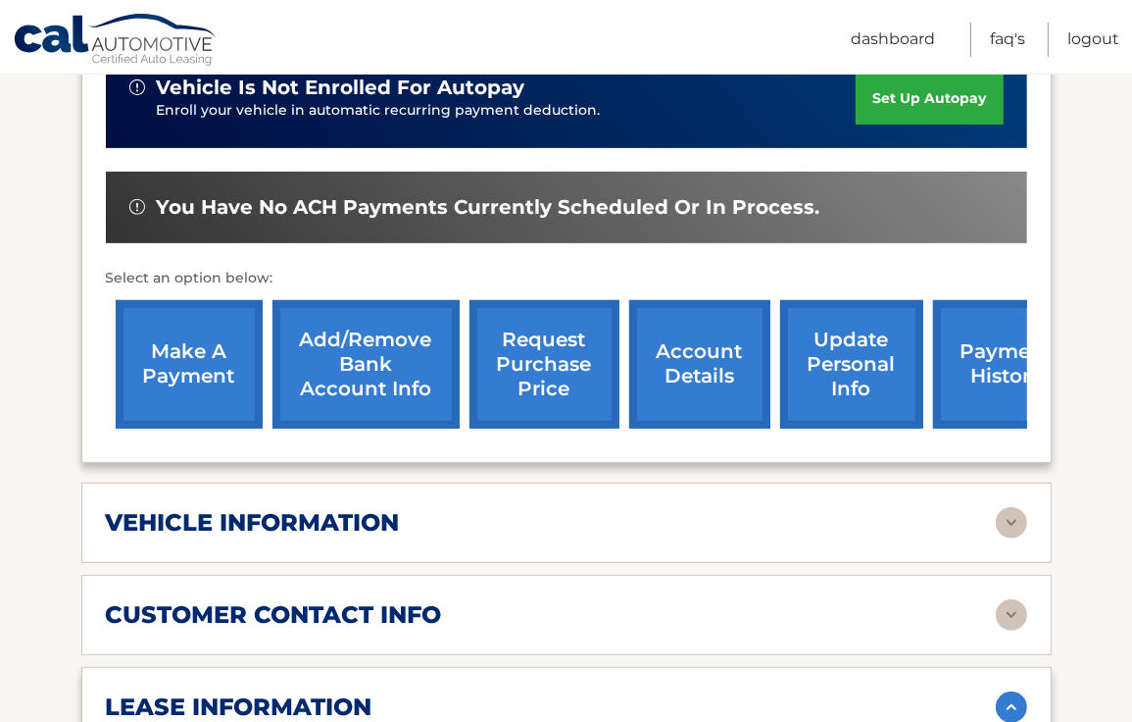
click at [184, 339] on link "make a payment" at bounding box center [189, 364] width 147 height 128
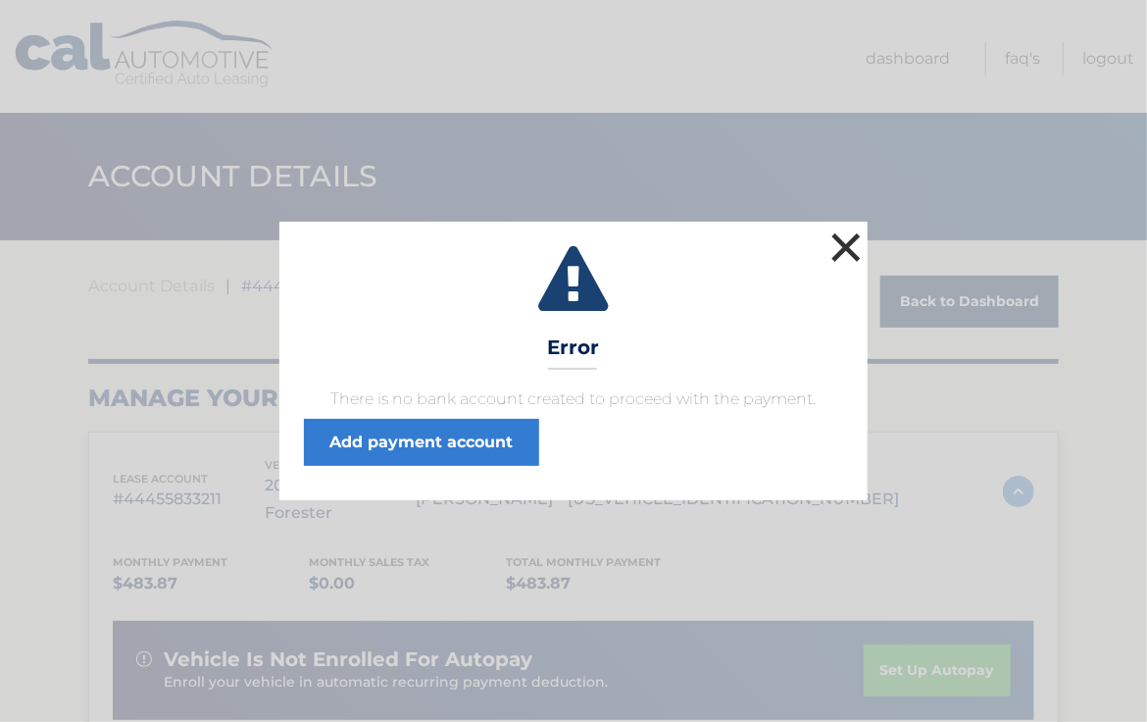
click at [850, 251] on button "×" at bounding box center [845, 246] width 39 height 39
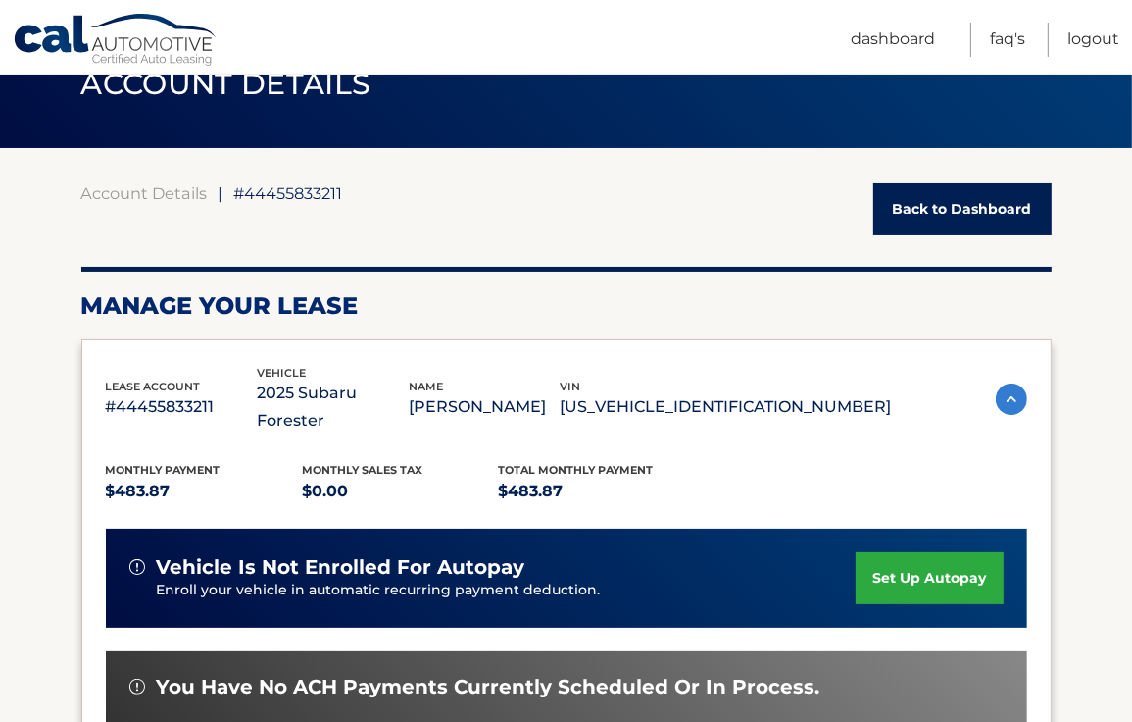
scroll to position [169, 0]
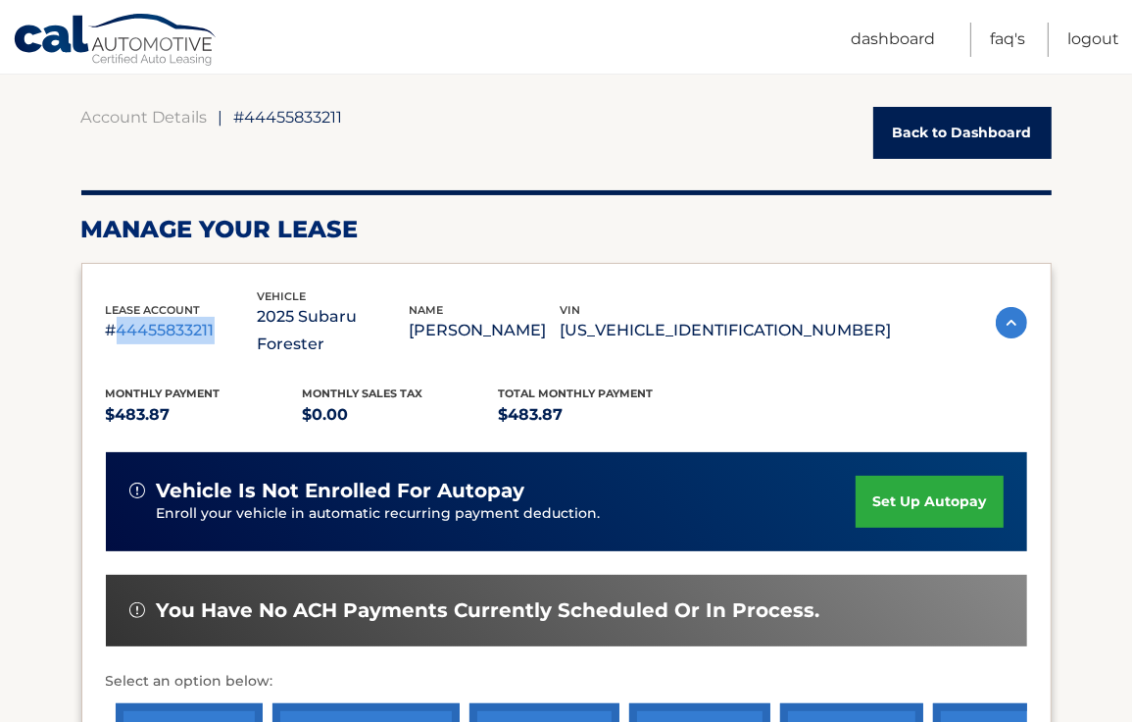
drag, startPoint x: 218, startPoint y: 318, endPoint x: 119, endPoint y: 318, distance: 99.0
click at [119, 318] on p "#44455833211" at bounding box center [182, 330] width 152 height 27
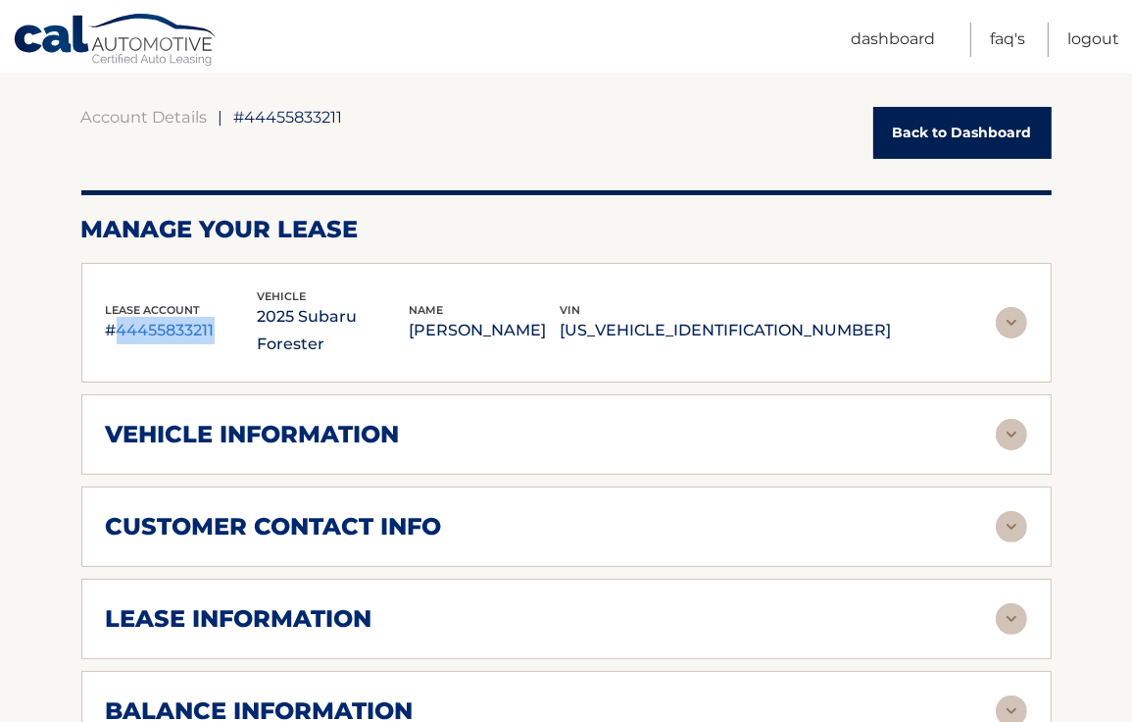
copy p "44455833211"
click at [233, 331] on div "lease account #44455833211 vehicle 2025 Subaru Forester name ROSEMARY BAUM vin …" at bounding box center [566, 323] width 971 height 121
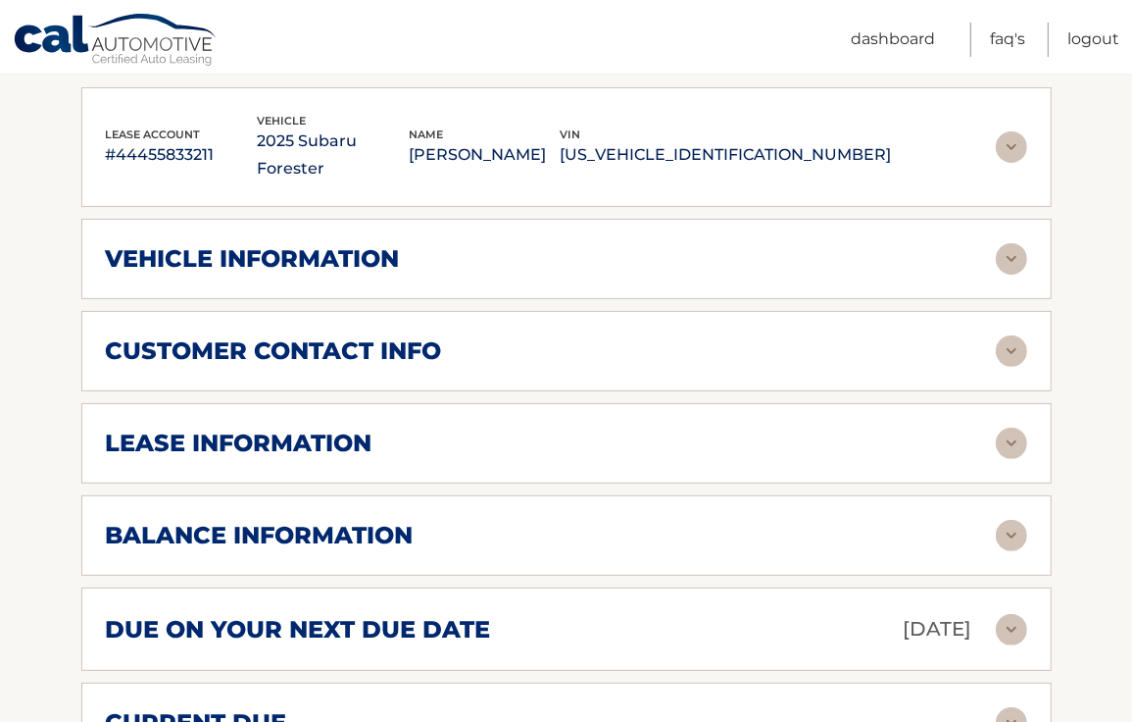
scroll to position [357, 0]
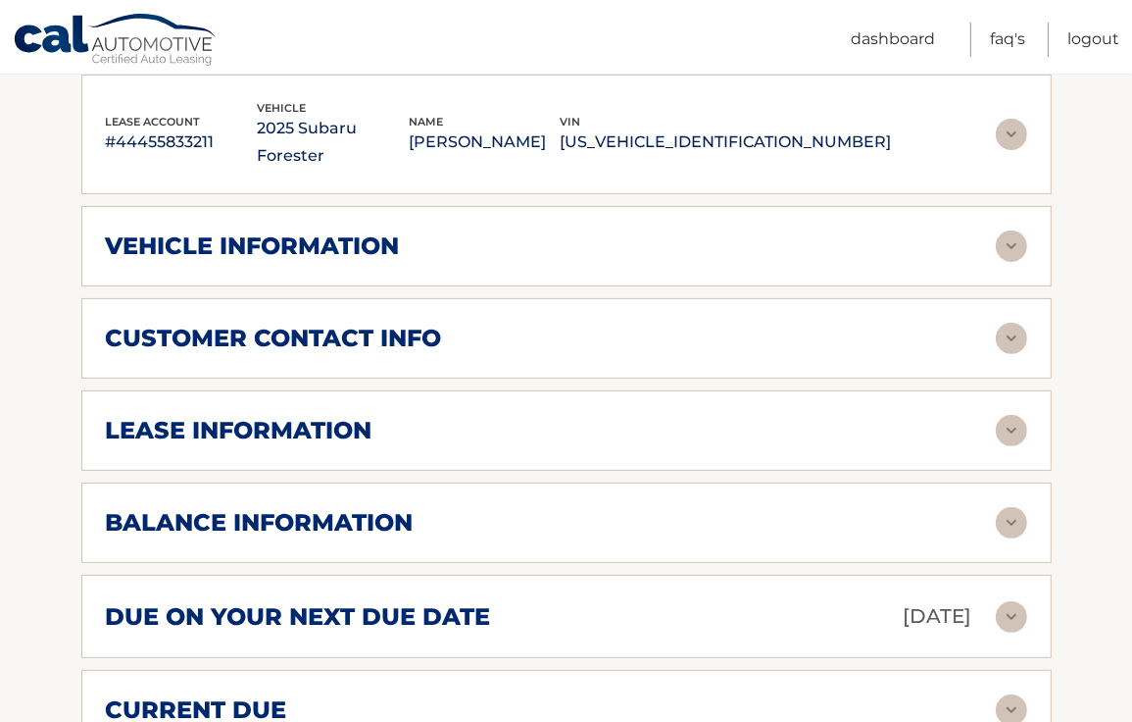
click at [161, 416] on h2 "lease information" at bounding box center [239, 430] width 267 height 29
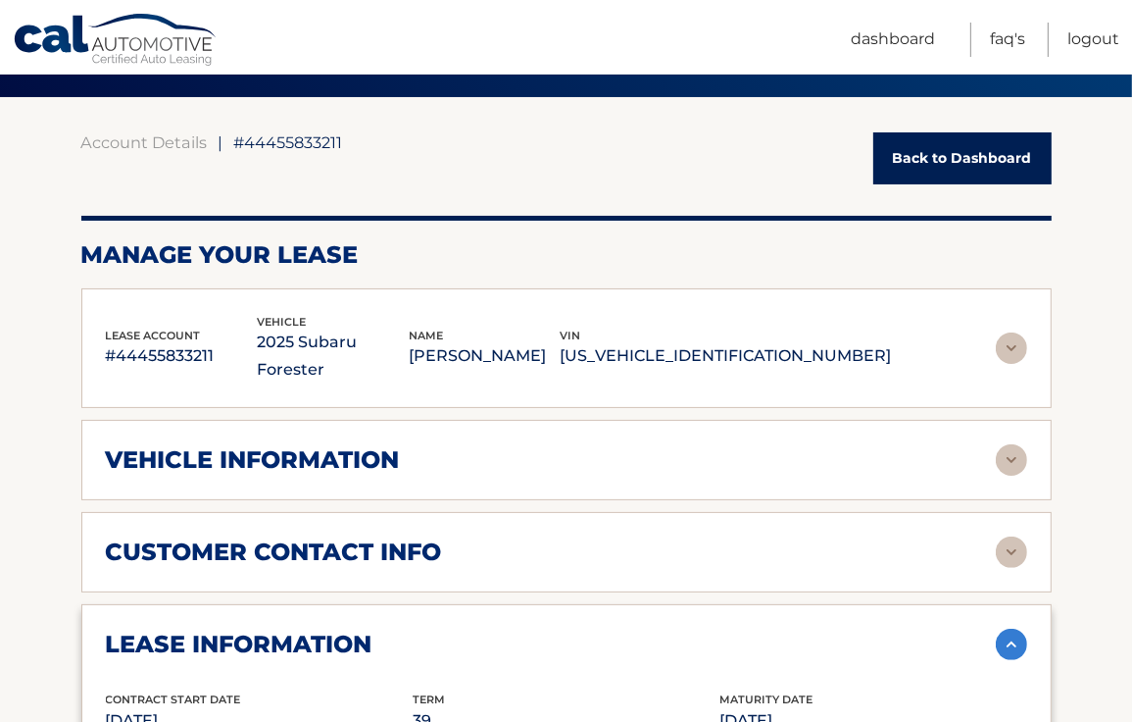
scroll to position [136, 0]
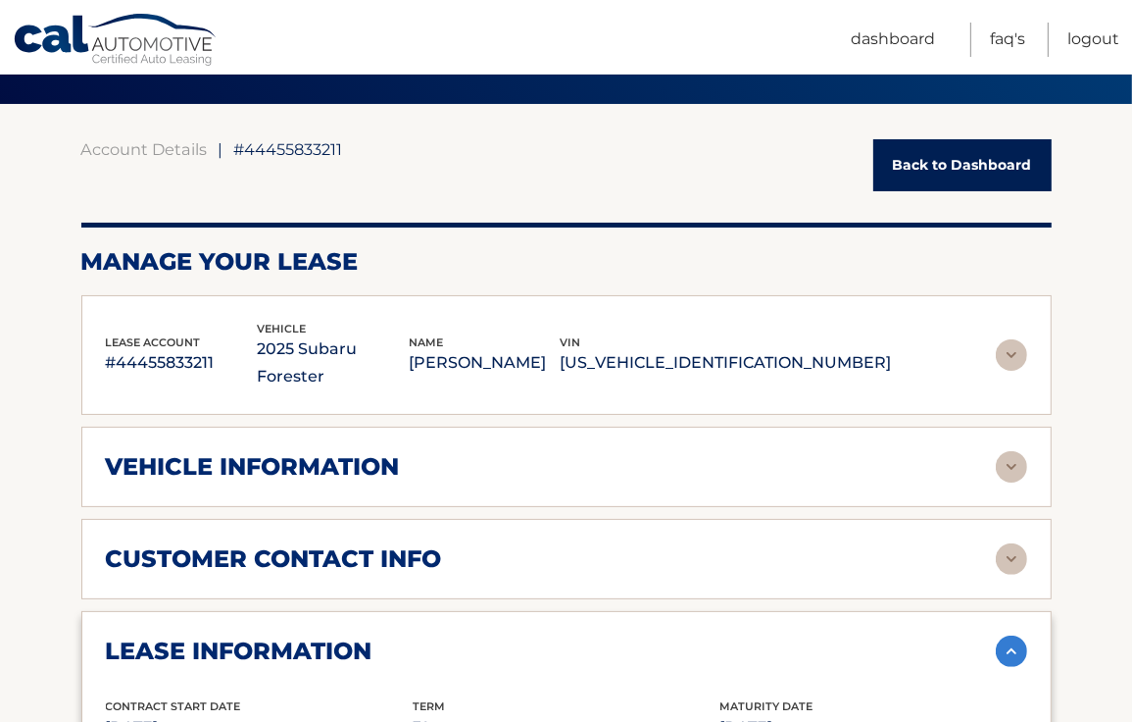
click at [226, 452] on h2 "vehicle information" at bounding box center [253, 466] width 294 height 29
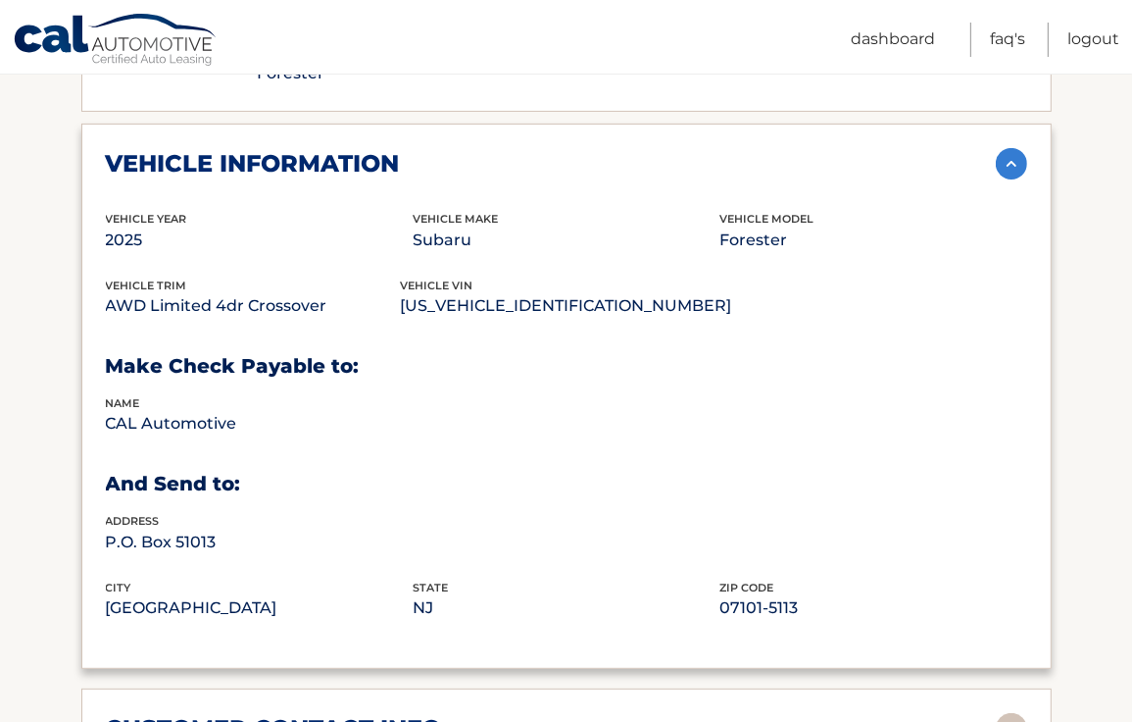
scroll to position [438, 0]
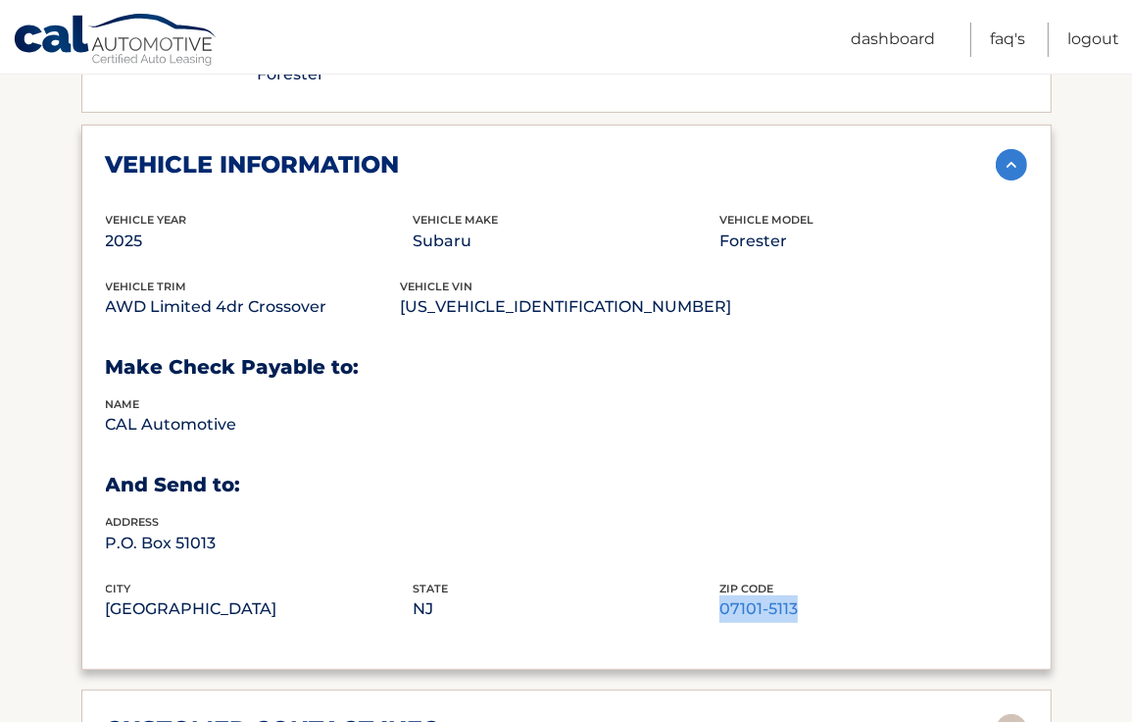
drag, startPoint x: 800, startPoint y: 571, endPoint x: 720, endPoint y: 575, distance: 80.5
click at [720, 595] on p "07101-5113" at bounding box center [873, 608] width 307 height 27
copy p "07101-5113"
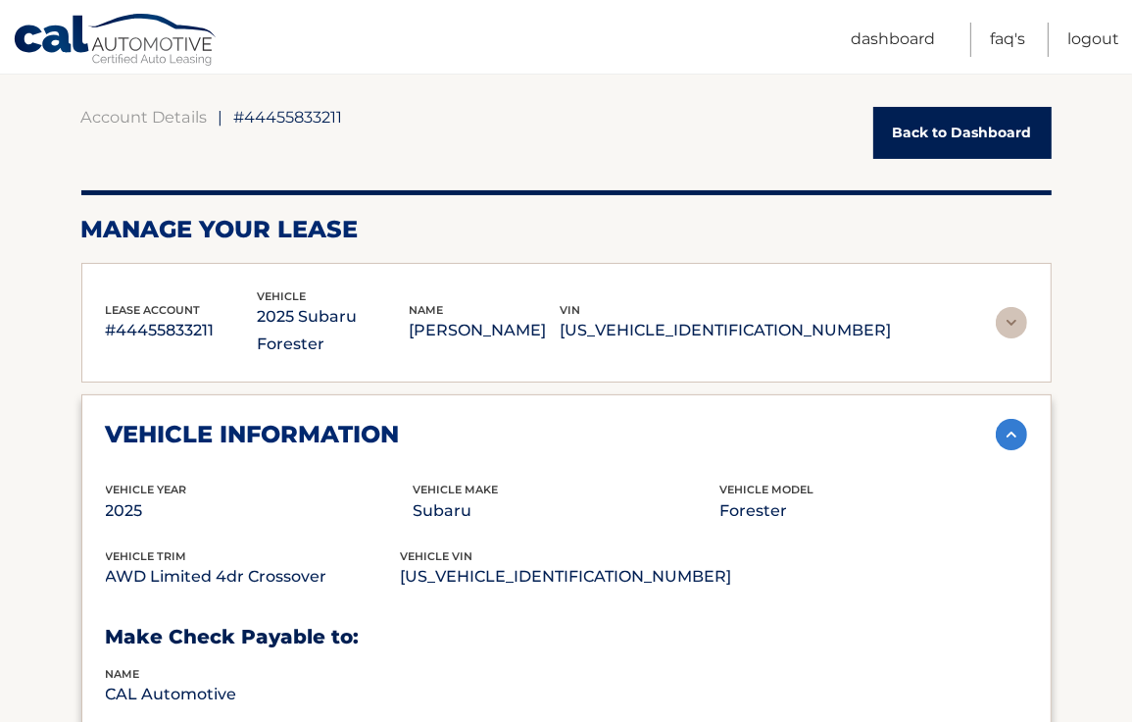
scroll to position [0, 0]
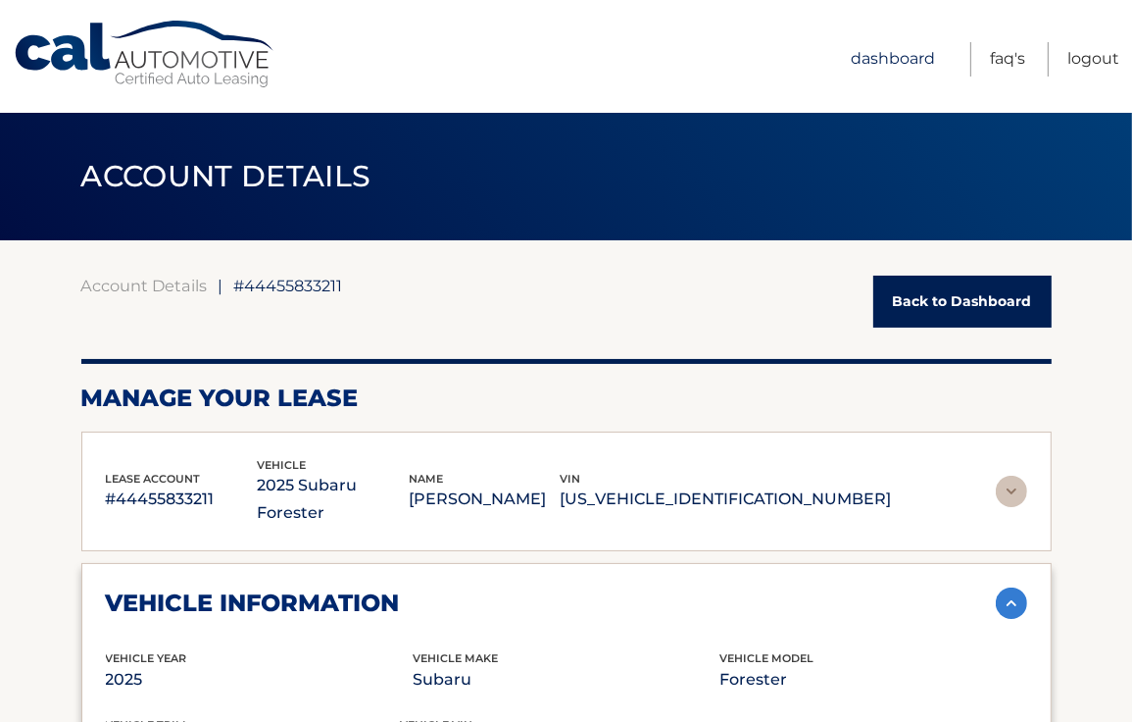
click at [889, 63] on link "Dashboard" at bounding box center [893, 59] width 84 height 34
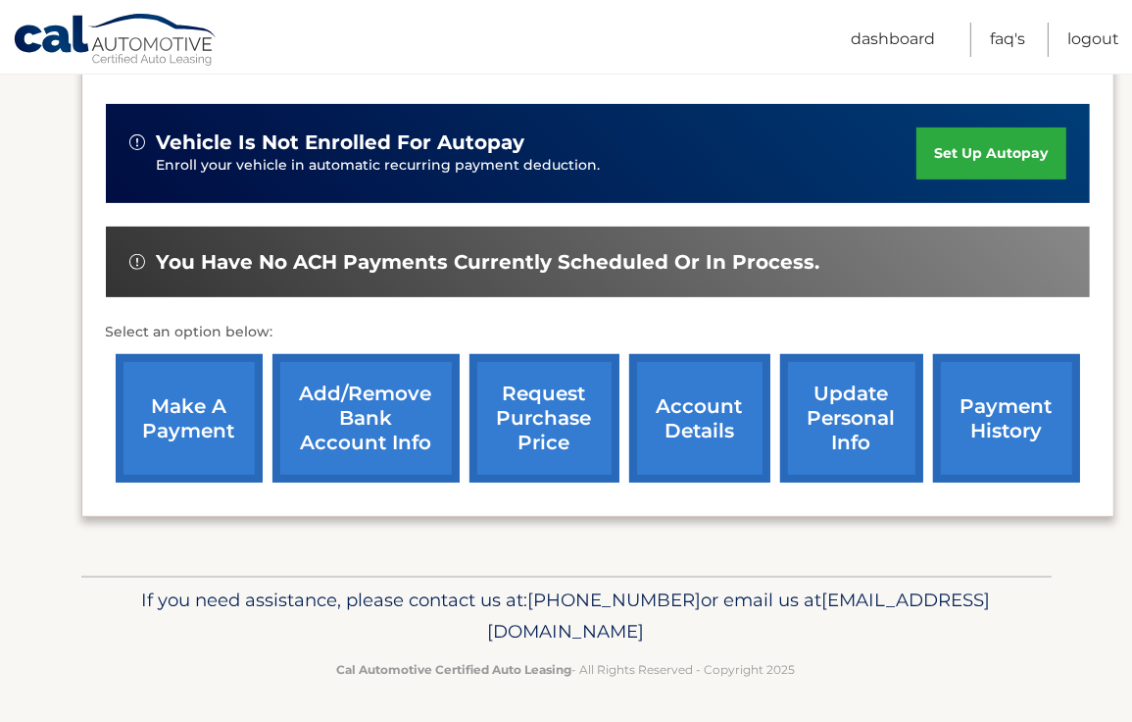
scroll to position [463, 0]
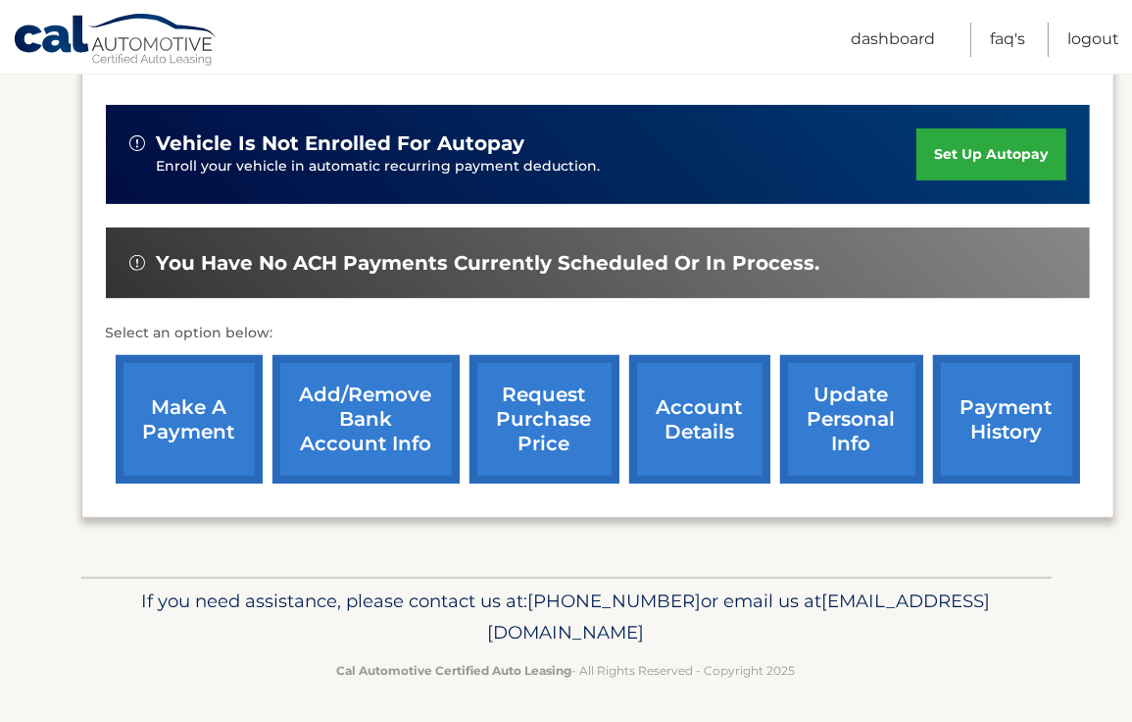
click at [685, 414] on link "account details" at bounding box center [699, 419] width 141 height 128
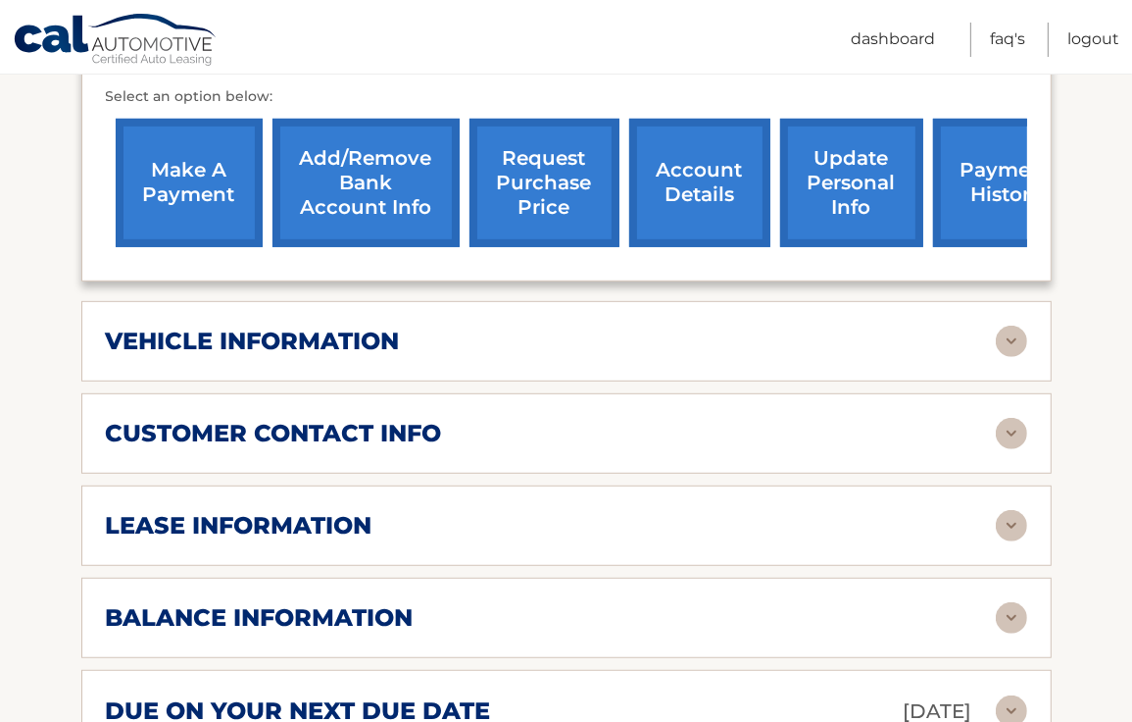
scroll to position [753, 0]
click at [353, 419] on h2 "customer contact info" at bounding box center [274, 433] width 336 height 29
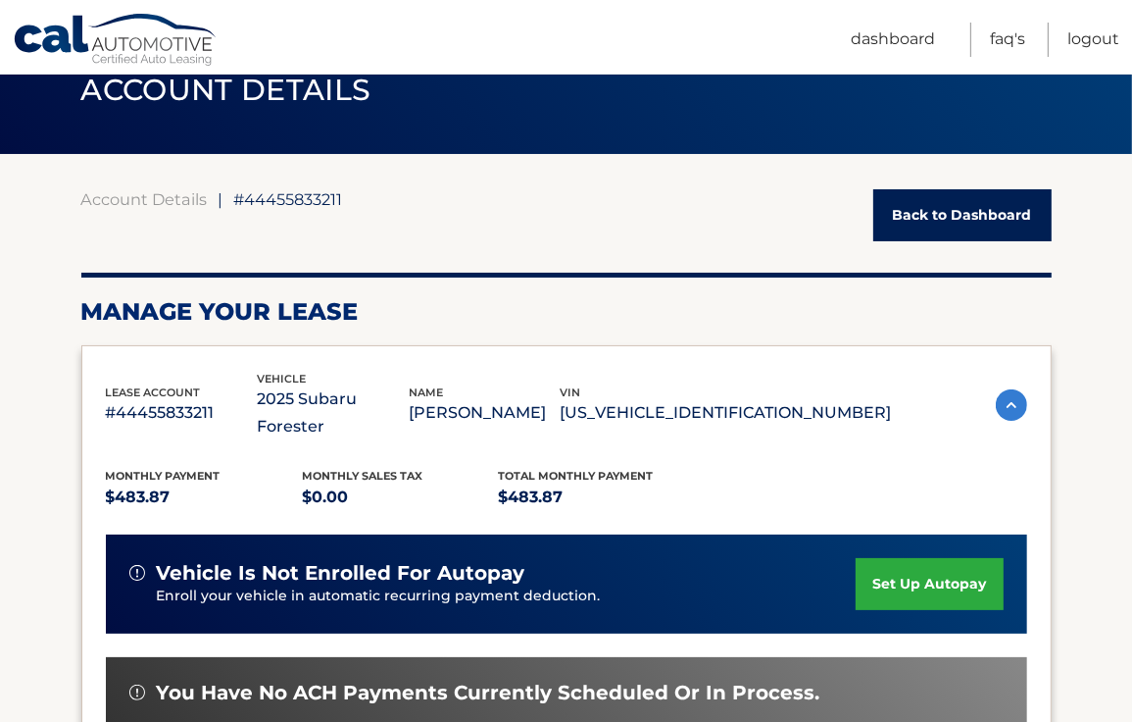
scroll to position [67, 0]
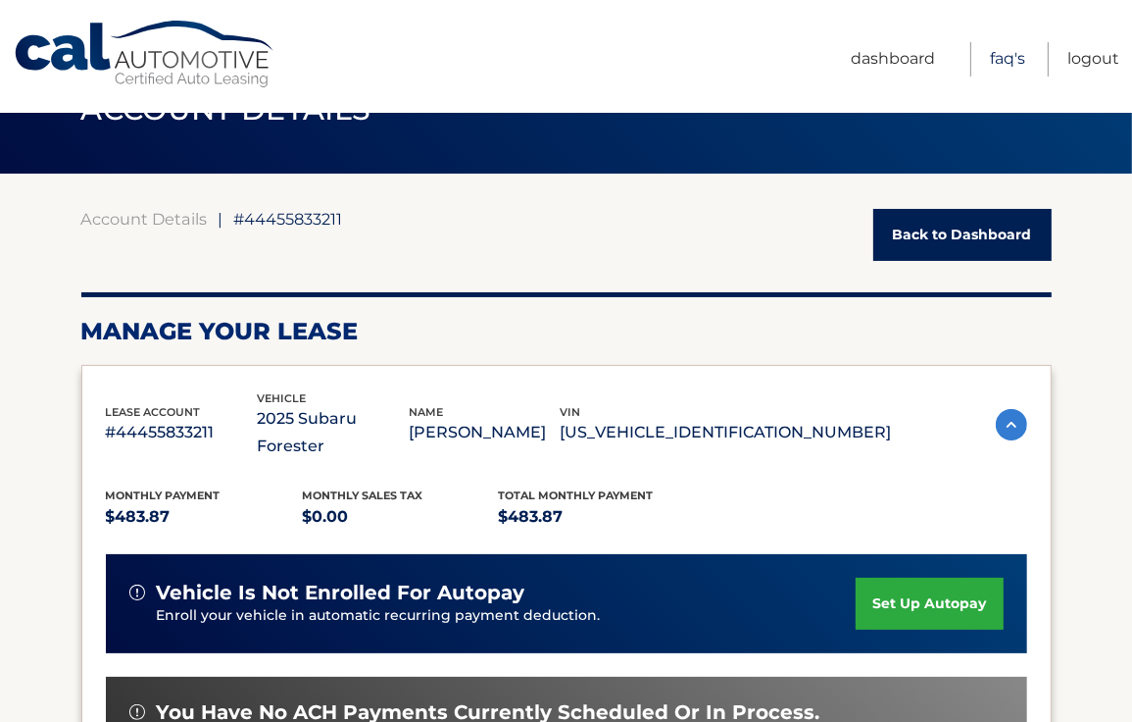
click at [1006, 60] on link "FAQ's" at bounding box center [1007, 59] width 35 height 34
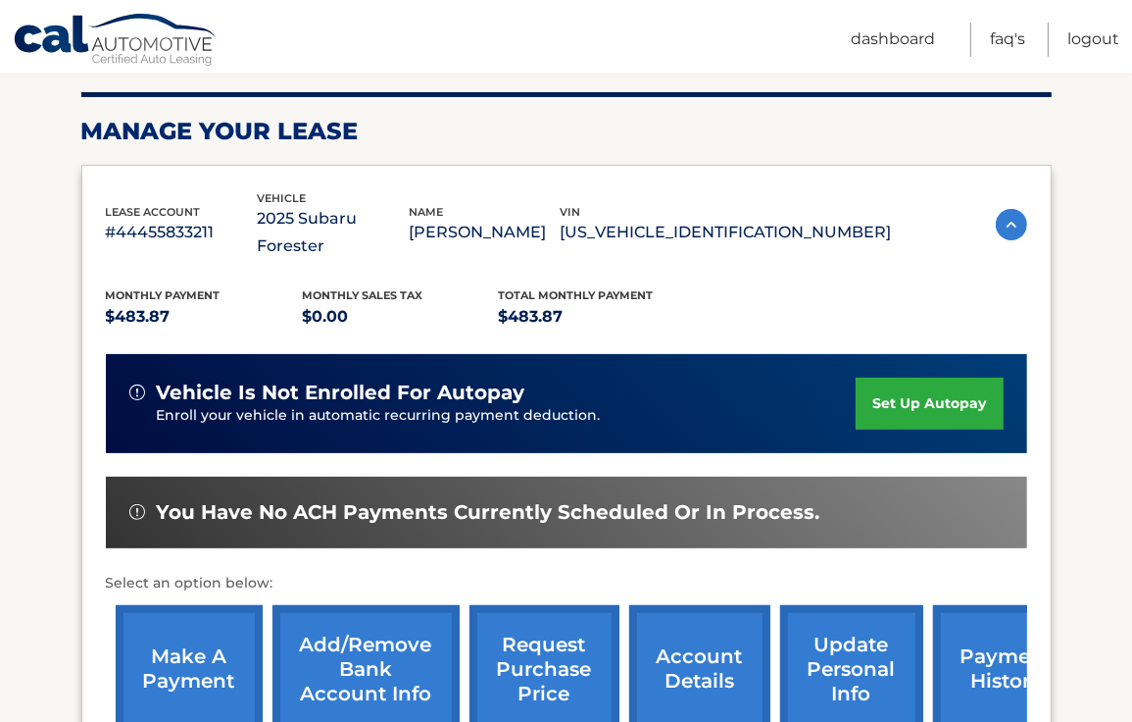
scroll to position [242, 0]
